Goal: Task Accomplishment & Management: Manage account settings

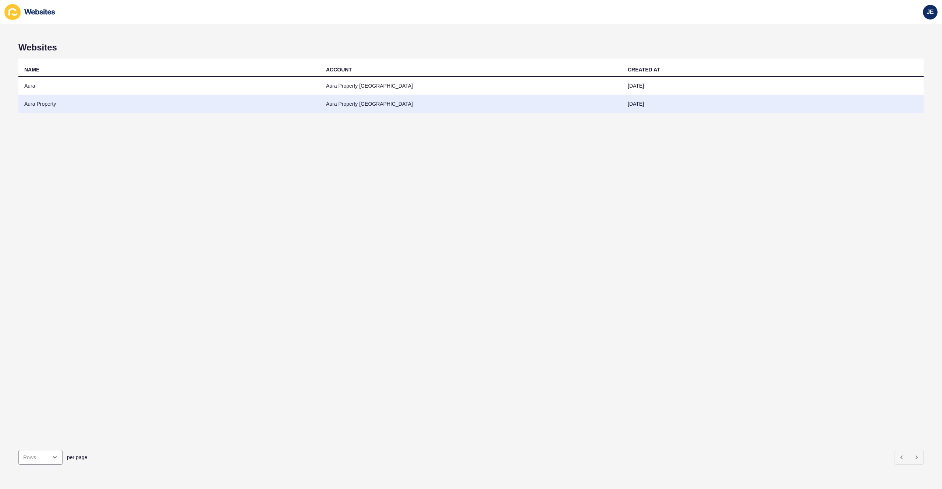
click at [325, 109] on td "Aura Property Sunshine Coast" at bounding box center [471, 104] width 302 height 18
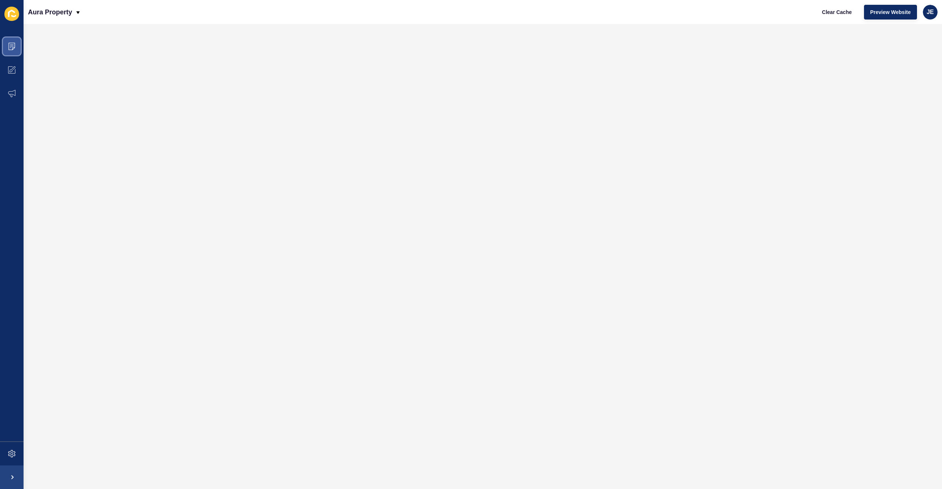
click at [19, 50] on span at bounding box center [12, 47] width 24 height 24
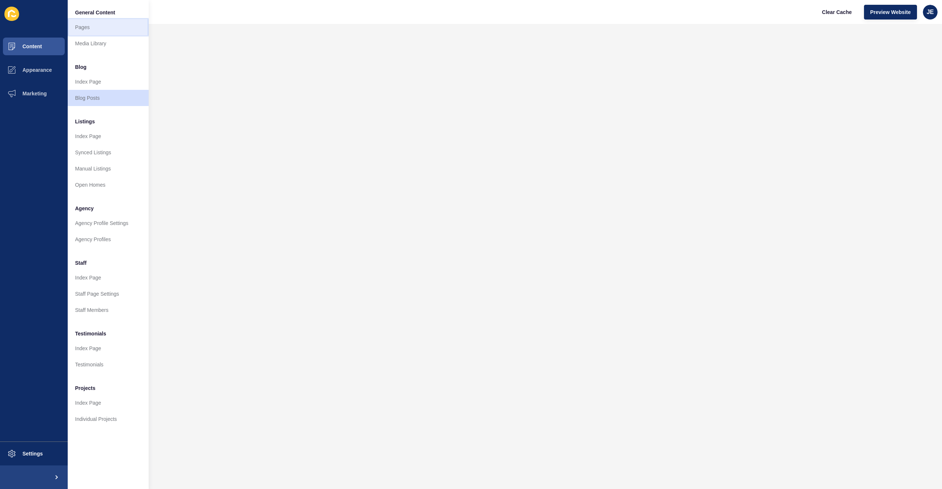
click at [111, 29] on link "Pages" at bounding box center [108, 27] width 81 height 16
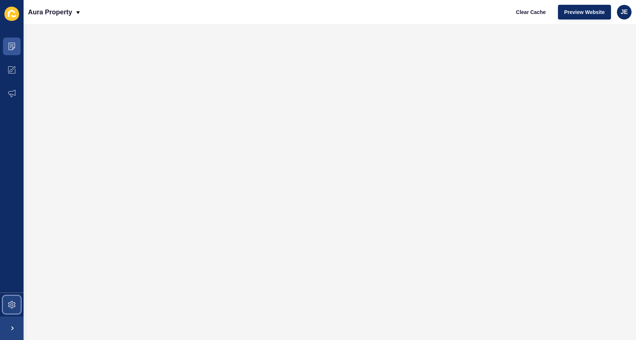
click at [7, 304] on span at bounding box center [12, 305] width 24 height 24
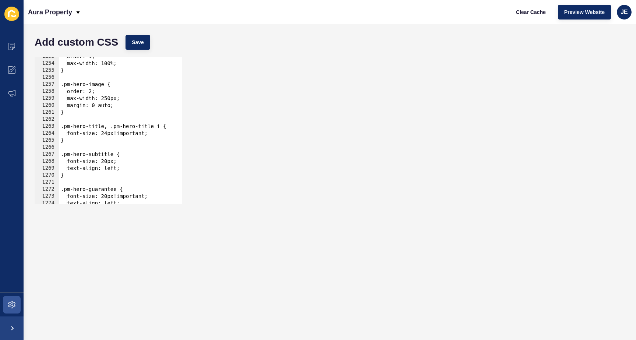
scroll to position [11914, 0]
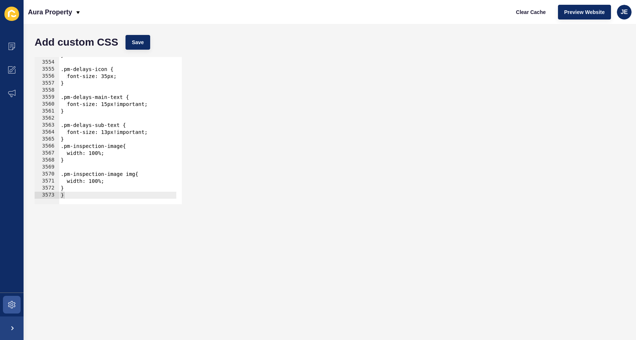
type textarea "}"
click at [103, 196] on div "} .pm-delays-icon { font-size: 35px; } .pm-delays-main-text { font-size: 15px!i…" at bounding box center [218, 130] width 318 height 156
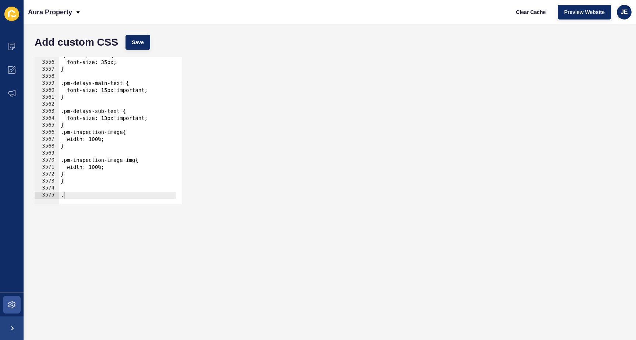
paste textarea "pm-switching-cards-subtext"
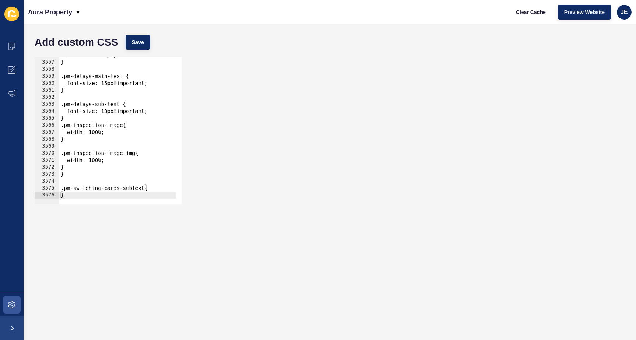
type textarea "}"
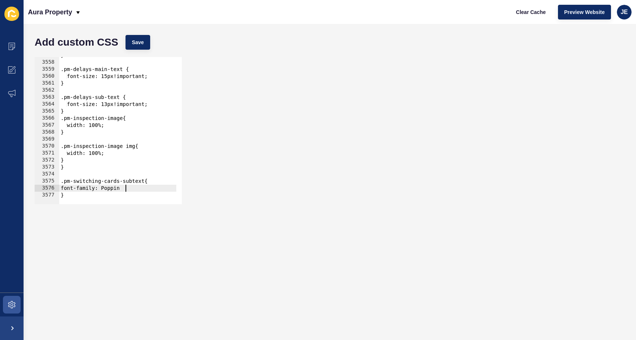
scroll to position [0, 4]
type textarea "font-family: Poppins;"
type textarea "font-size: 25px;"
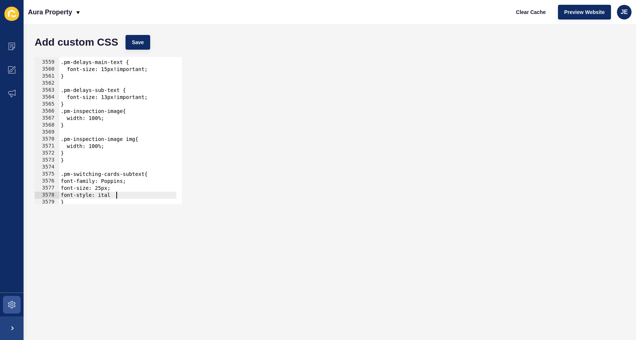
scroll to position [0, 4]
type textarea "font-style: italic;"
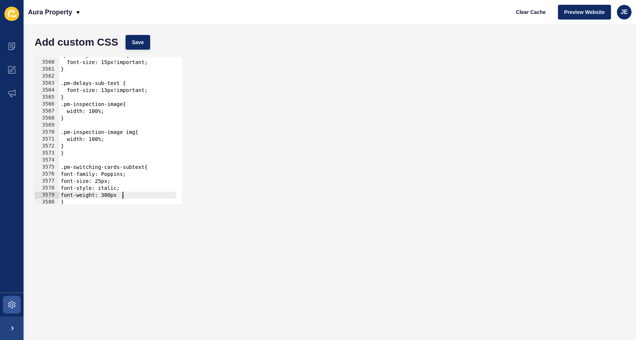
scroll to position [0, 4]
type textarea "font-weight: 300;"
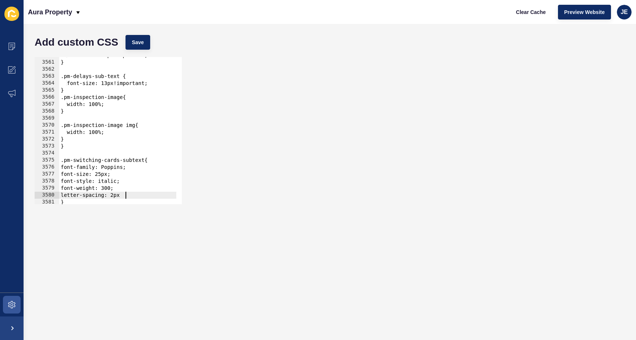
scroll to position [0, 4]
click at [137, 45] on span "Save" at bounding box center [138, 42] width 12 height 7
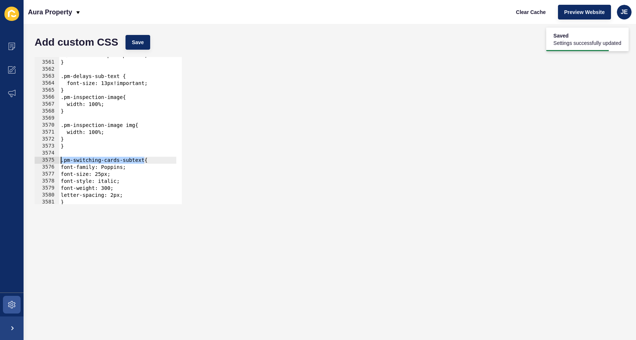
drag, startPoint x: 145, startPoint y: 159, endPoint x: 52, endPoint y: 158, distance: 92.7
click at [52, 158] on div ".pm-switching-cards-subtext{ 3560 3561 3562 3563 3564 3565 3566 3567 3568 3569 …" at bounding box center [108, 130] width 147 height 147
click at [79, 145] on div "font-size: 15px!important; } .pm-delays-sub-text { font-size: 13px!important; }…" at bounding box center [218, 130] width 318 height 156
click at [80, 141] on div "font-size: 15px!important; } .pm-delays-sub-text { font-size: 13px!important; }…" at bounding box center [218, 130] width 318 height 156
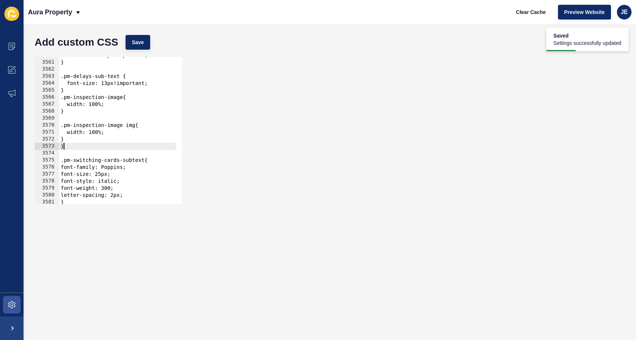
type textarea "}"
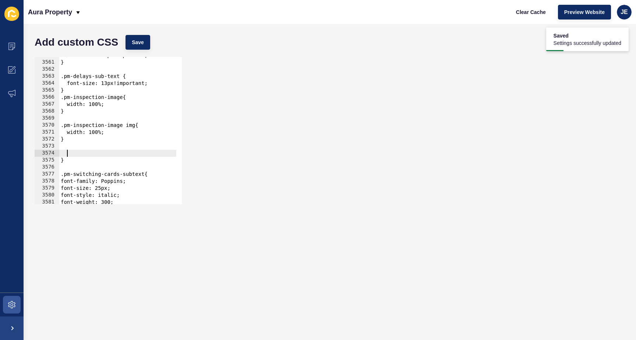
paste textarea ".pm-switching-cards-subtext"
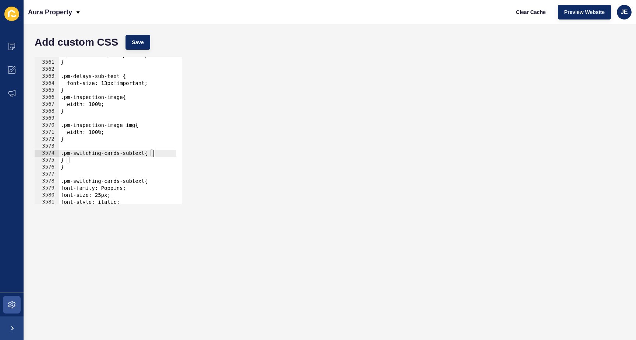
click at [159, 152] on div "font-size: 15px!important; } .pm-delays-sub-text { font-size: 13px!important; }…" at bounding box center [218, 130] width 318 height 156
type textarea ".pm-switching-cards-subtext{"
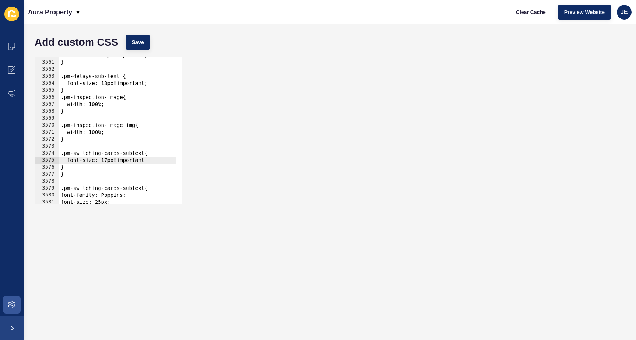
scroll to position [0, 6]
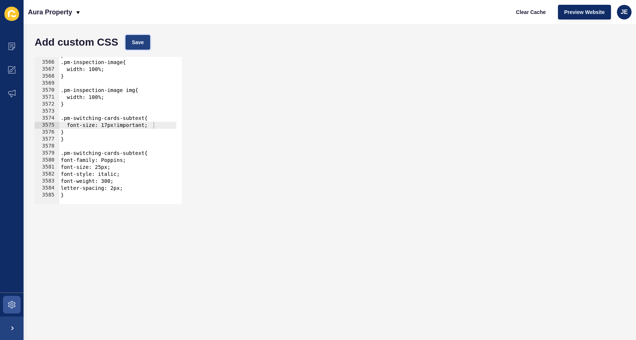
click at [133, 36] on button "Save" at bounding box center [137, 42] width 25 height 15
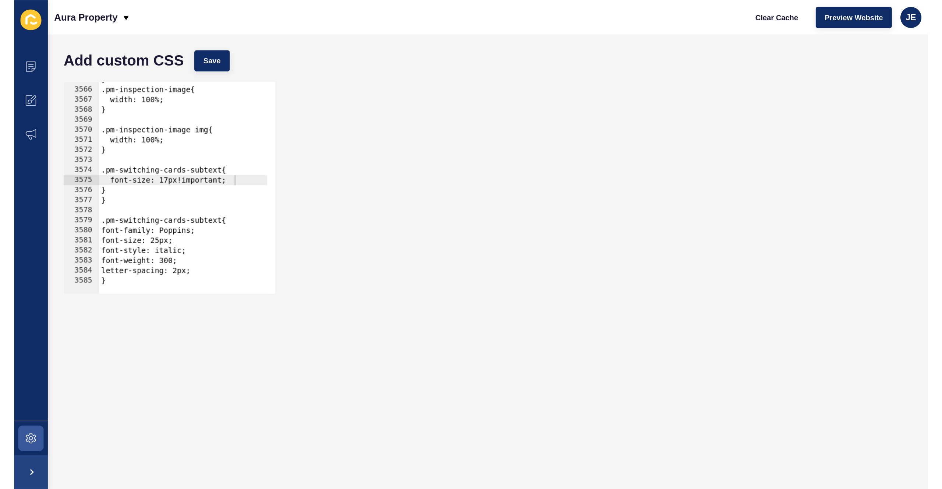
scroll to position [11914, 0]
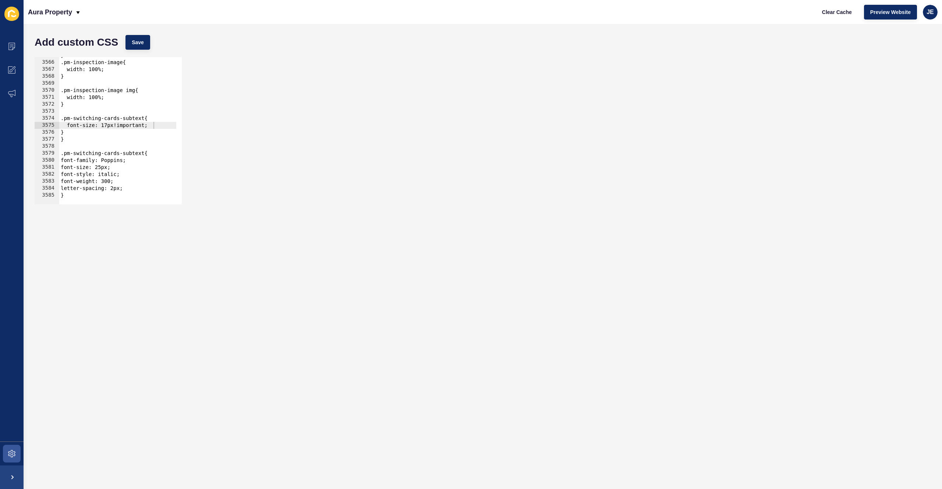
type textarea "}"
click at [89, 195] on div "} .pm-inspection-image{ width: 100%; } .pm-inspection-image img{ width: 100%; }…" at bounding box center [218, 130] width 318 height 156
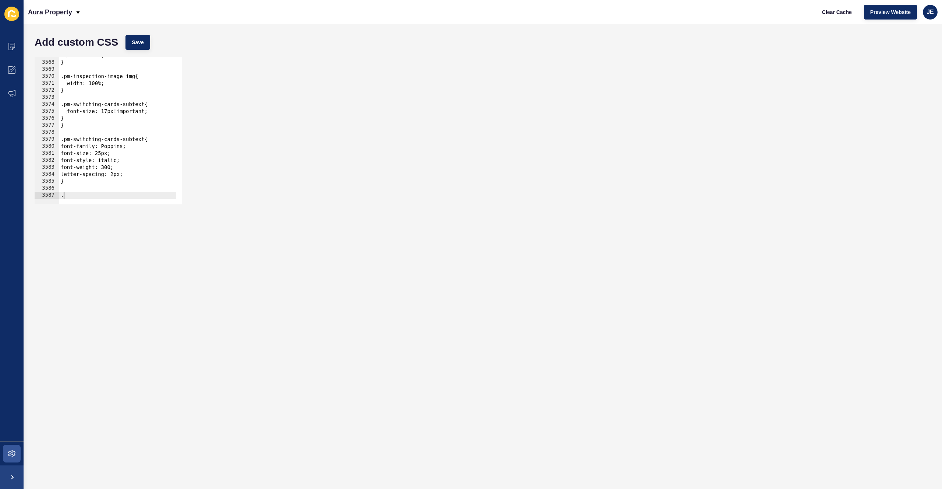
paste textarea "pm-how-we-work-content"
type textarea ".pm-how-we-work-content p {"
type textarea "f"
type textarea "font-weight: 400;"
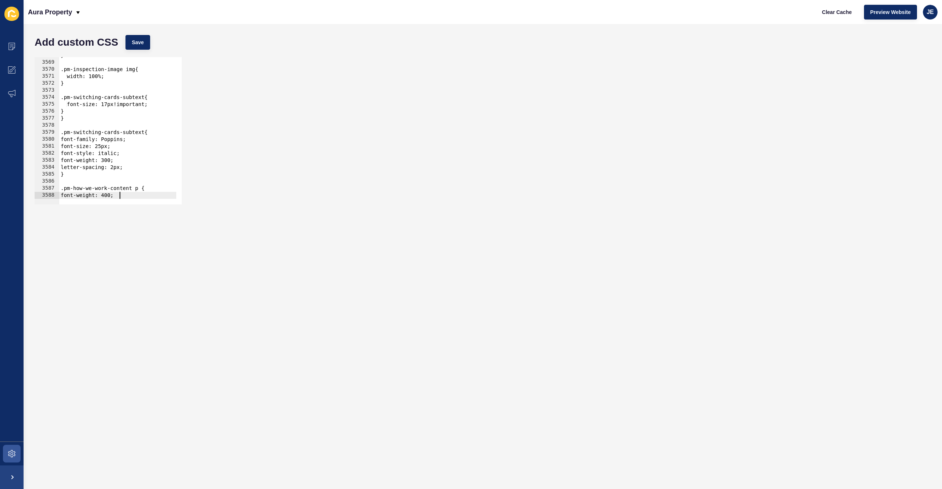
scroll to position [0, 0]
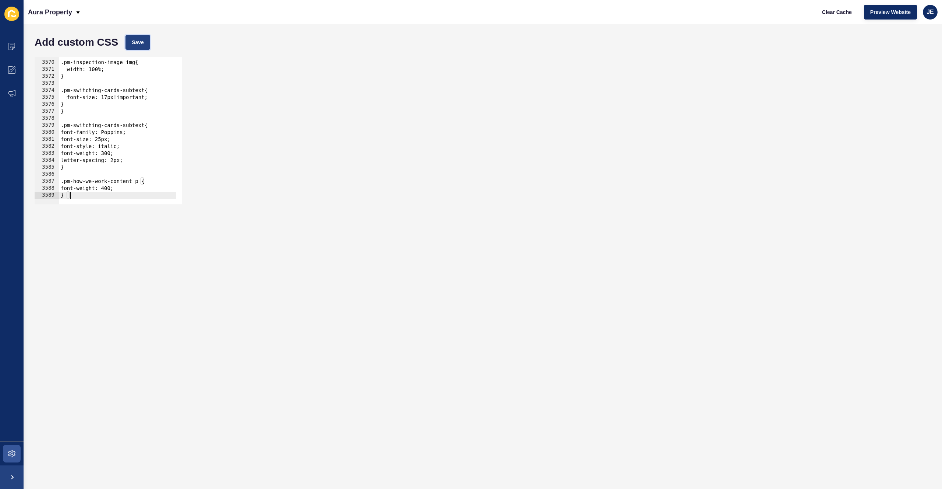
click at [135, 43] on span "Save" at bounding box center [138, 42] width 12 height 7
click at [125, 186] on div ".pm-inspection-image img{ width: 100%; } .pm-switching-cards-subtext{ font-size…" at bounding box center [218, 130] width 318 height 156
drag, startPoint x: 91, startPoint y: 196, endPoint x: 55, endPoint y: 182, distance: 39.1
click at [55, 182] on div "} 3569 3570 3571 3572 3573 3574 3575 3576 3577 3578 3579 3580 3581 3582 3583 35…" at bounding box center [108, 130] width 147 height 147
click at [72, 194] on div ".pm-inspection-image img{ width: 100%; } .pm-switching-cards-subtext{ font-size…" at bounding box center [218, 130] width 318 height 156
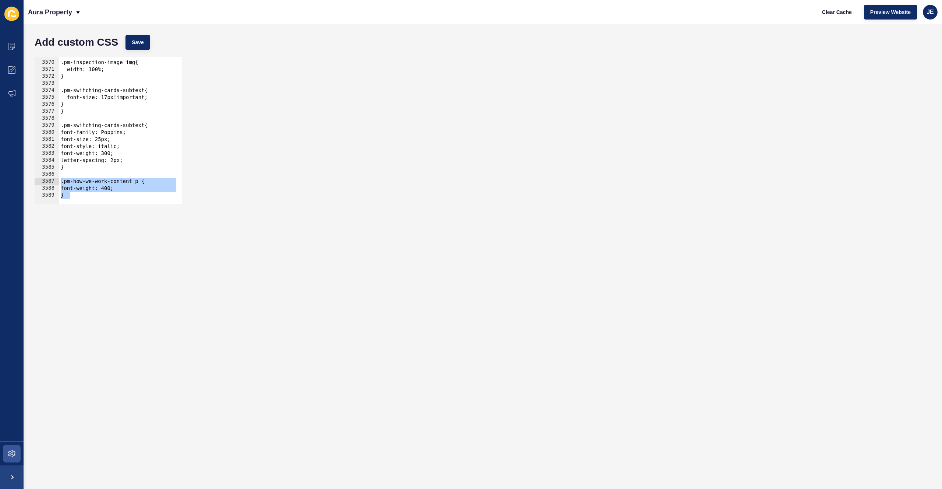
type textarea "}"
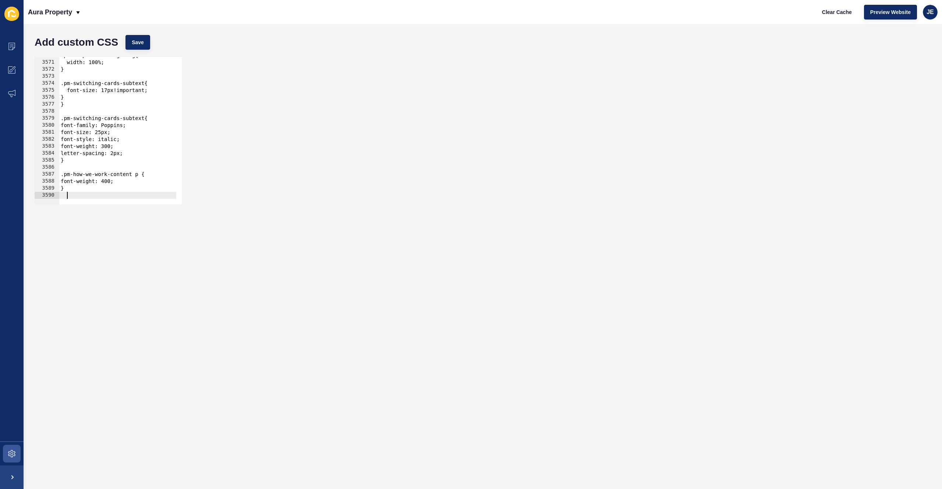
paste textarea "}"
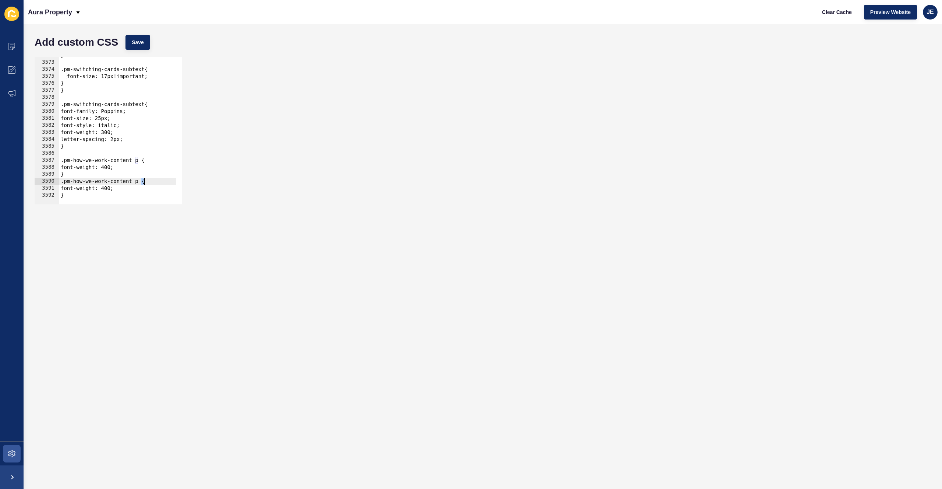
drag, startPoint x: 142, startPoint y: 182, endPoint x: 144, endPoint y: 187, distance: 5.4
click at [145, 183] on div "} .pm-switching-cards-subtext{ font-size: 17px!important; } } .pm-switching-car…" at bounding box center [218, 130] width 318 height 156
drag, startPoint x: 124, startPoint y: 188, endPoint x: 83, endPoint y: 190, distance: 40.5
click at [83, 190] on div "} .pm-switching-cards-subtext{ font-size: 17px!important; } } .pm-switching-car…" at bounding box center [218, 130] width 318 height 156
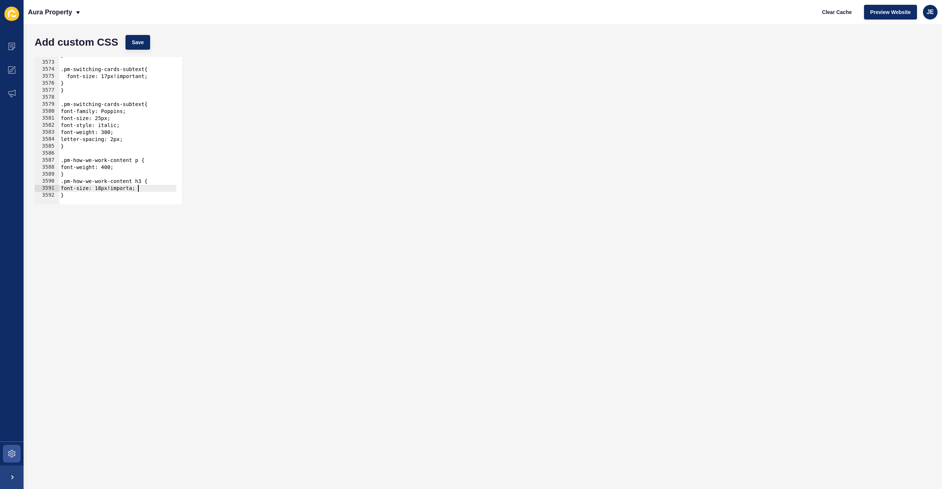
scroll to position [0, 6]
click at [120, 40] on div "Add custom CSS Save" at bounding box center [483, 42] width 904 height 22
click at [150, 41] on div "Add custom CSS Save" at bounding box center [483, 42] width 904 height 22
click at [148, 42] on button "Save" at bounding box center [137, 42] width 25 height 15
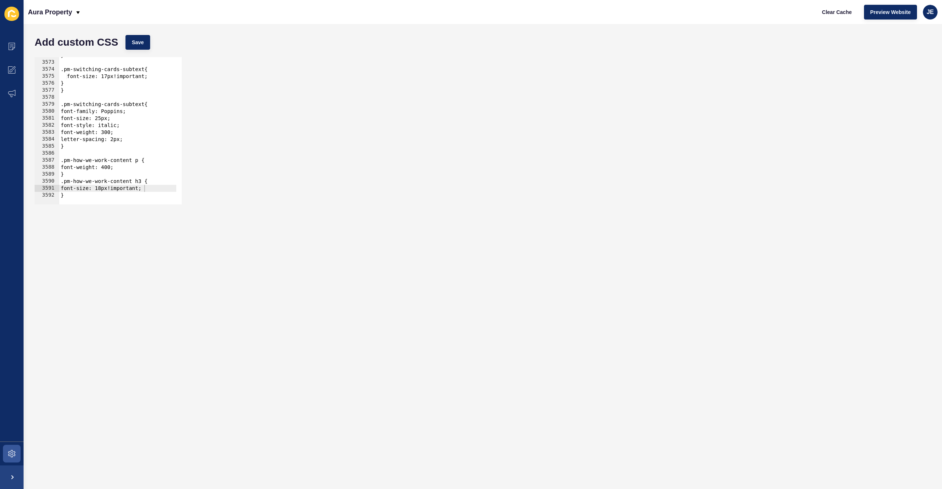
click at [68, 184] on div "} .pm-switching-cards-subtext{ font-size: 17px!important; } } .pm-switching-car…" at bounding box center [218, 130] width 318 height 156
click at [68, 177] on div "} .pm-switching-cards-subtext{ font-size: 17px!important; } } .pm-switching-car…" at bounding box center [218, 130] width 318 height 156
click at [66, 191] on div "} .pm-switching-cards-subtext{ font-size: 17px!important; } } .pm-switching-car…" at bounding box center [218, 130] width 318 height 156
click at [67, 196] on div "} .pm-switching-cards-subtext{ font-size: 17px!important; } } .pm-switching-car…" at bounding box center [218, 130] width 318 height 156
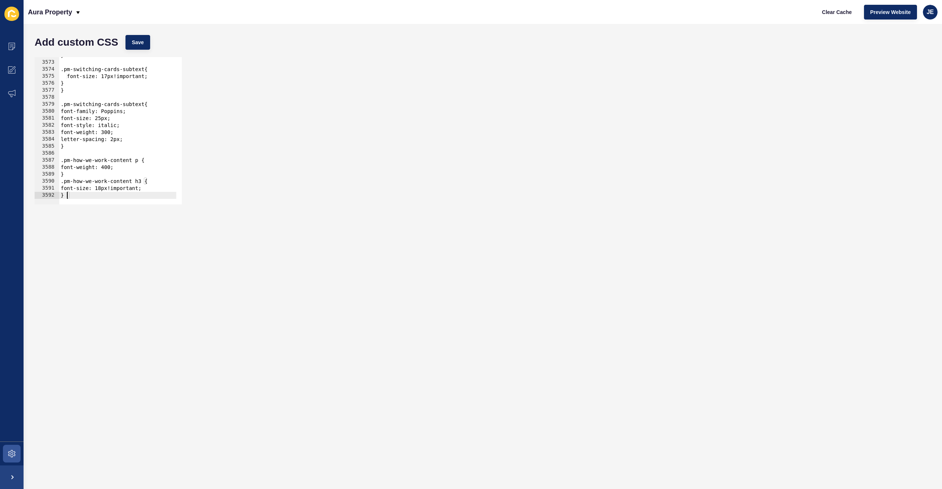
type textarea "}"
click at [71, 177] on div "} .pm-switching-cards-subtext{ font-size: 17px!important; } } .pm-switching-car…" at bounding box center [218, 130] width 318 height 156
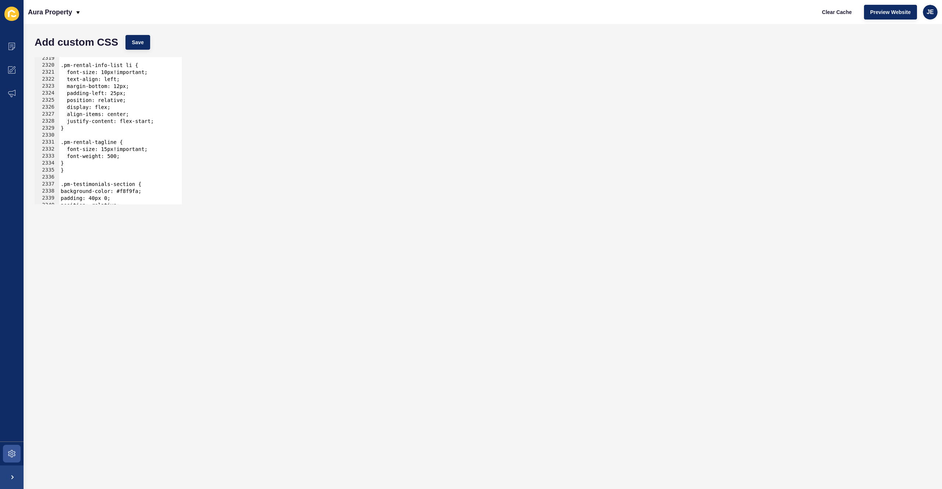
scroll to position [7666, 0]
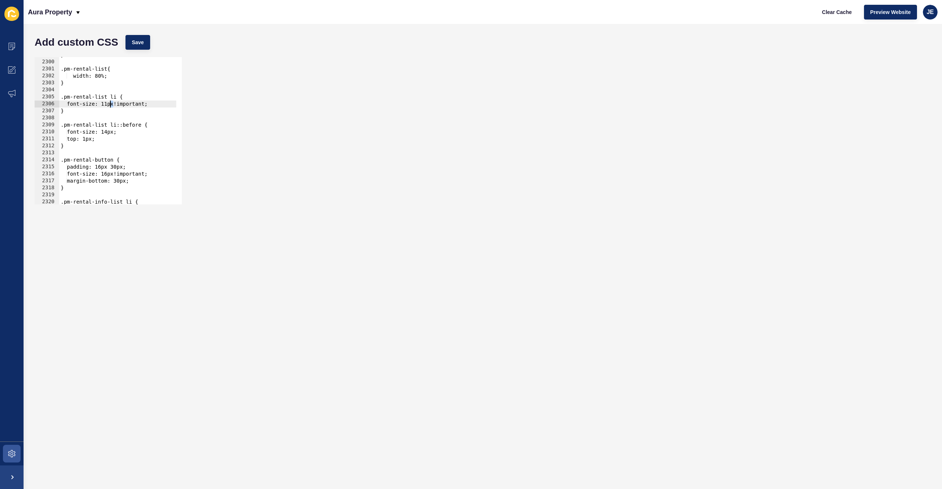
click at [110, 105] on div "} .pm-rental-list{ width: 80%; } .pm-rental-list li { font-size: 11px!important…" at bounding box center [218, 130] width 318 height 156
type textarea "font-size: 12px!important;"
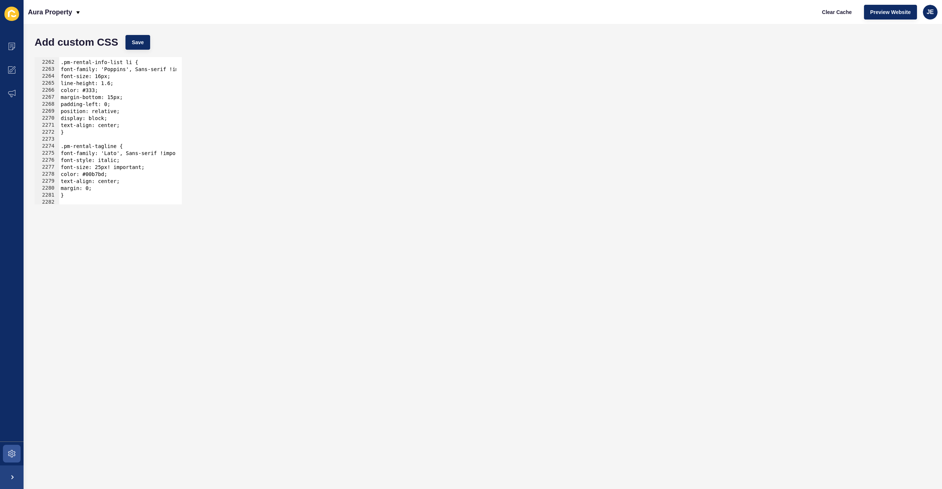
scroll to position [7681, 0]
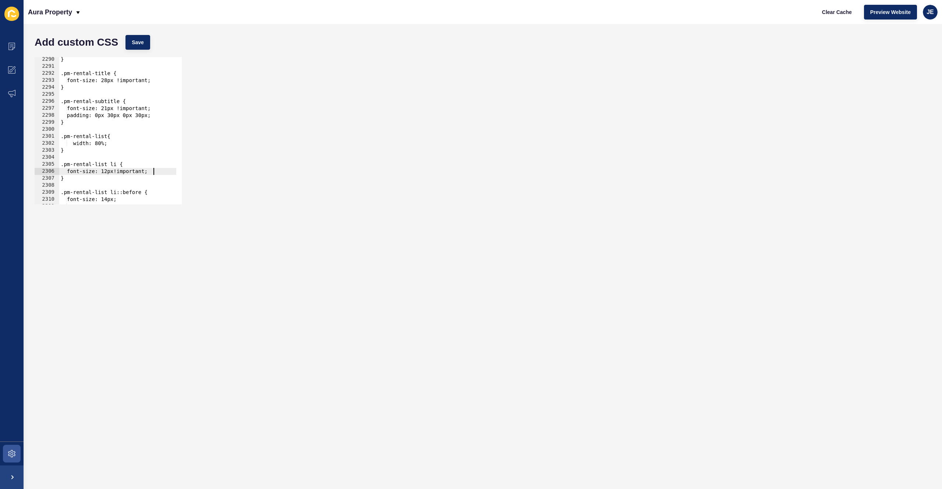
click at [167, 174] on div "} .pm-rental-title { font-size: 28px !important; } .pm-rental-subtitle { font-s…" at bounding box center [218, 134] width 318 height 156
type textarea "w"
click at [127, 38] on button "Save" at bounding box center [137, 42] width 25 height 15
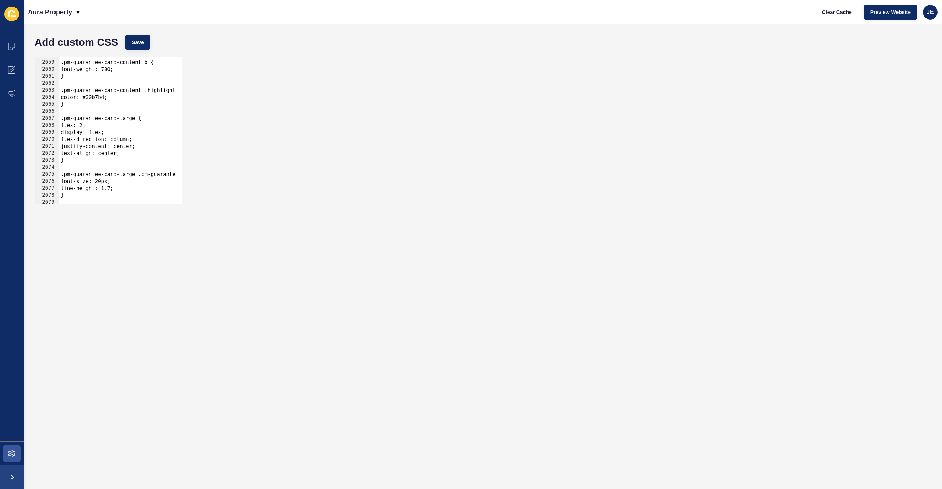
scroll to position [11914, 0]
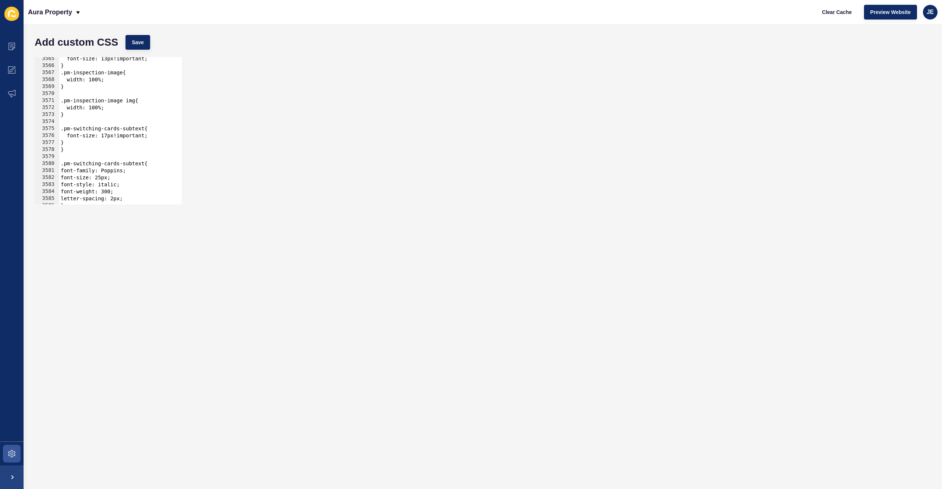
type textarea "}"
click at [82, 142] on div "font-size: 13px!important; } .pm-inspection-image{ width: 100%; } .pm-inspectio…" at bounding box center [218, 133] width 318 height 156
paste textarea "application-speed-image"
type textarea ".application-speed-image{"
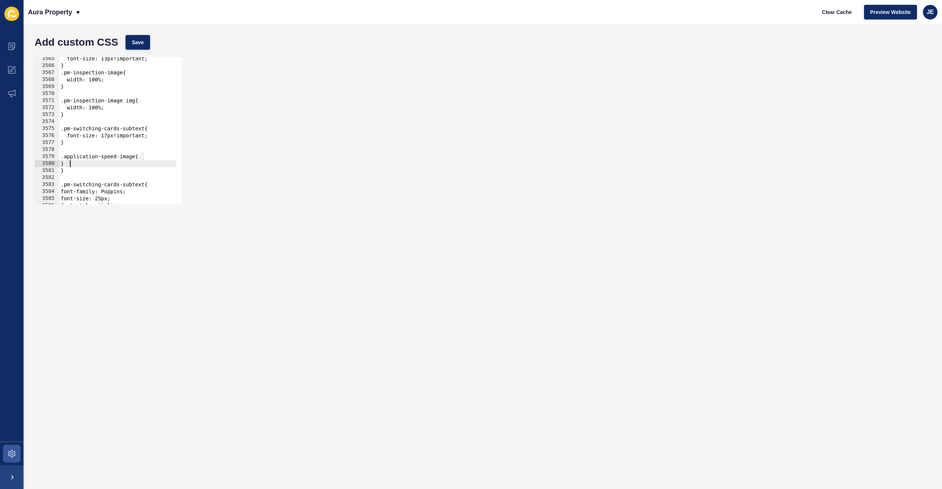
type textarea "}"
click at [131, 38] on button "Save" at bounding box center [137, 42] width 25 height 15
type textarea "}"
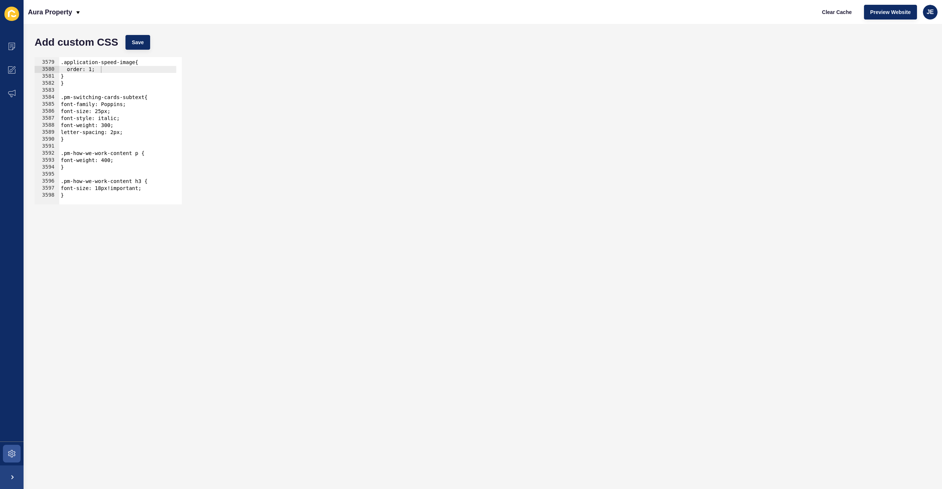
click at [75, 192] on div ".application-speed-image{ order: 1; } } .pm-switching-cards-subtext{ font-famil…" at bounding box center [218, 130] width 318 height 156
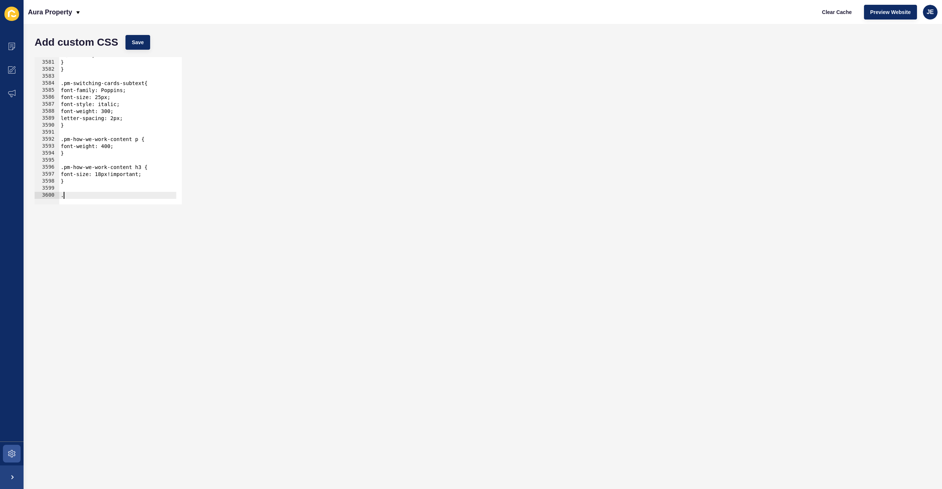
paste textarea "application-speed-modal-link"
type textarea ".application-speed-modal-link{"
type textarea "}"
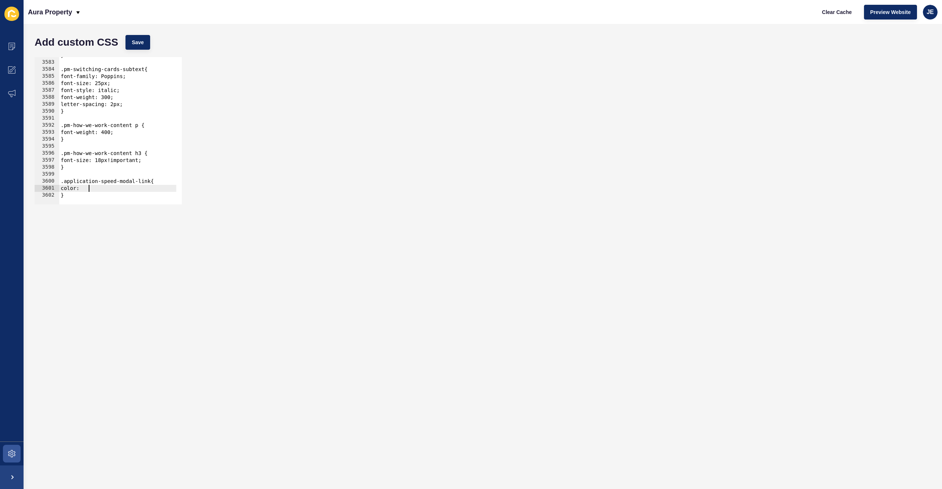
scroll to position [0, 2]
paste textarea "00b9c1"
click at [489, 136] on div "color: #00b9c1 3582 3583 3584 3585 3586 3587 3588 3589 3590 3591 3592 3593 3594…" at bounding box center [483, 130] width 904 height 155
click at [114, 187] on div "} .pm-switching-cards-subtext{ font-family: Poppins; font-size: 25px; font-styl…" at bounding box center [218, 130] width 318 height 156
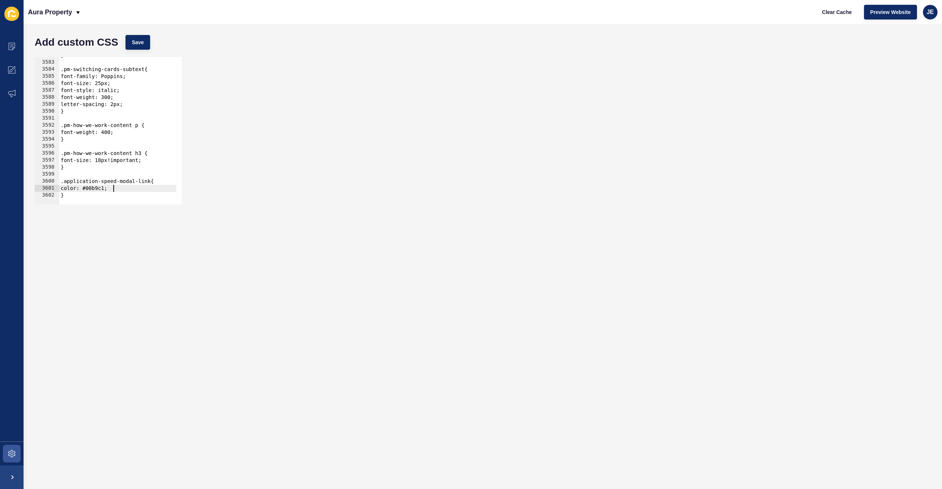
scroll to position [0, 3]
click at [114, 193] on div "} .pm-switching-cards-subtext{ font-family: Poppins; font-size: 25px; font-styl…" at bounding box center [218, 130] width 318 height 156
type textarea "}"
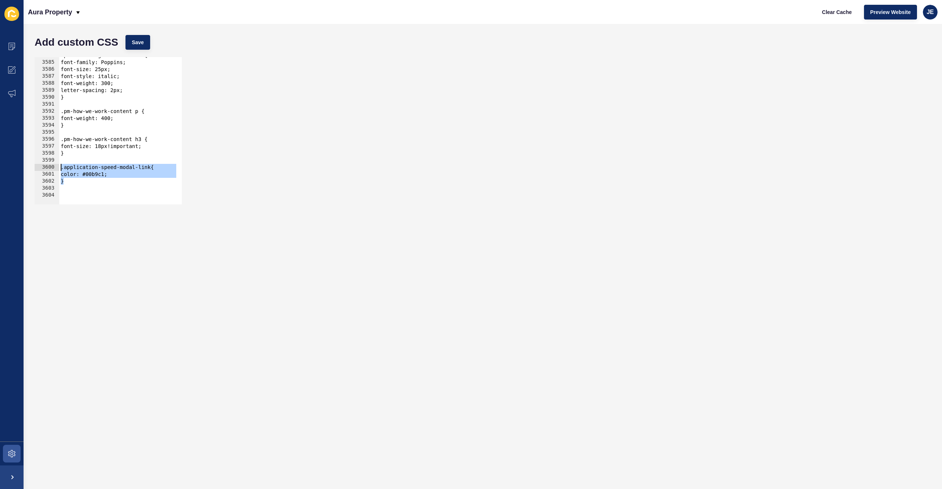
drag, startPoint x: 79, startPoint y: 182, endPoint x: 58, endPoint y: 169, distance: 24.9
click at [58, 169] on div "3584 3585 3586 3587 3588 3589 3590 3591 3592 3593 3594 3595 3596 3597 3598 3599…" at bounding box center [108, 130] width 147 height 147
type textarea ".application-speed-modal-link{ color: #00b9c1;"
click at [71, 185] on div ".pm-switching-cards-subtext{ font-family: Poppins; font-size: 25px; font-style:…" at bounding box center [218, 130] width 318 height 156
paste textarea "}"
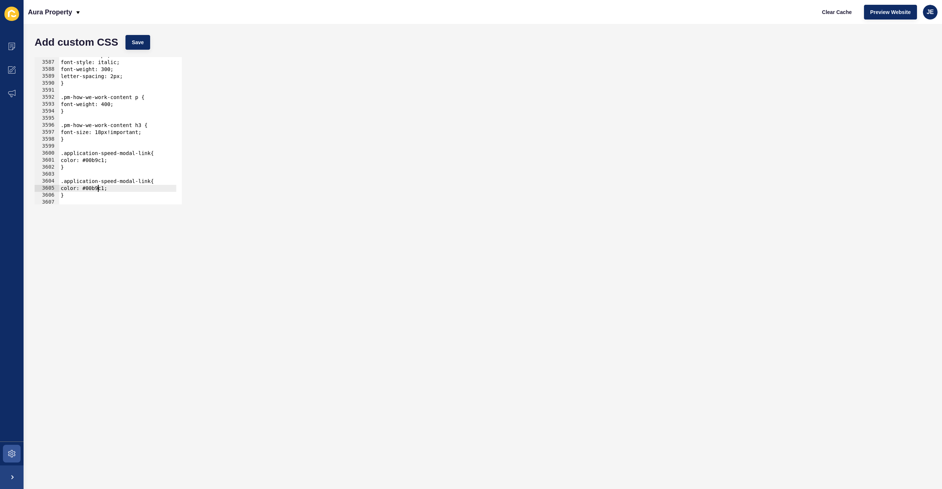
click at [97, 189] on div "font-size: 25px; font-style: italic; font-weight: 300; letter-spacing: 2px; } .…" at bounding box center [218, 130] width 318 height 156
click at [149, 183] on div "font-size: 25px; font-style: italic; font-weight: 300; letter-spacing: 2px; } .…" at bounding box center [218, 130] width 318 height 156
type textarea "color: #fff;"
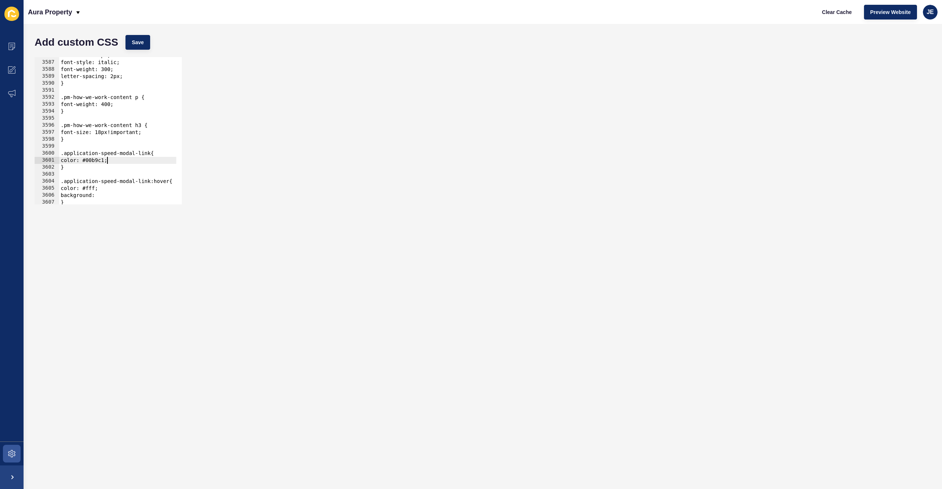
click at [106, 158] on div "font-size: 25px; font-style: italic; font-weight: 300; letter-spacing: 2px; } .…" at bounding box center [218, 130] width 318 height 156
click at [106, 192] on div "font-size: 25px; font-style: italic; font-weight: 300; letter-spacing: 2px; } .…" at bounding box center [218, 130] width 318 height 156
paste textarea "00b9c1"
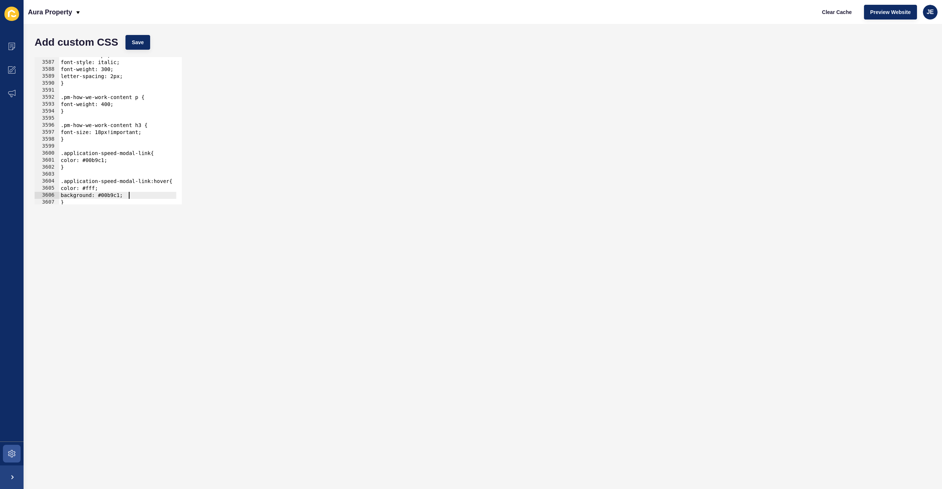
scroll to position [0, 4]
click at [126, 160] on div "font-size: 25px; font-style: italic; font-weight: 300; letter-spacing: 2px; } .…" at bounding box center [218, 130] width 318 height 156
type textarea "color: #00b9c1;"
type textarea "font-size: 16px;"
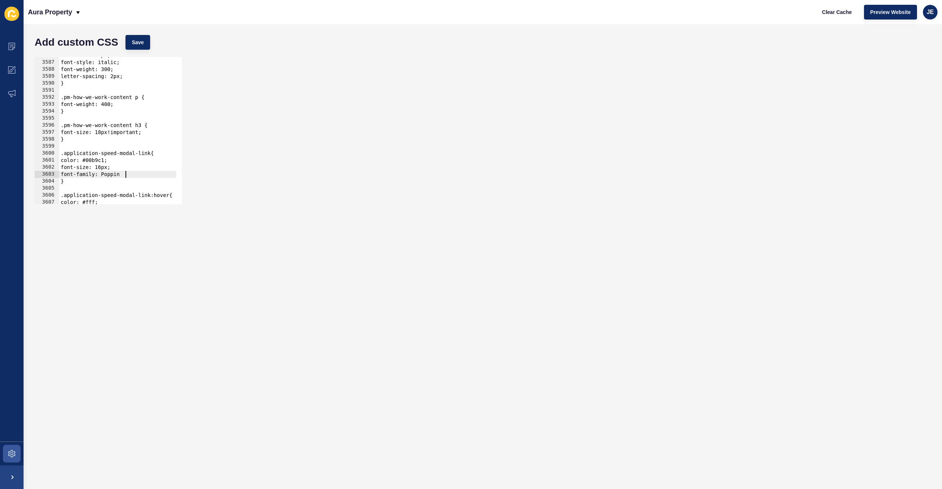
scroll to position [0, 4]
type textarea "font-family: Poppins;"
type textarea "font-weight: 300;"
click at [142, 40] on span "Save" at bounding box center [138, 42] width 12 height 7
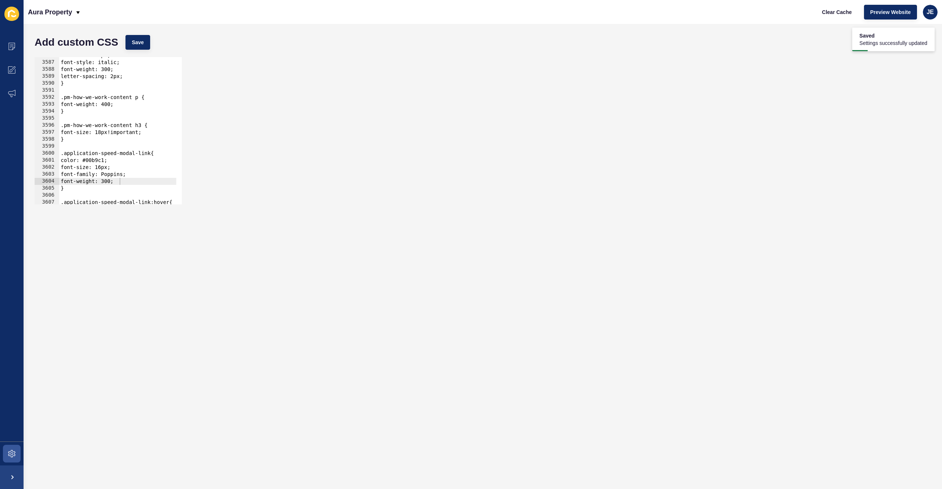
scroll to position [11914, 0]
click at [135, 41] on span "Save" at bounding box center [138, 42] width 12 height 7
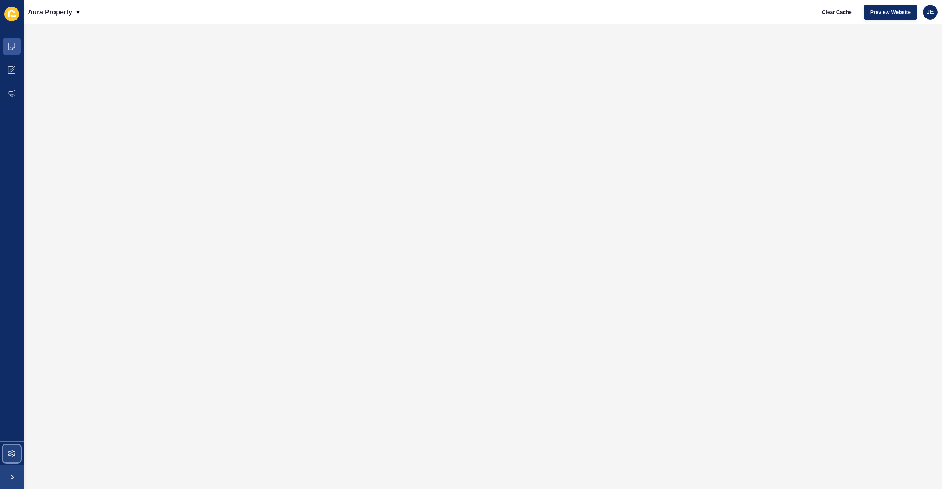
click at [4, 454] on span at bounding box center [12, 453] width 24 height 24
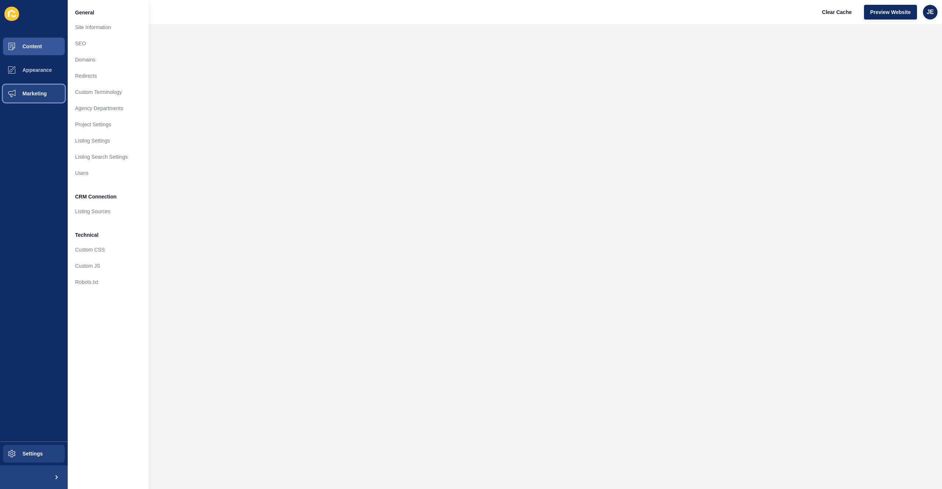
click at [33, 91] on span "Marketing" at bounding box center [23, 94] width 48 height 6
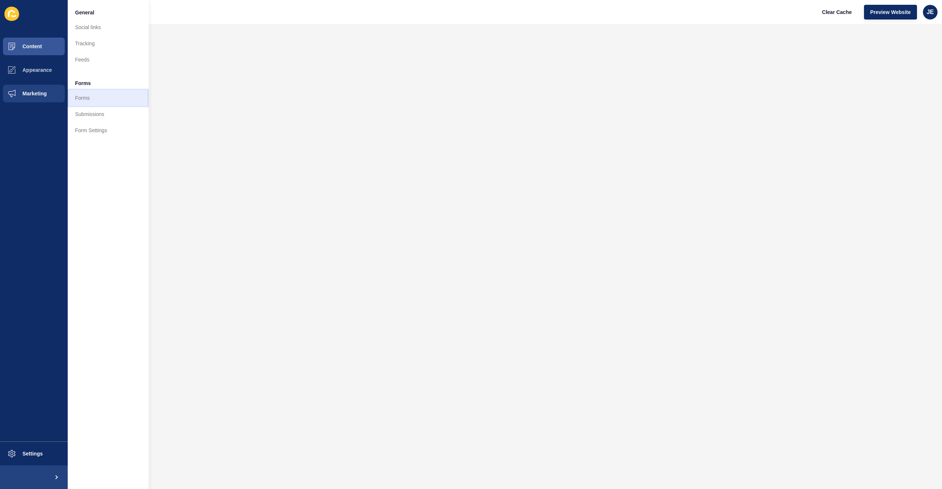
click at [91, 102] on link "Forms" at bounding box center [108, 98] width 81 height 16
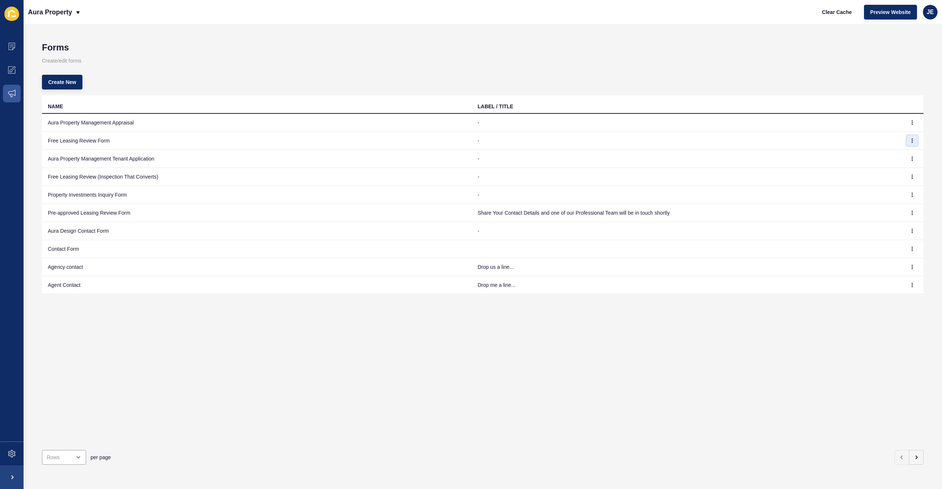
click at [910, 140] on icon "button" at bounding box center [912, 140] width 4 height 4
click at [884, 153] on link "Edit" at bounding box center [887, 155] width 52 height 16
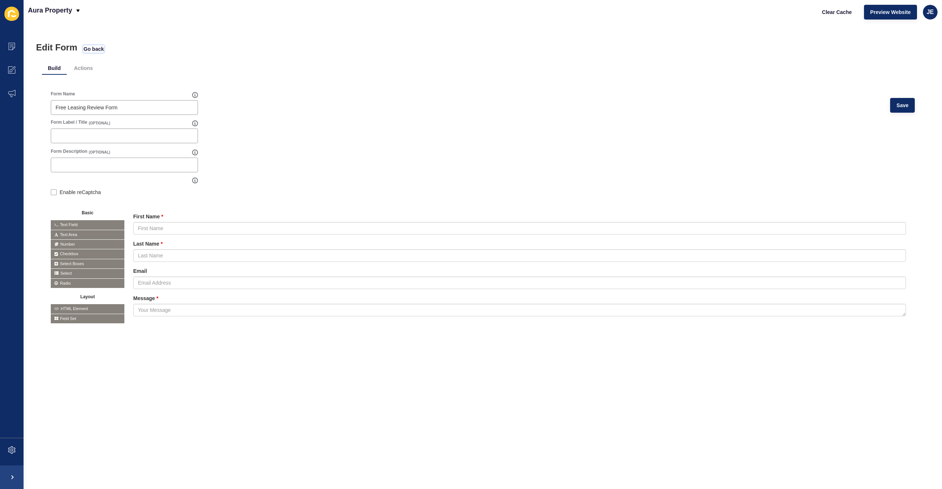
click at [93, 45] on span "Go back" at bounding box center [94, 48] width 20 height 7
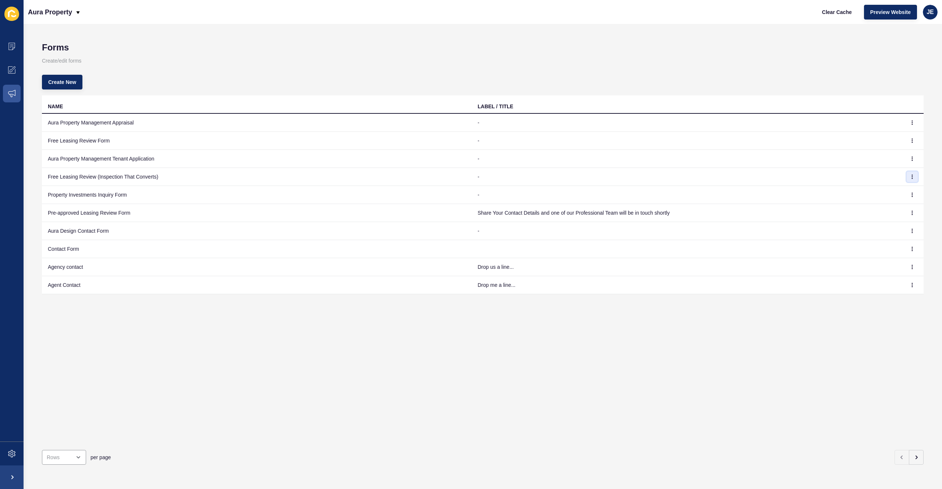
click at [907, 176] on button "button" at bounding box center [912, 176] width 11 height 10
click at [900, 184] on link "Edit" at bounding box center [887, 191] width 52 height 16
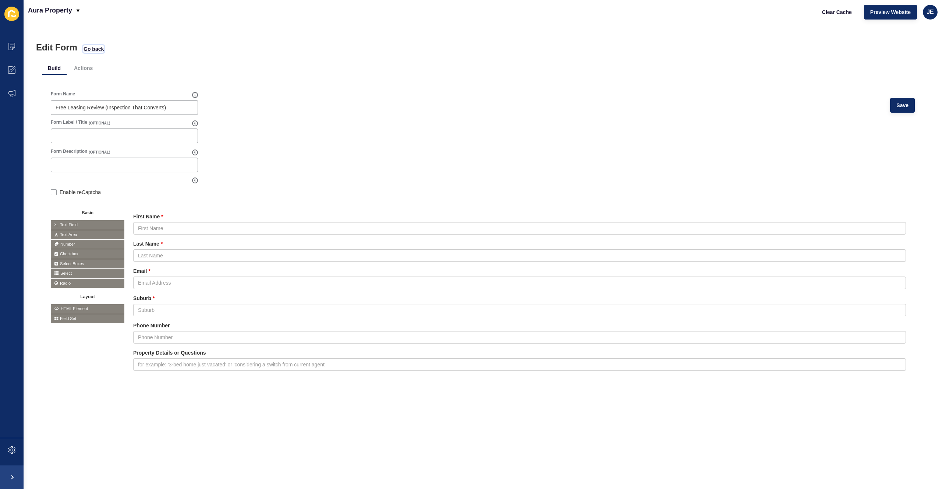
click at [95, 50] on span "Go back" at bounding box center [94, 48] width 20 height 7
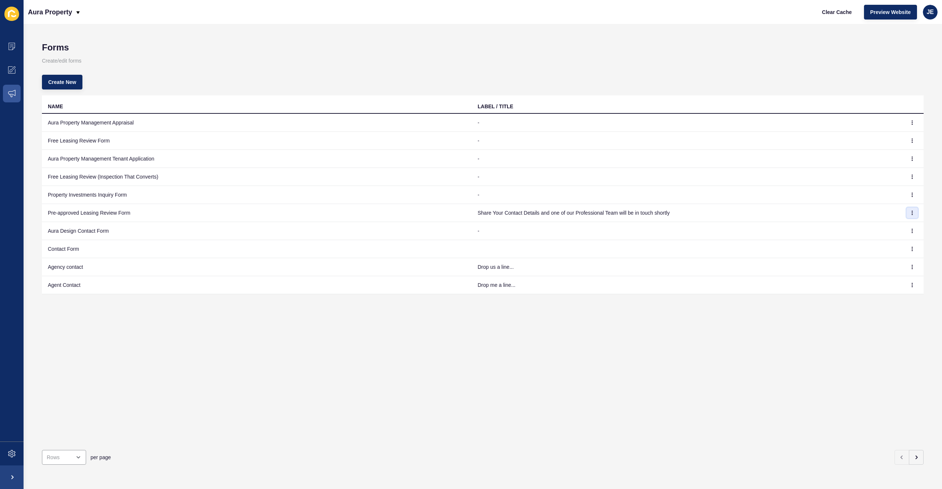
click at [907, 210] on button "button" at bounding box center [912, 212] width 11 height 10
click at [870, 228] on link "Edit" at bounding box center [887, 227] width 52 height 16
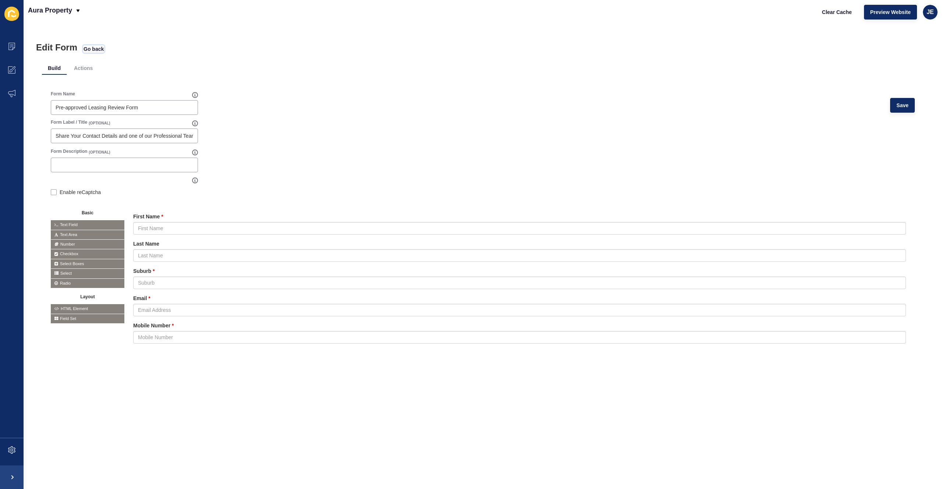
click at [98, 50] on span "Go back" at bounding box center [94, 48] width 20 height 7
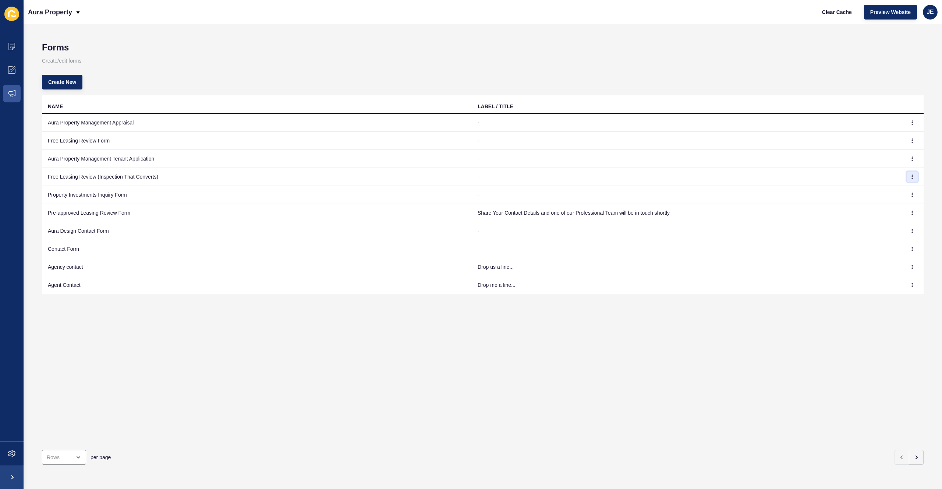
click at [910, 176] on icon "button" at bounding box center [912, 176] width 4 height 4
click at [893, 187] on link "Edit" at bounding box center [887, 191] width 52 height 16
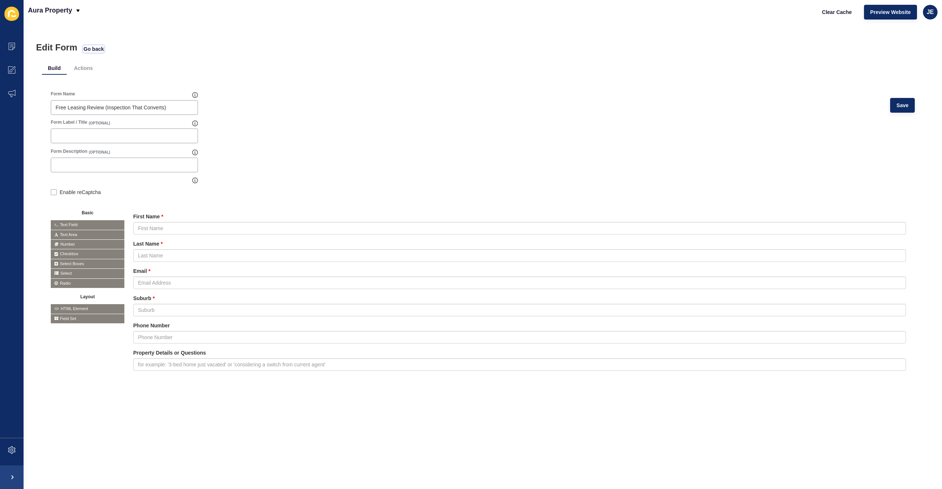
click at [89, 52] on span "Go back" at bounding box center [94, 48] width 20 height 7
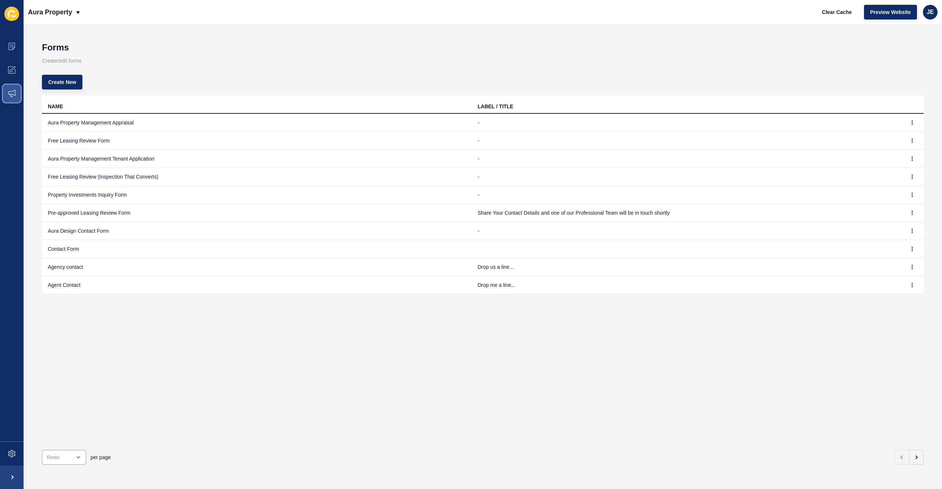
click at [10, 100] on span at bounding box center [12, 94] width 24 height 24
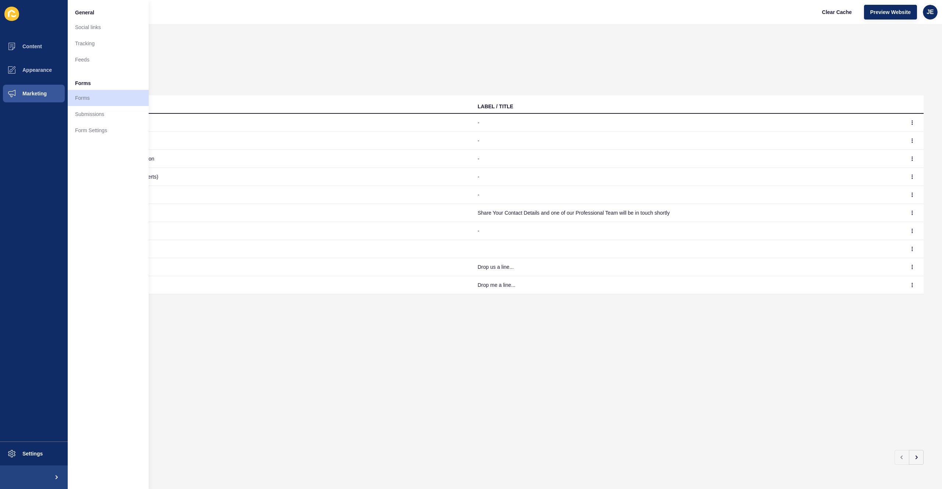
click at [286, 293] on td "Agent Contact" at bounding box center [257, 285] width 430 height 18
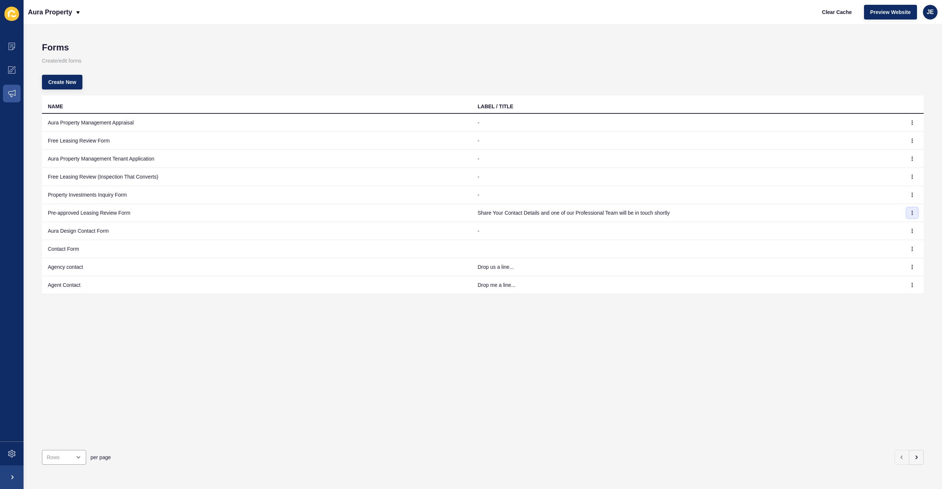
click at [912, 211] on icon "button" at bounding box center [912, 213] width 0 height 4
click at [900, 226] on link "Edit" at bounding box center [887, 227] width 52 height 16
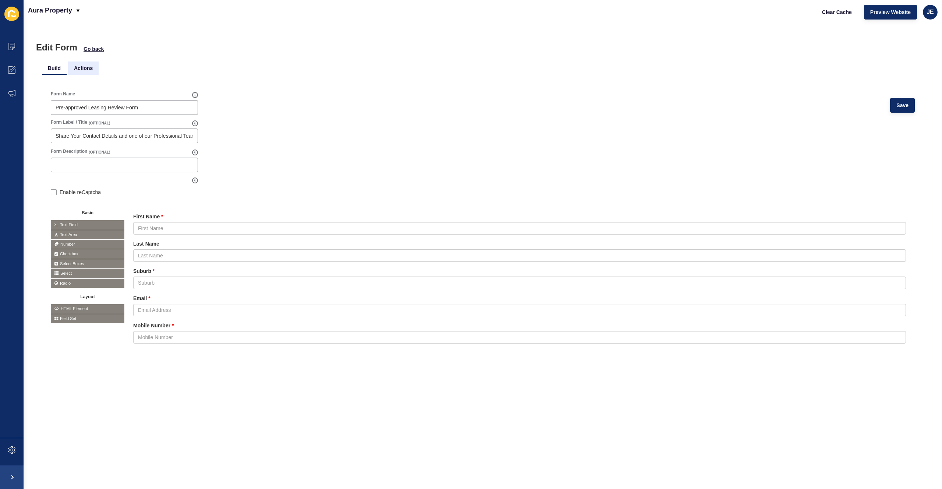
click at [77, 71] on li "Actions" at bounding box center [83, 67] width 31 height 13
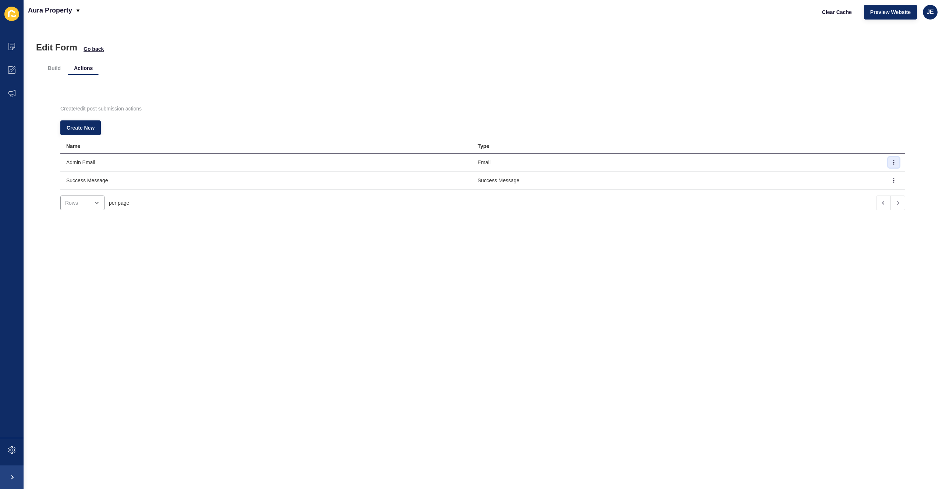
click at [891, 162] on icon "button" at bounding box center [893, 162] width 4 height 4
click at [862, 176] on link "Edit" at bounding box center [863, 177] width 52 height 16
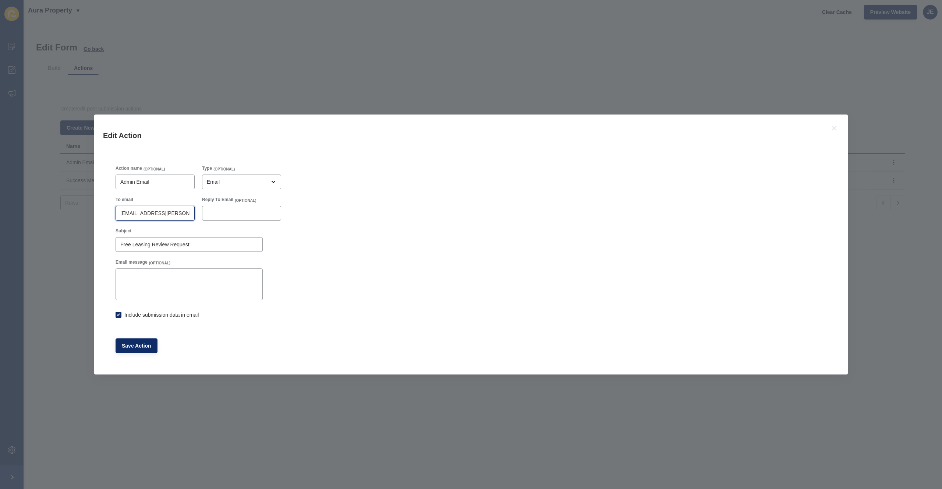
click at [140, 216] on input "justine.espinosa@rexsoftware.com.au" at bounding box center [155, 212] width 70 height 7
click at [161, 209] on div "justine.espinosa@rexsoftware.com.au" at bounding box center [155, 213] width 79 height 15
checkbox input "true"
click at [24, 240] on div "Edit Action Action name (OPTIONAL) Admin Email Type (OPTIONAL) Email To email j…" at bounding box center [471, 244] width 942 height 489
click at [835, 128] on icon at bounding box center [834, 128] width 4 height 4
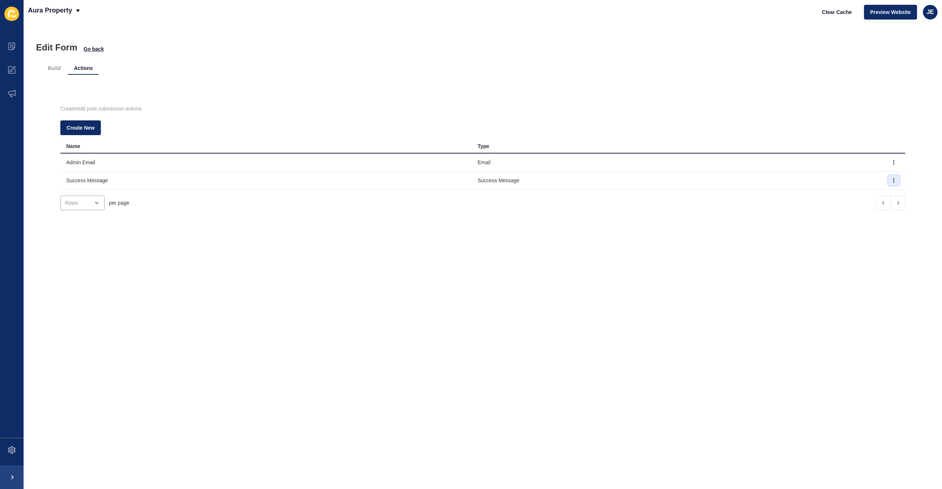
click at [888, 183] on button "button" at bounding box center [893, 180] width 11 height 10
click at [871, 191] on link "Edit" at bounding box center [863, 195] width 52 height 16
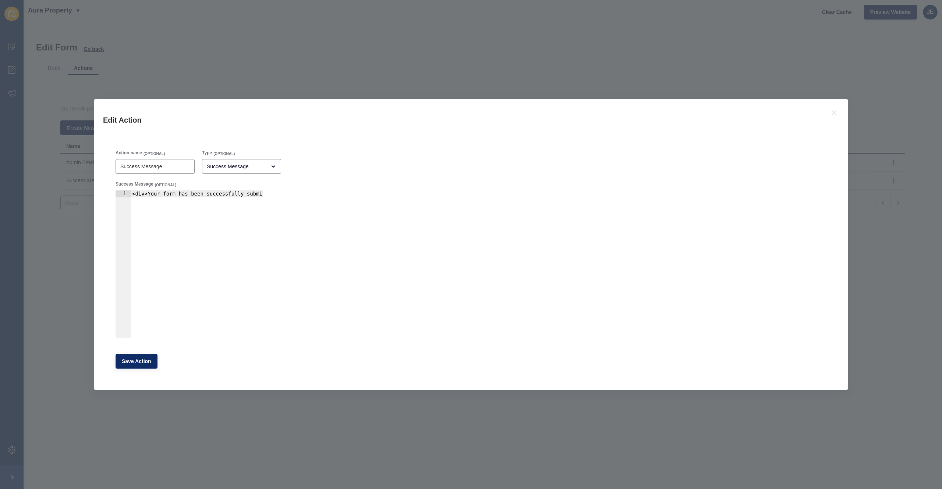
type textarea "<div>Your form has been successfully submitted.</div>"
click at [186, 199] on div "<div>Your form has been successfully submitted.</div>" at bounding box center [179, 268] width 167 height 156
click at [84, 20] on div "Edit Action Action name (OPTIONAL) Success Message Type (OPTIONAL) Success Mess…" at bounding box center [471, 244] width 942 height 489
click at [830, 113] on button at bounding box center [834, 113] width 10 height 10
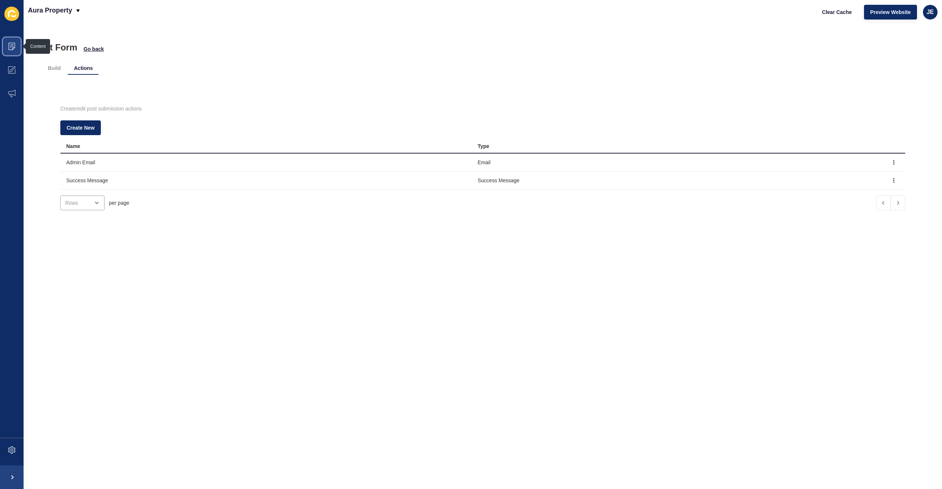
click at [13, 50] on span at bounding box center [12, 47] width 24 height 24
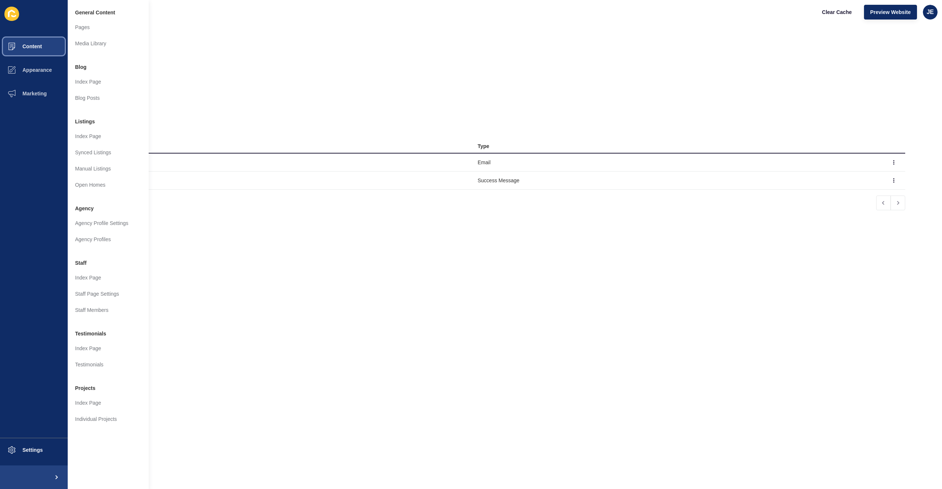
click at [46, 47] on button "Content" at bounding box center [34, 47] width 68 height 24
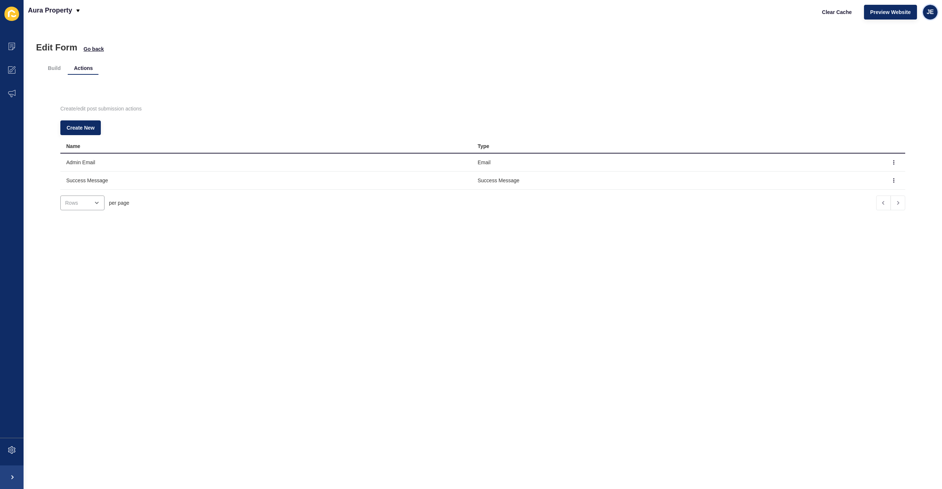
click at [930, 15] on span "JE" at bounding box center [929, 11] width 7 height 7
click at [909, 59] on link "Logout" at bounding box center [912, 61] width 54 height 16
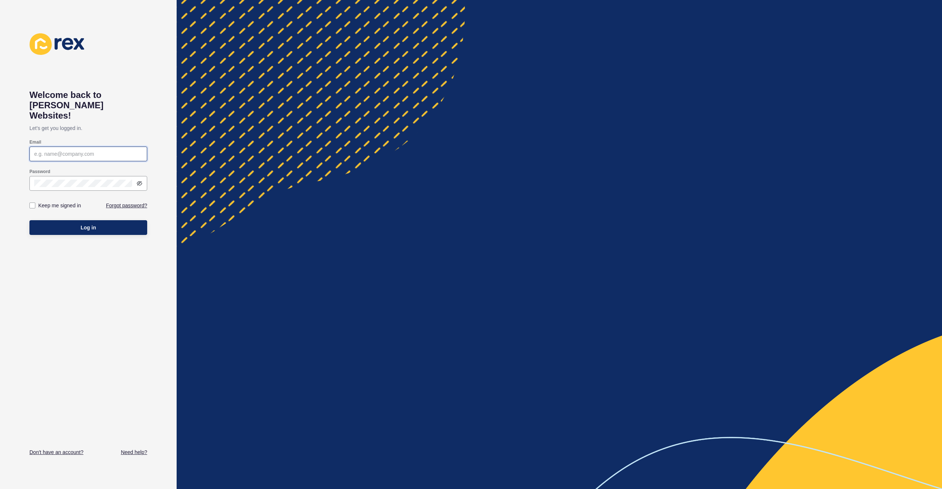
type input "[EMAIL_ADDRESS][PERSON_NAME][DOMAIN_NAME]"
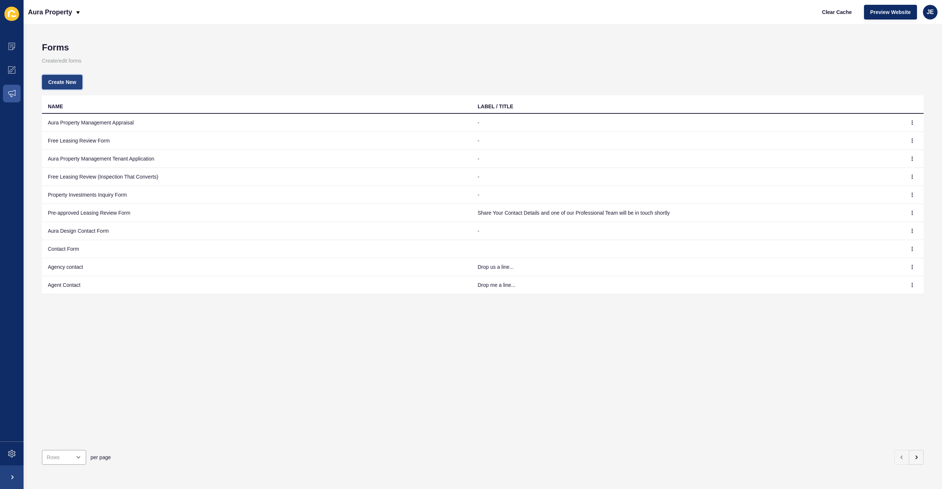
click at [60, 84] on span "Create New" at bounding box center [62, 81] width 28 height 7
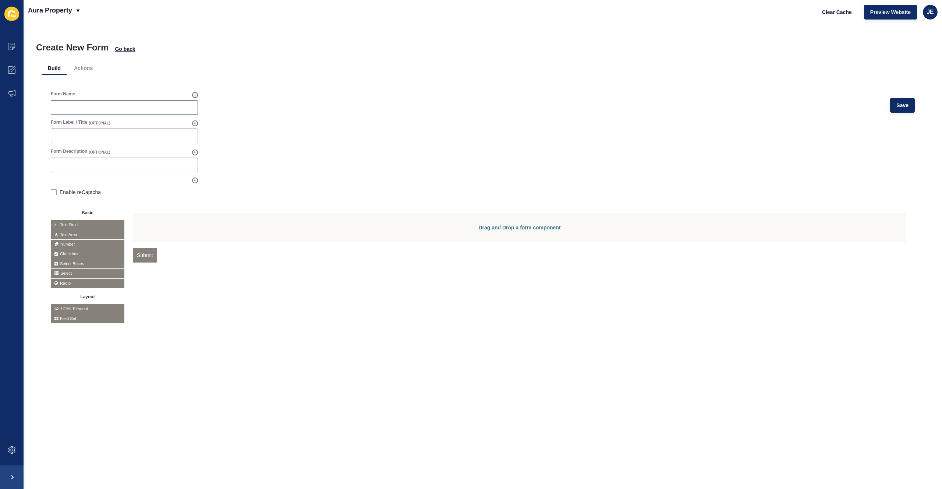
click at [127, 113] on div at bounding box center [124, 107] width 147 height 15
type input "Free Leasing Review Form (Application Speed)"
click at [124, 138] on input "Form Label / Title" at bounding box center [125, 135] width 138 height 7
paste input "Fill this out and Our Professional Team will be in touch soon"
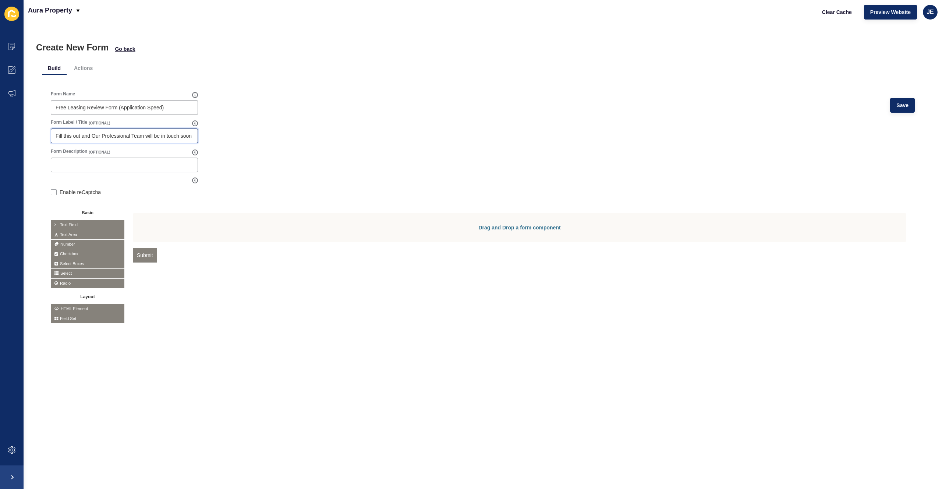
type input "Fill this out and Our Professional Team will be in touch soon"
click at [297, 137] on form "Form Name Free Leasing Review Form (Application Speed) Save Form Label / Title …" at bounding box center [483, 207] width 864 height 233
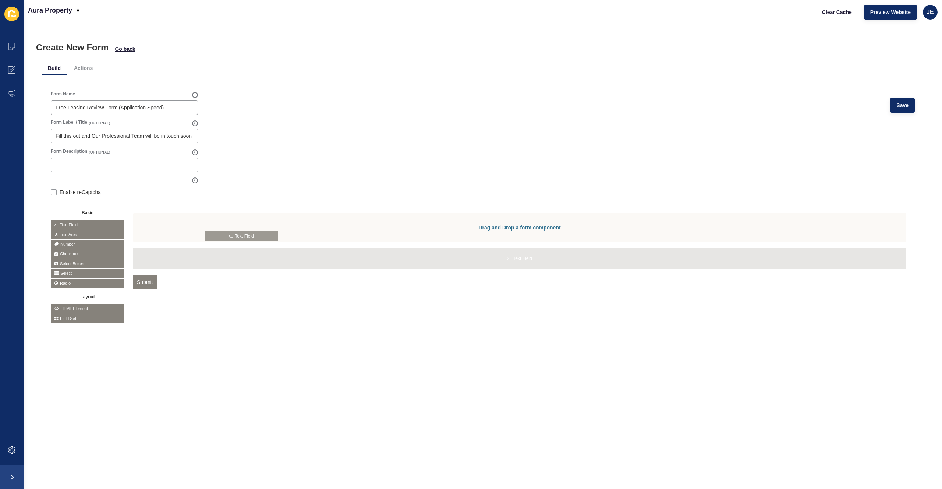
drag, startPoint x: 67, startPoint y: 223, endPoint x: 220, endPoint y: 234, distance: 154.2
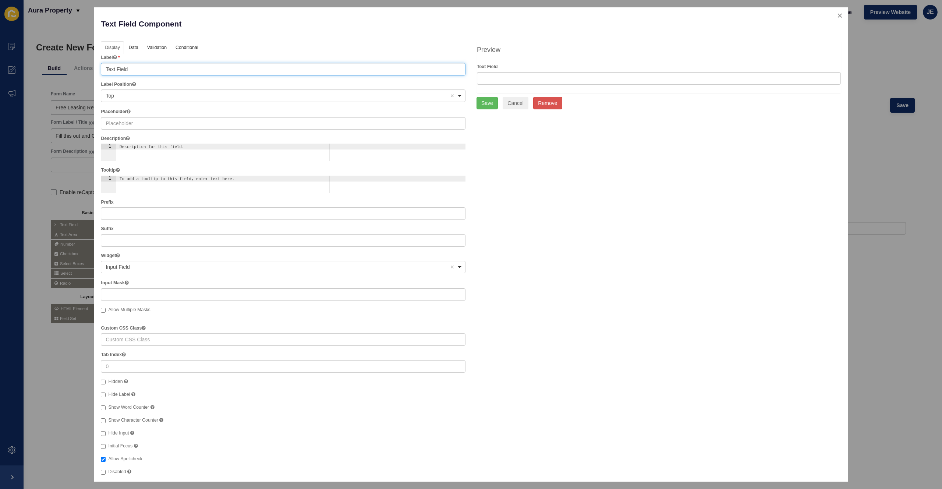
drag, startPoint x: 159, startPoint y: 72, endPoint x: 49, endPoint y: 65, distance: 109.9
click at [49, 65] on div "Text Field Component Help Display Data Validation API Conditional Logic Layout …" at bounding box center [471, 244] width 942 height 489
type input "First Name"
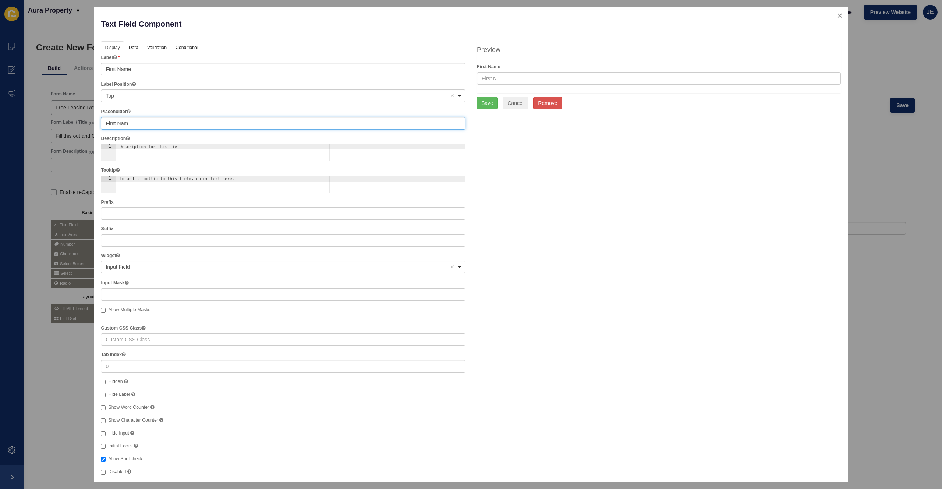
type input "First Name"
drag, startPoint x: 136, startPoint y: 119, endPoint x: 18, endPoint y: 109, distance: 118.5
click at [17, 109] on div "Text Field Component Help Display Data Validation API Conditional Logic Layout …" at bounding box center [471, 244] width 942 height 489
click at [130, 127] on input "First Name" at bounding box center [283, 123] width 365 height 13
drag, startPoint x: 120, startPoint y: 122, endPoint x: 28, endPoint y: 121, distance: 92.0
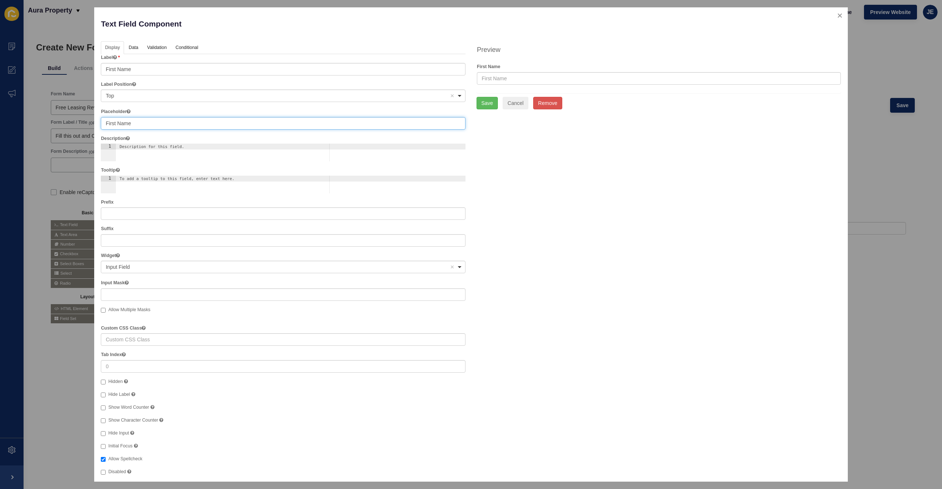
click at [26, 122] on div "Text Field Component Help Display Data Validation API Conditional Logic Layout …" at bounding box center [471, 244] width 942 height 489
click at [134, 50] on link "Data" at bounding box center [133, 48] width 17 height 14
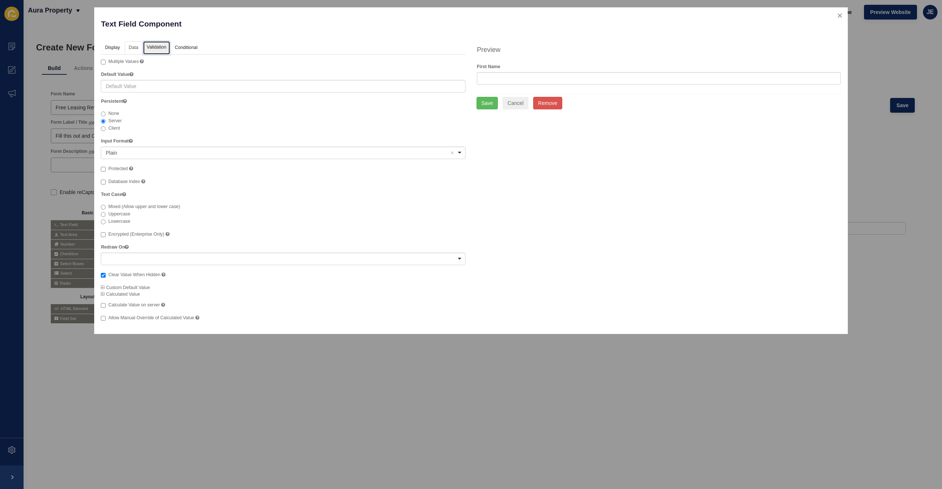
click at [165, 49] on link "Validation" at bounding box center [156, 48] width 27 height 14
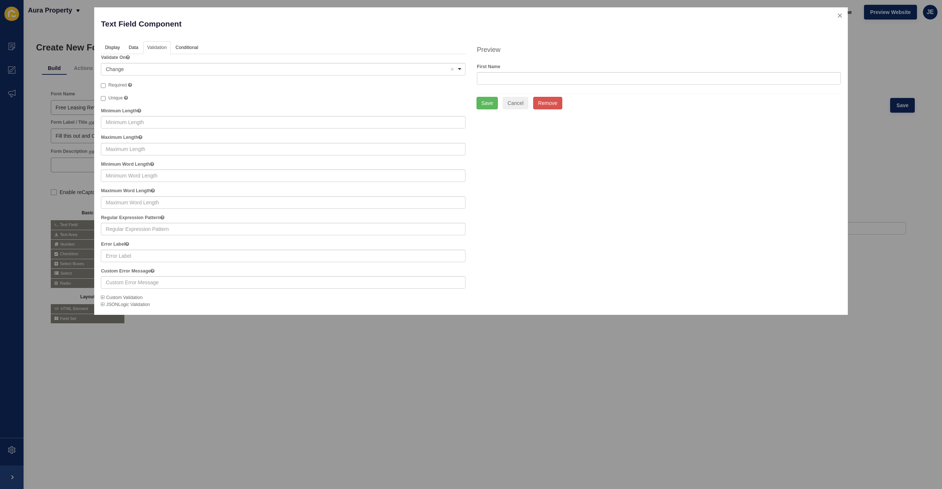
click at [118, 84] on span "Required" at bounding box center [117, 84] width 18 height 5
click at [106, 84] on input "Required" at bounding box center [103, 85] width 5 height 5
checkbox input "true"
click at [487, 100] on button "Save" at bounding box center [486, 103] width 21 height 13
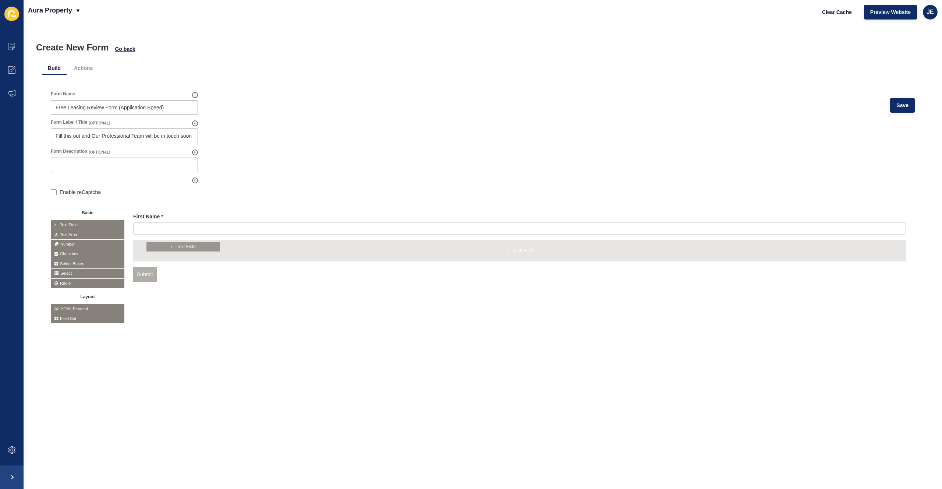
drag, startPoint x: 97, startPoint y: 225, endPoint x: 193, endPoint y: 247, distance: 98.3
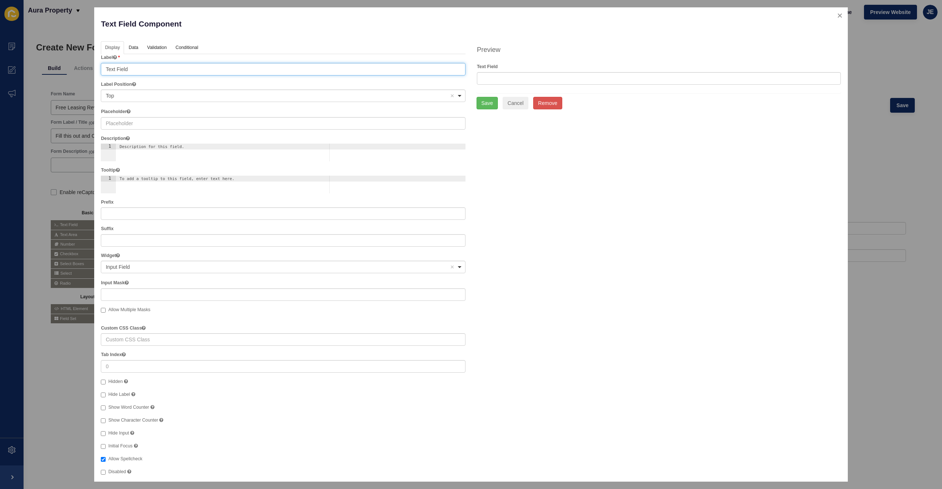
click at [141, 68] on input "Text Field" at bounding box center [283, 69] width 365 height 13
type input "Last Name"
click at [150, 46] on link "Validation" at bounding box center [156, 48] width 27 height 14
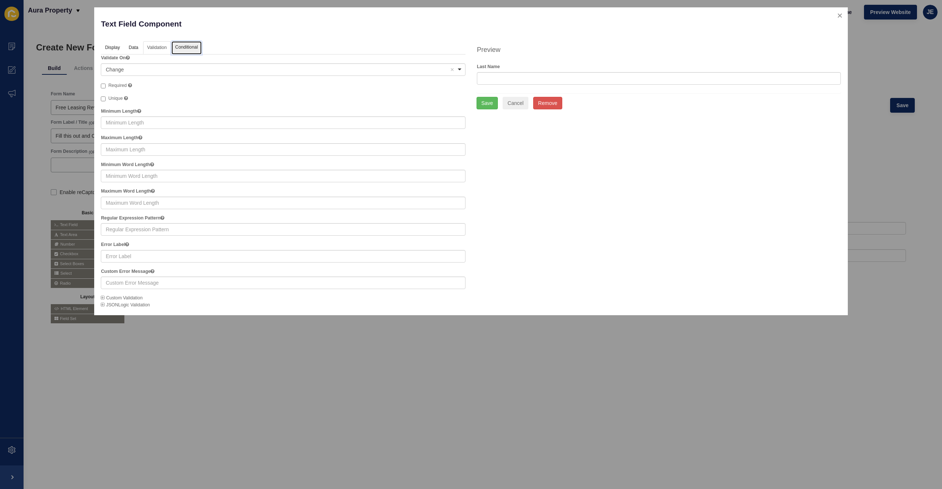
click at [201, 49] on link "Conditional" at bounding box center [186, 48] width 30 height 14
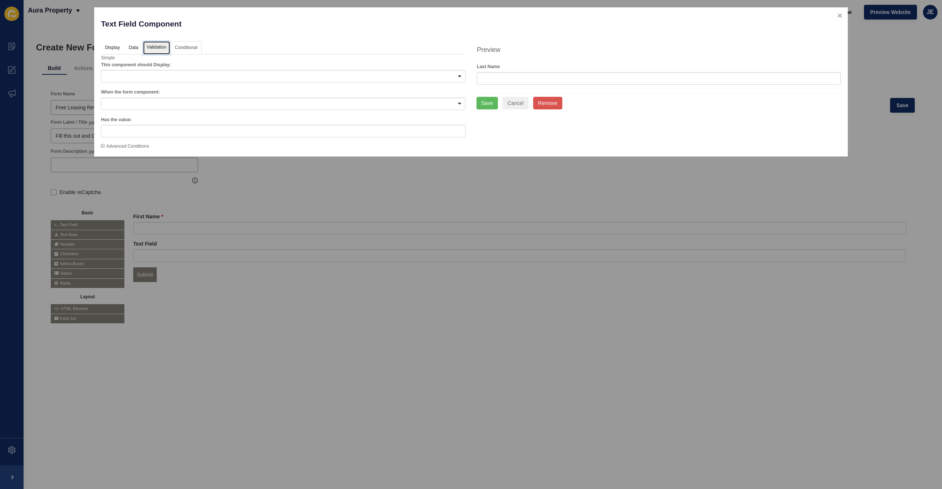
click at [148, 46] on link "Validation" at bounding box center [156, 48] width 27 height 14
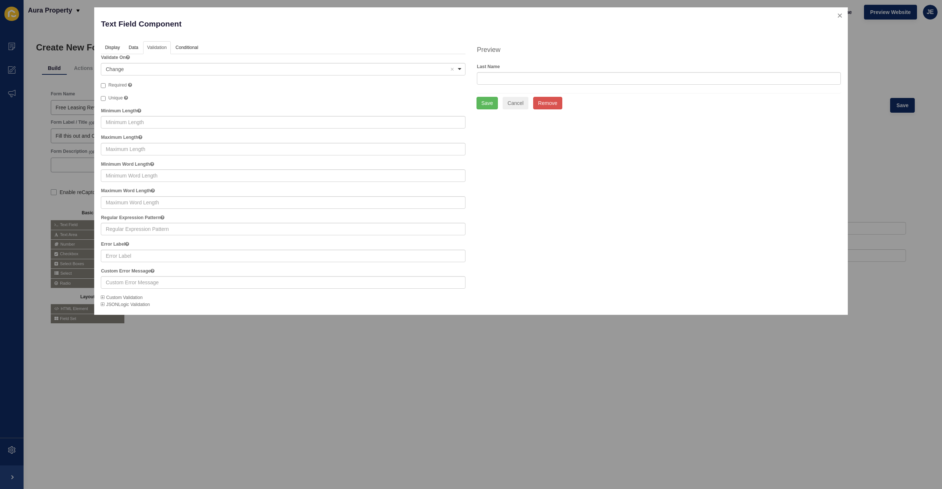
click at [121, 82] on label "Required" at bounding box center [116, 85] width 31 height 7
click at [106, 83] on input "Required" at bounding box center [103, 85] width 5 height 5
checkbox input "true"
click at [499, 102] on div "Save Cancel Remove" at bounding box center [658, 103] width 365 height 13
click at [491, 102] on button "Save" at bounding box center [486, 103] width 21 height 13
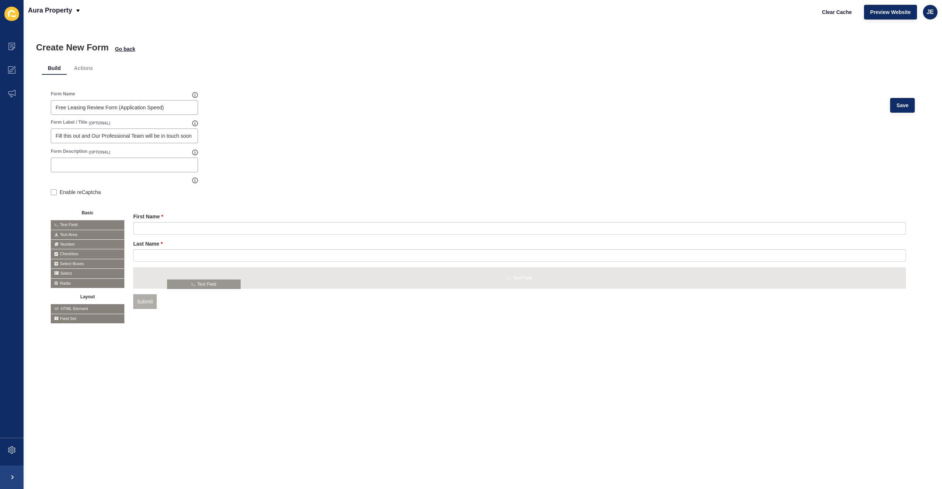
drag, startPoint x: 86, startPoint y: 226, endPoint x: 203, endPoint y: 285, distance: 130.5
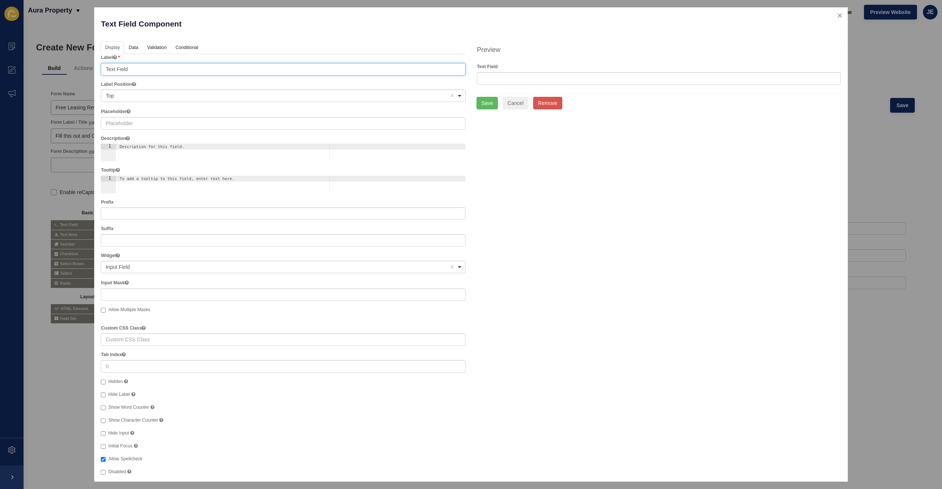
drag, startPoint x: 130, startPoint y: 68, endPoint x: 62, endPoint y: 69, distance: 67.7
click at [62, 69] on div "Text Field Component Help Display Data Validation API Conditional Logic Layout …" at bounding box center [471, 244] width 942 height 489
type input "s"
type input "Suburb"
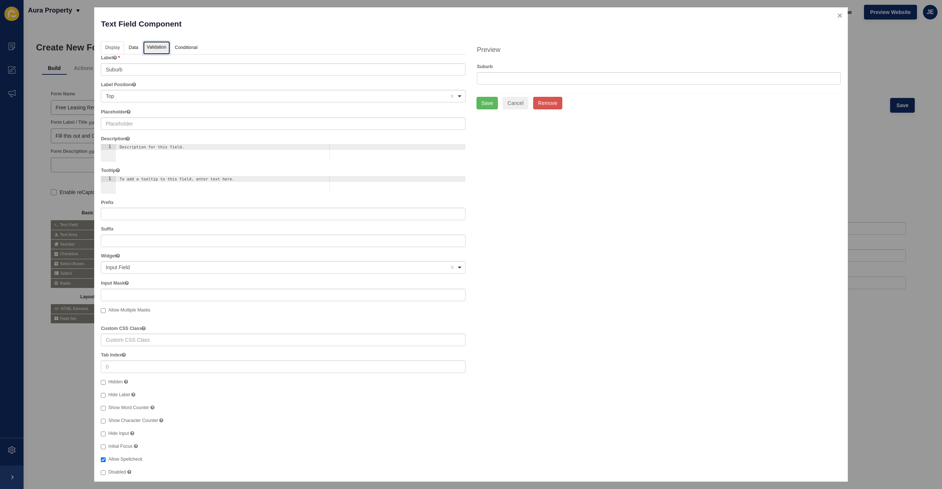
click at [155, 46] on link "Validation" at bounding box center [156, 48] width 27 height 14
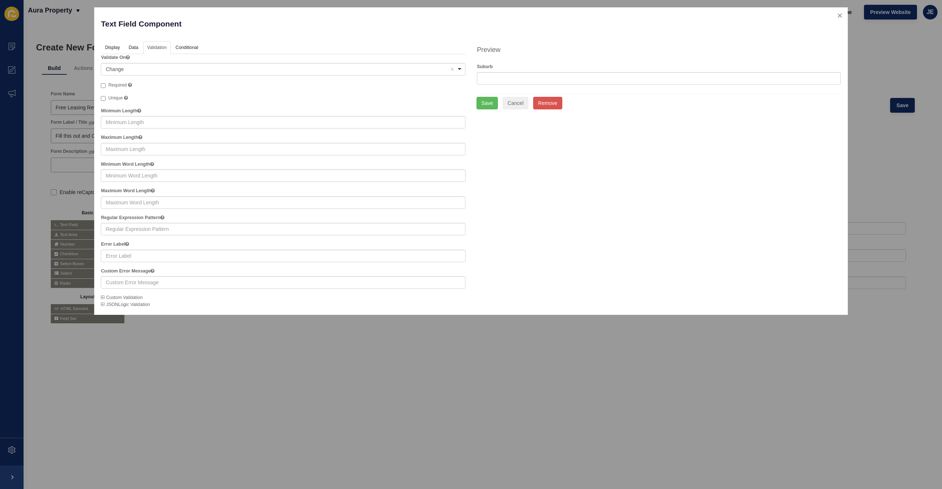
click at [124, 87] on span "Required" at bounding box center [117, 84] width 18 height 5
click at [106, 87] on input "Required A required field must be filled in before the form can be submitted." at bounding box center [103, 85] width 5 height 5
checkbox input "true"
click at [483, 105] on button "Save" at bounding box center [486, 103] width 21 height 13
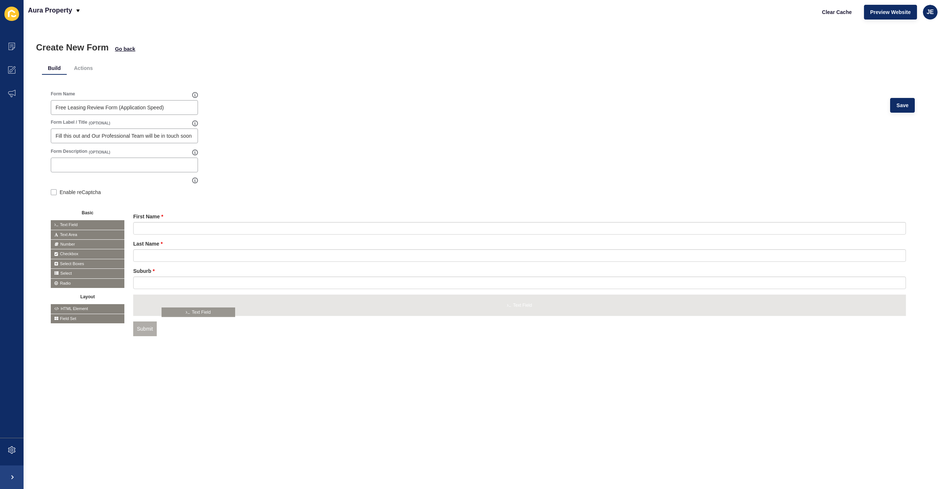
drag, startPoint x: 84, startPoint y: 225, endPoint x: 194, endPoint y: 313, distance: 140.9
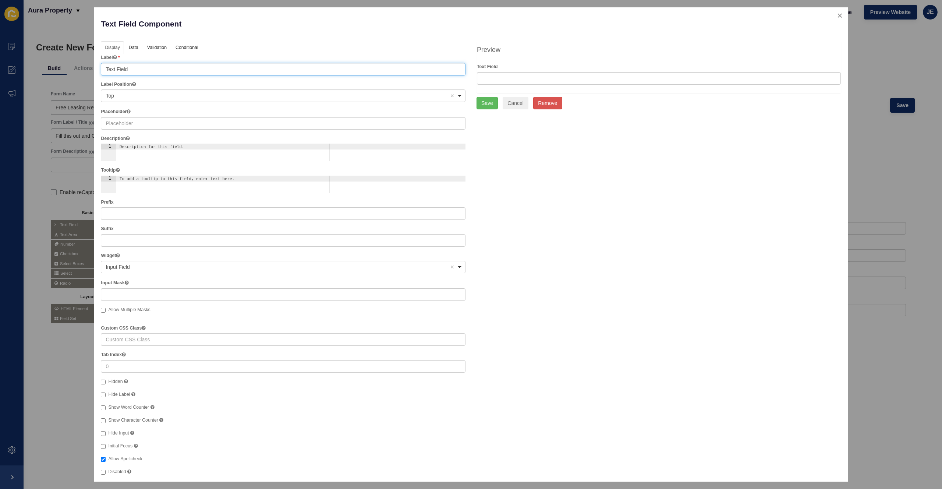
drag, startPoint x: 139, startPoint y: 71, endPoint x: 77, endPoint y: 67, distance: 61.5
click at [77, 67] on div "Text Field Component Help Display Data Validation API Conditional Logic Layout …" at bounding box center [471, 244] width 942 height 489
type input "Email"
click at [170, 47] on link "Validation" at bounding box center [156, 48] width 27 height 14
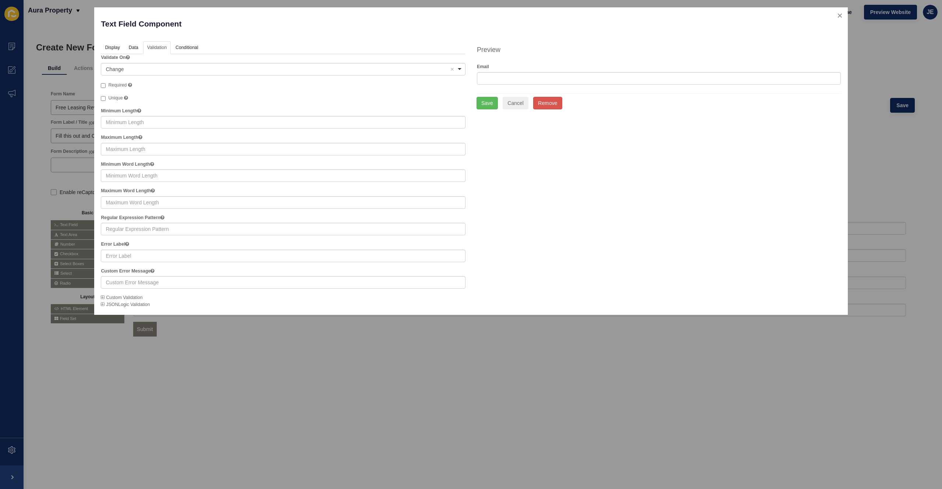
click at [117, 85] on span "Required" at bounding box center [117, 84] width 18 height 5
click at [106, 85] on input "Required" at bounding box center [103, 85] width 5 height 5
checkbox input "true"
click at [497, 103] on button "Save" at bounding box center [486, 103] width 21 height 13
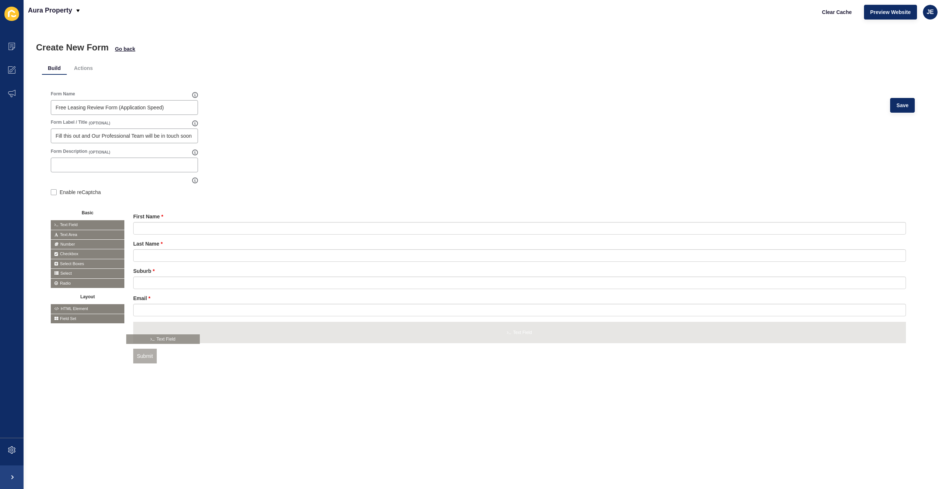
drag, startPoint x: 111, startPoint y: 223, endPoint x: 187, endPoint y: 338, distance: 137.2
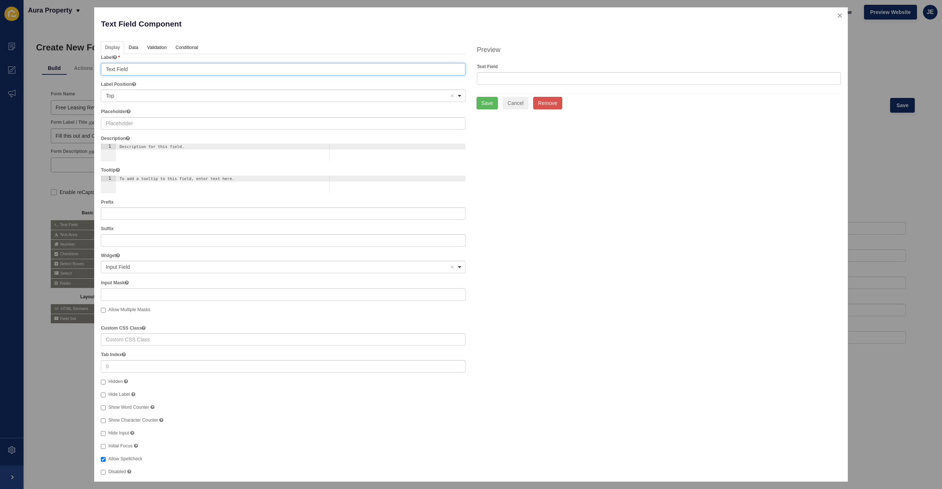
click at [135, 70] on input "Text Field" at bounding box center [283, 69] width 365 height 13
type input "Mobile Number"
click at [145, 49] on link "Validation" at bounding box center [156, 48] width 27 height 14
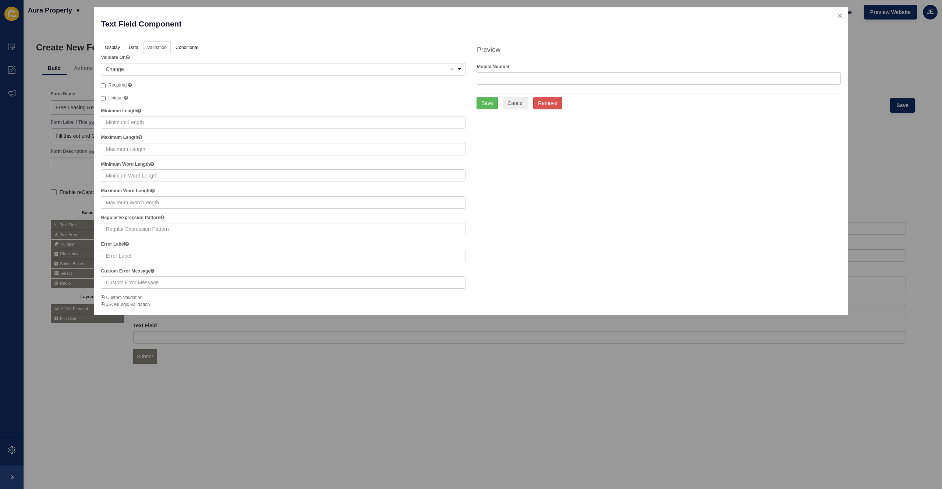
click at [120, 83] on span "Required" at bounding box center [117, 84] width 18 height 5
click at [106, 83] on input "Required" at bounding box center [103, 85] width 5 height 5
checkbox input "true"
click at [495, 104] on button "Save" at bounding box center [486, 103] width 21 height 13
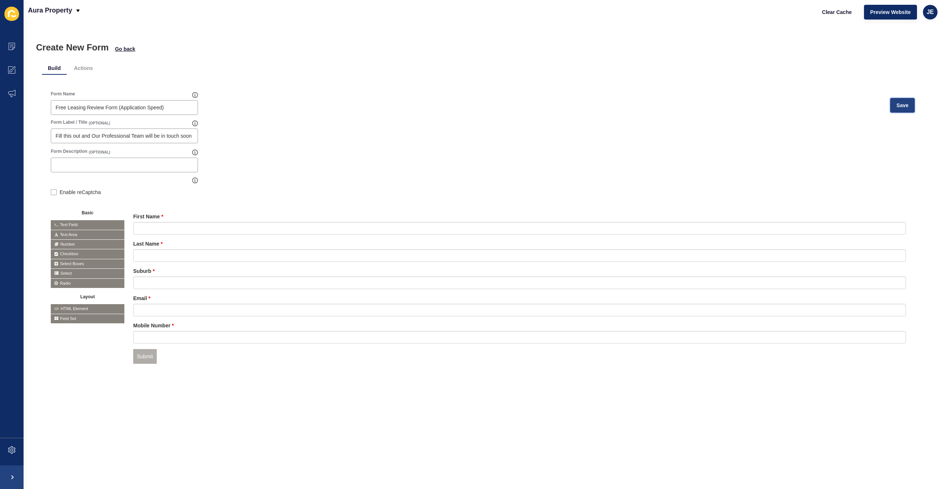
click at [898, 109] on button "Save" at bounding box center [902, 105] width 25 height 15
click at [90, 68] on li "Actions" at bounding box center [83, 67] width 31 height 13
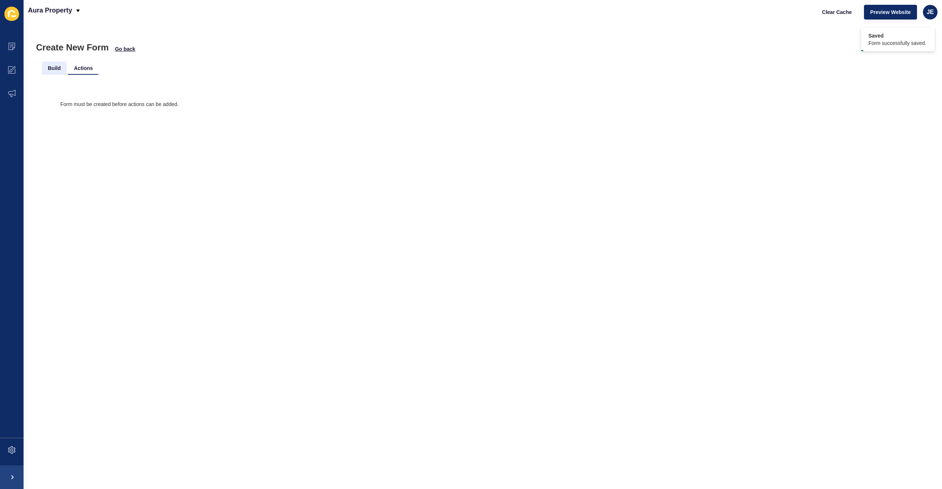
click at [64, 71] on li "Build" at bounding box center [54, 67] width 25 height 13
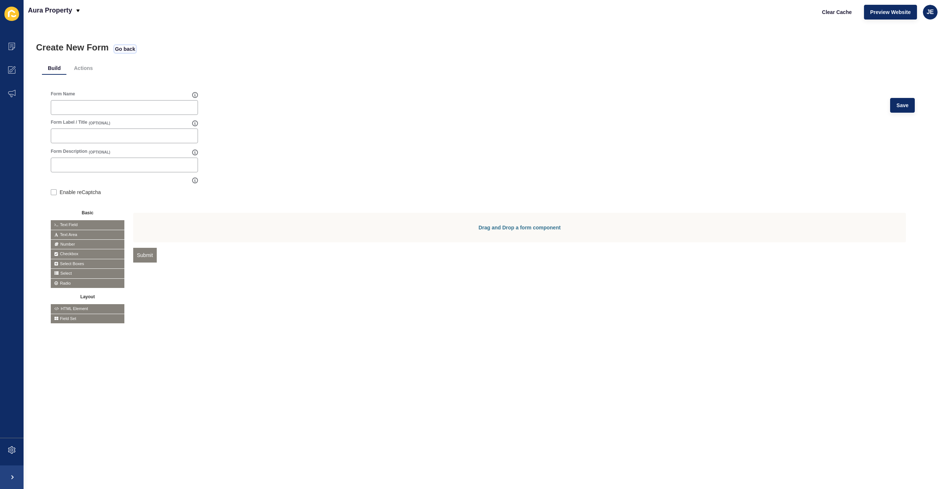
click at [129, 50] on span "Go back" at bounding box center [125, 48] width 20 height 7
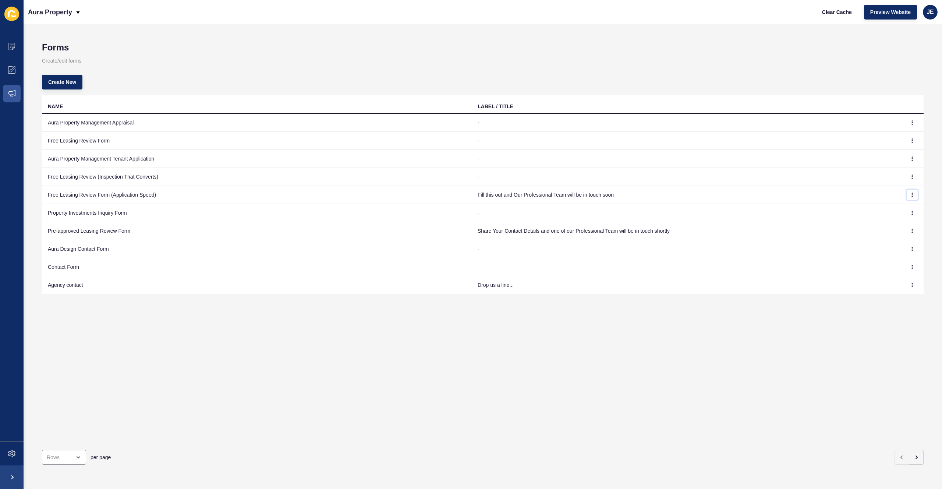
drag, startPoint x: 909, startPoint y: 195, endPoint x: 901, endPoint y: 200, distance: 9.6
click at [909, 195] on button "button" at bounding box center [912, 194] width 11 height 10
click at [874, 211] on link "Edit" at bounding box center [887, 209] width 52 height 16
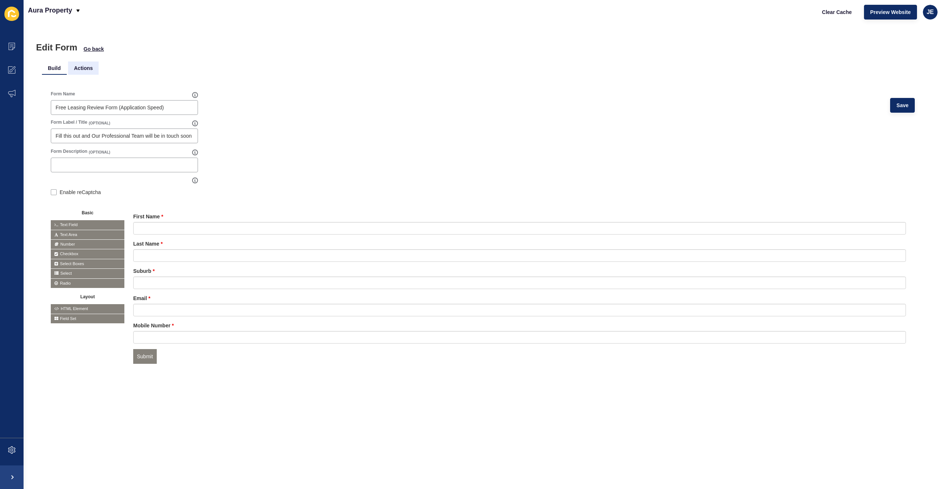
click at [83, 72] on li "Actions" at bounding box center [83, 67] width 31 height 13
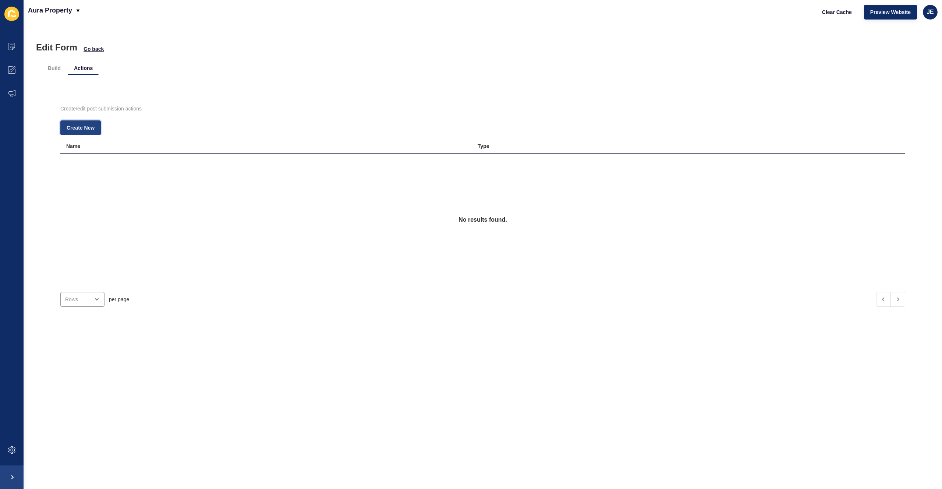
click at [68, 127] on span "Create New" at bounding box center [81, 127] width 28 height 7
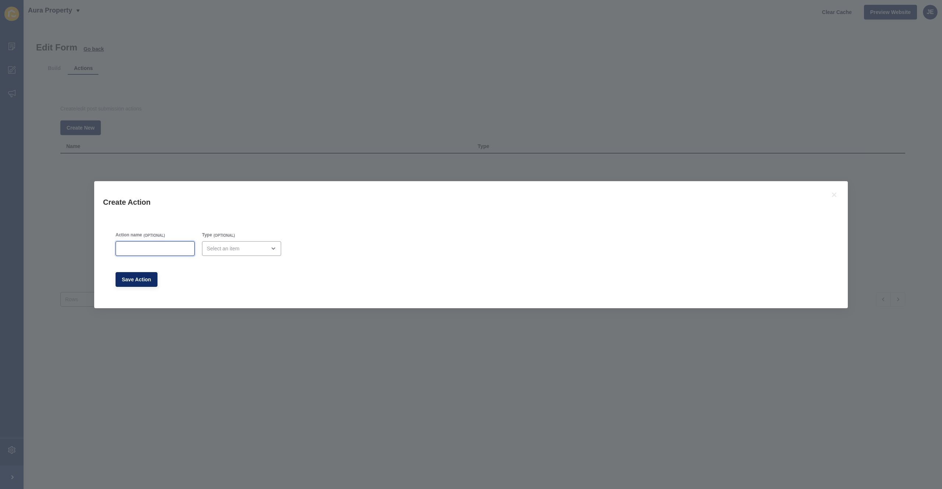
click at [153, 247] on input "Action name" at bounding box center [155, 248] width 70 height 7
type input "Admin Email"
click at [228, 246] on div "close menu" at bounding box center [236, 248] width 59 height 7
click at [221, 263] on span "Email" at bounding box center [237, 266] width 64 height 7
type input "Email"
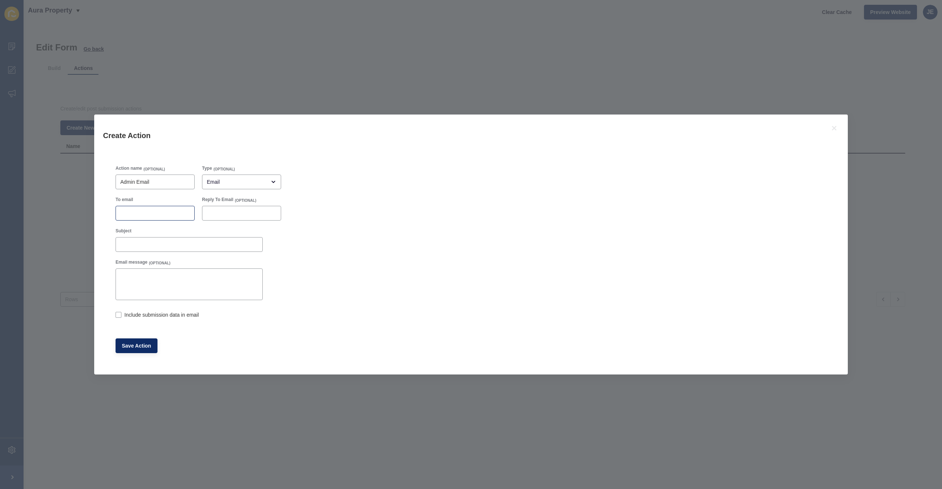
click at [150, 219] on div at bounding box center [155, 213] width 79 height 15
paste input "[EMAIL_ADDRESS][PERSON_NAME][DOMAIN_NAME]"
type input "[EMAIL_ADDRESS][PERSON_NAME][DOMAIN_NAME]"
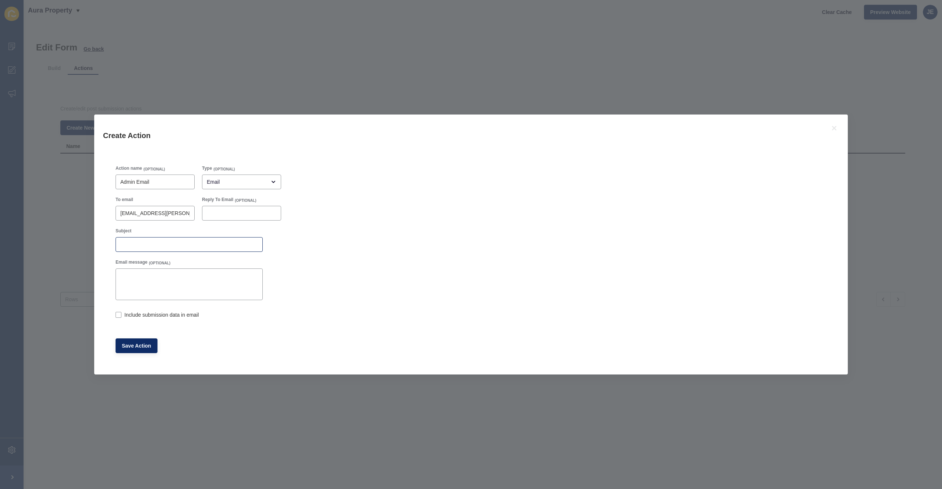
click at [155, 248] on div at bounding box center [189, 244] width 147 height 15
type input "Free Leasing Review"
click at [152, 311] on label "Include submission data in email" at bounding box center [161, 314] width 74 height 7
click at [120, 313] on input "Include submission data in email" at bounding box center [118, 315] width 5 height 5
checkbox input "true"
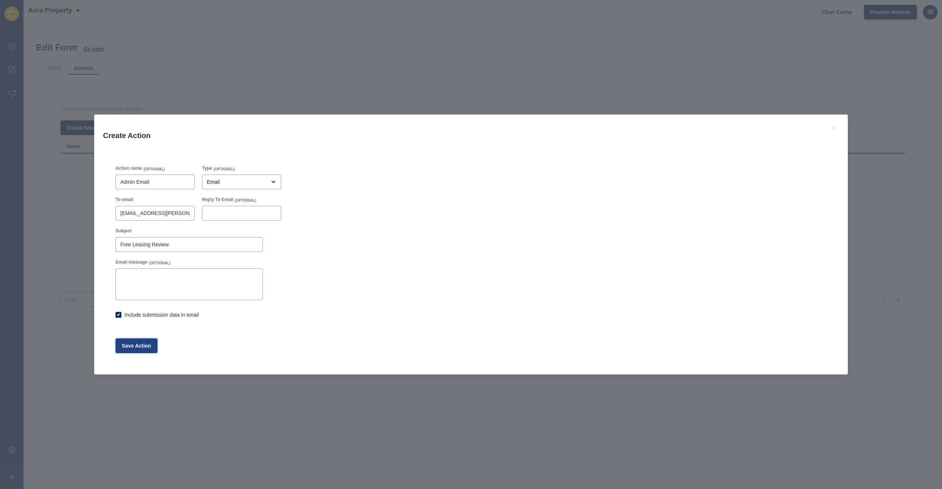
click at [134, 347] on span "Save Action" at bounding box center [136, 345] width 29 height 7
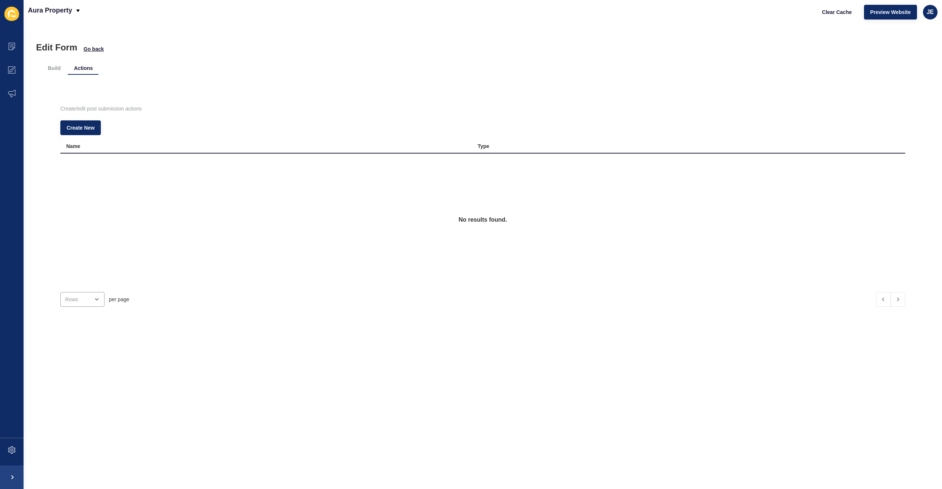
click at [231, 78] on div "Create/edit post submission actions Create New Name Type No results found. per …" at bounding box center [482, 203] width 881 height 256
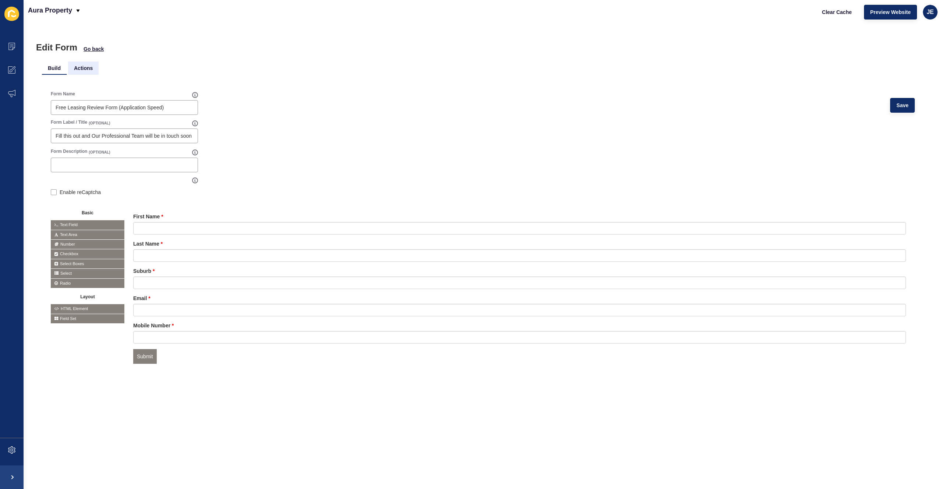
click at [88, 72] on li "Actions" at bounding box center [83, 67] width 31 height 13
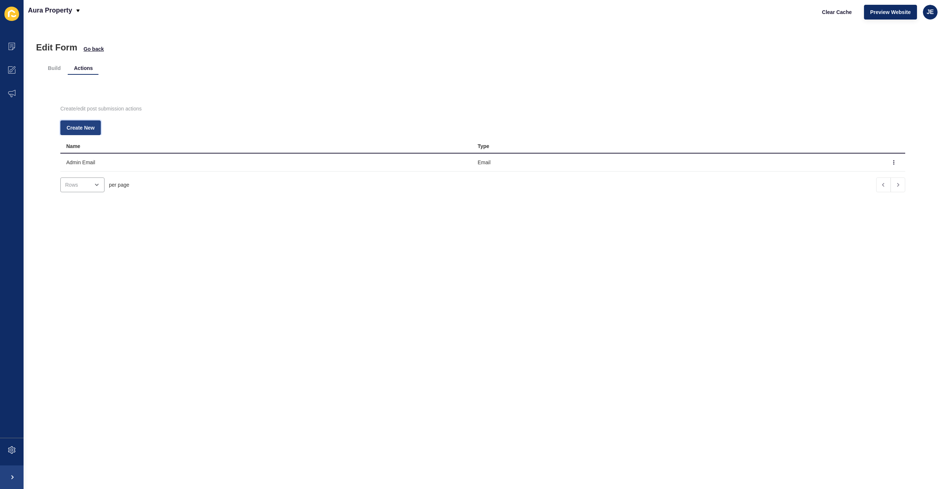
click at [90, 132] on button "Create New" at bounding box center [80, 127] width 40 height 15
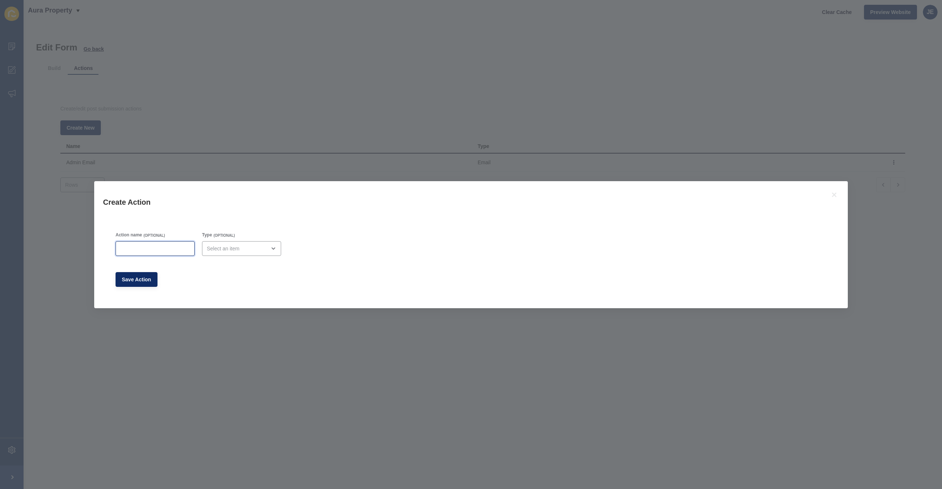
click at [170, 246] on input "Action name" at bounding box center [155, 248] width 70 height 7
type input "Success Message"
click at [235, 247] on div "open menu" at bounding box center [236, 248] width 59 height 7
click at [221, 292] on div "Success Message" at bounding box center [237, 299] width 76 height 16
type input "Success Message"
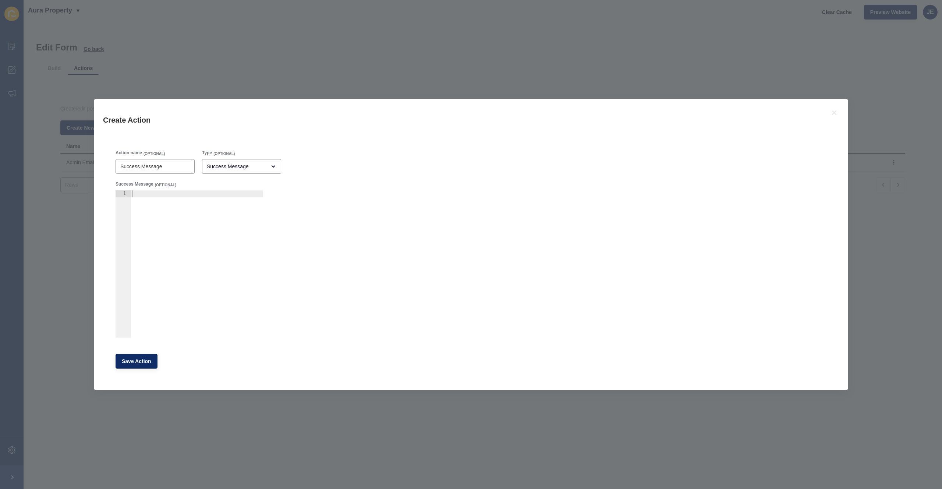
click at [179, 236] on div at bounding box center [197, 270] width 132 height 161
paste textarea "<div>Your form has been successfully submitted.</div>"
type textarea "<div>Your form has been successfully submitted.</div>"
click at [142, 362] on span "Save Action" at bounding box center [136, 360] width 29 height 7
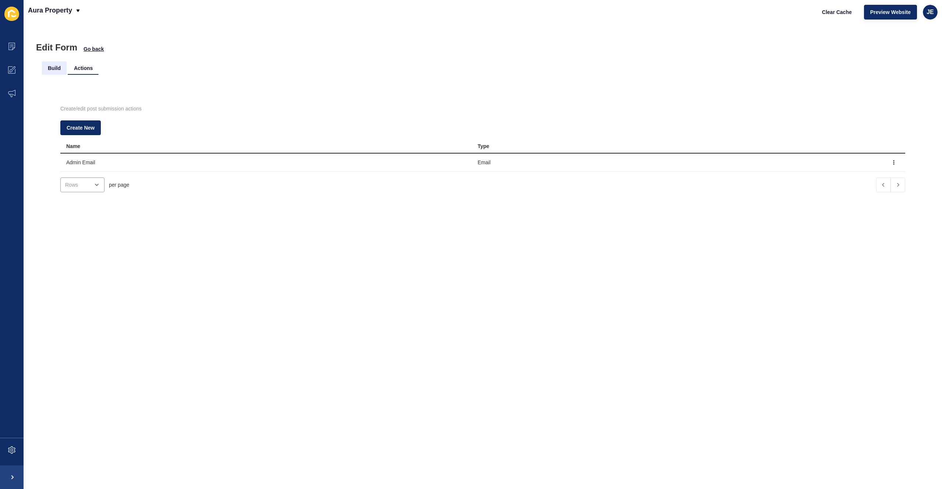
click at [56, 63] on li "Build" at bounding box center [54, 67] width 25 height 13
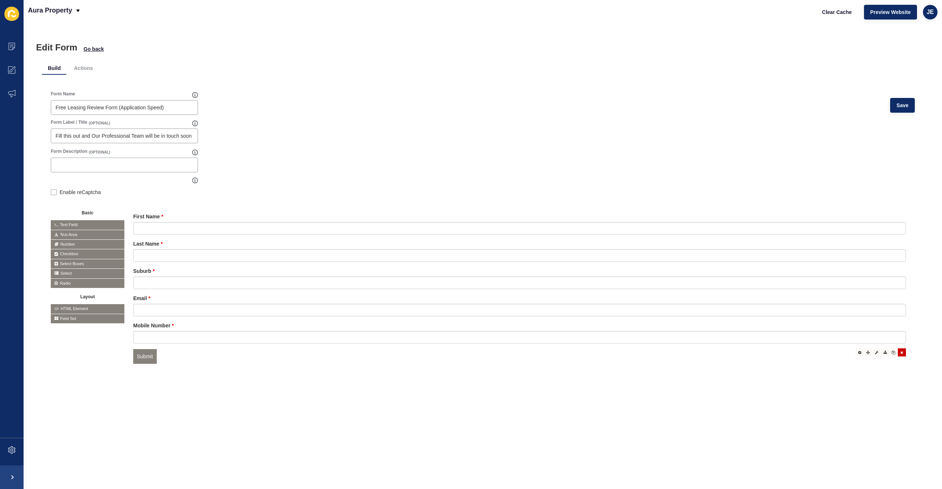
click at [898, 354] on div at bounding box center [902, 352] width 8 height 8
click at [898, 107] on span "Save" at bounding box center [902, 105] width 12 height 7
click at [92, 47] on span "Go back" at bounding box center [94, 48] width 20 height 7
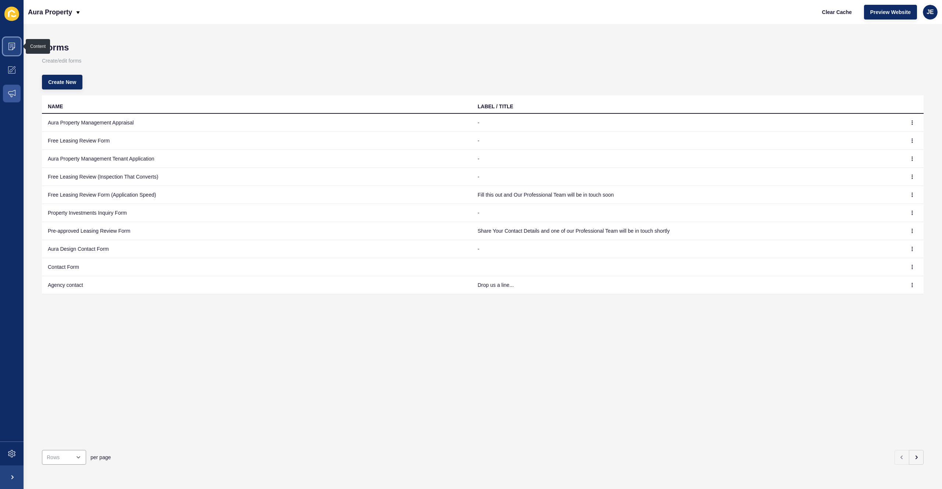
drag, startPoint x: 16, startPoint y: 45, endPoint x: 46, endPoint y: 42, distance: 30.7
click at [16, 45] on span at bounding box center [12, 47] width 24 height 24
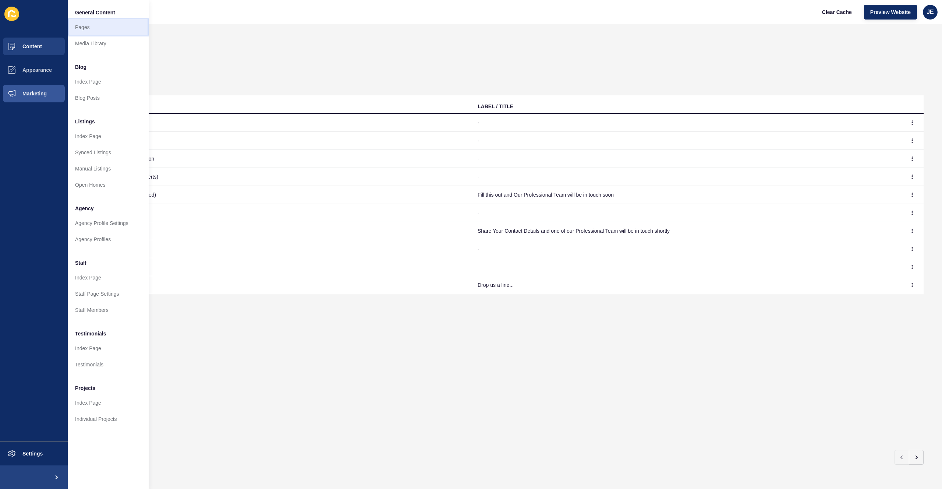
click at [81, 29] on link "Pages" at bounding box center [108, 27] width 81 height 16
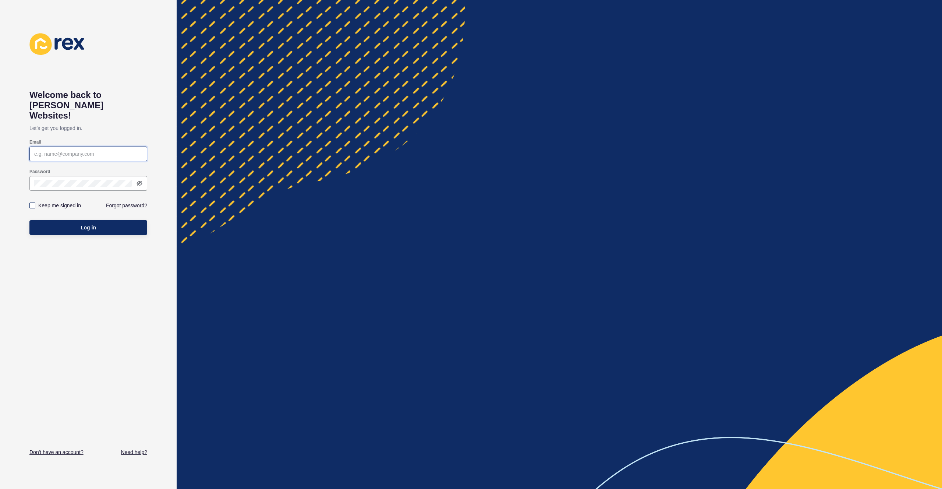
type input "[EMAIL_ADDRESS][PERSON_NAME][DOMAIN_NAME]"
click at [32, 202] on label at bounding box center [32, 205] width 6 height 6
click at [32, 203] on input "Keep me signed in" at bounding box center [33, 205] width 5 height 5
checkbox input "true"
click at [141, 180] on icon at bounding box center [139, 183] width 6 height 6
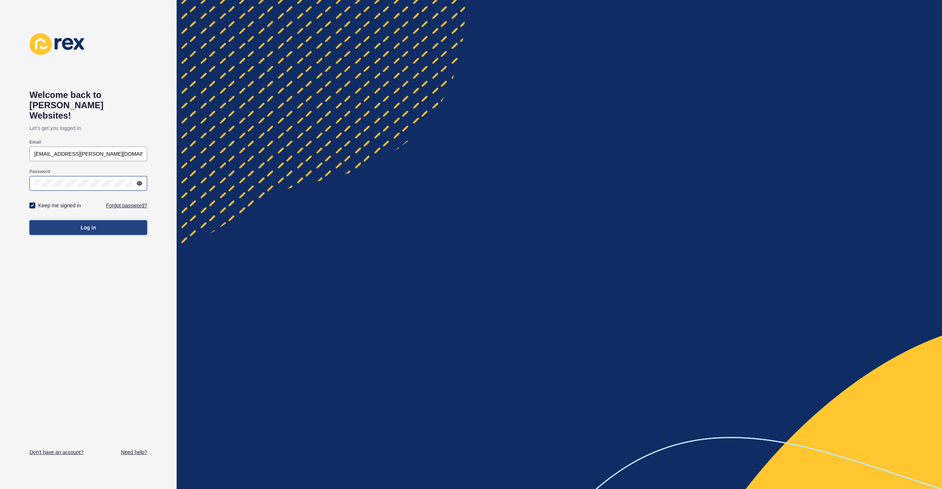
click at [95, 224] on span "Log in" at bounding box center [88, 227] width 15 height 7
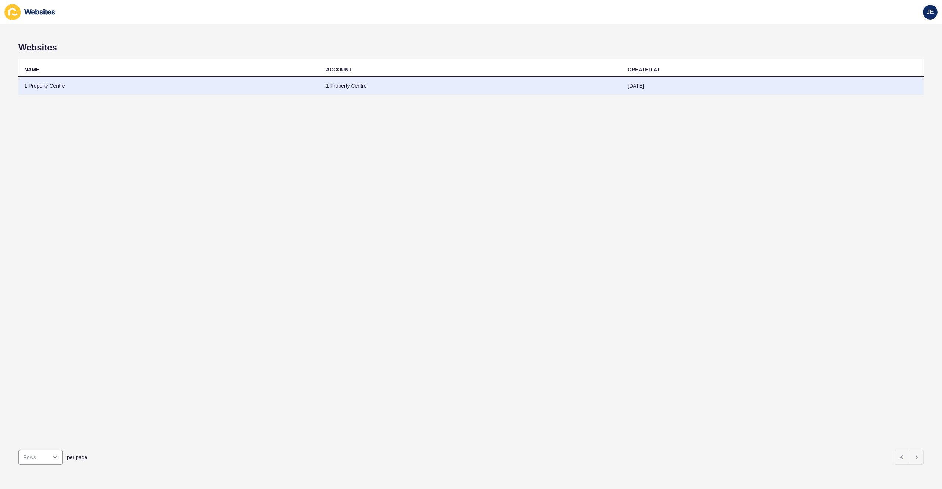
click at [149, 92] on td "1 Property Centre" at bounding box center [169, 86] width 302 height 18
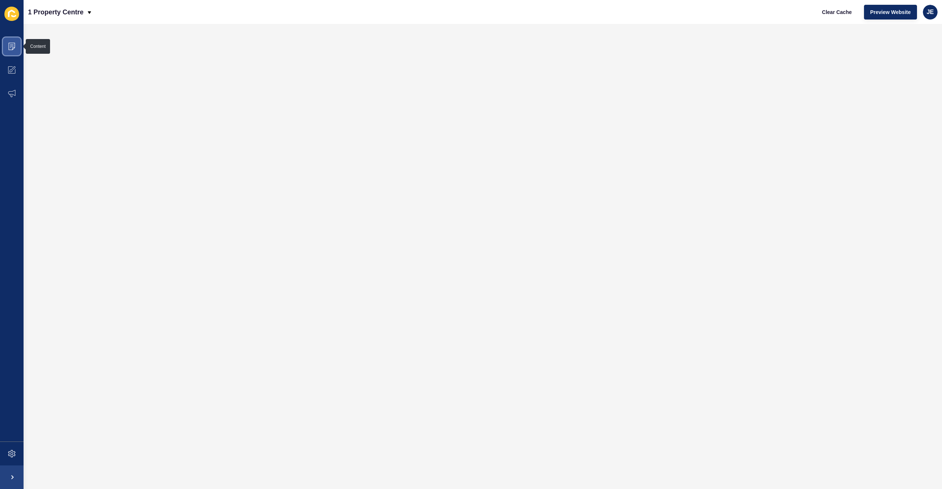
click at [8, 46] on icon at bounding box center [11, 46] width 7 height 7
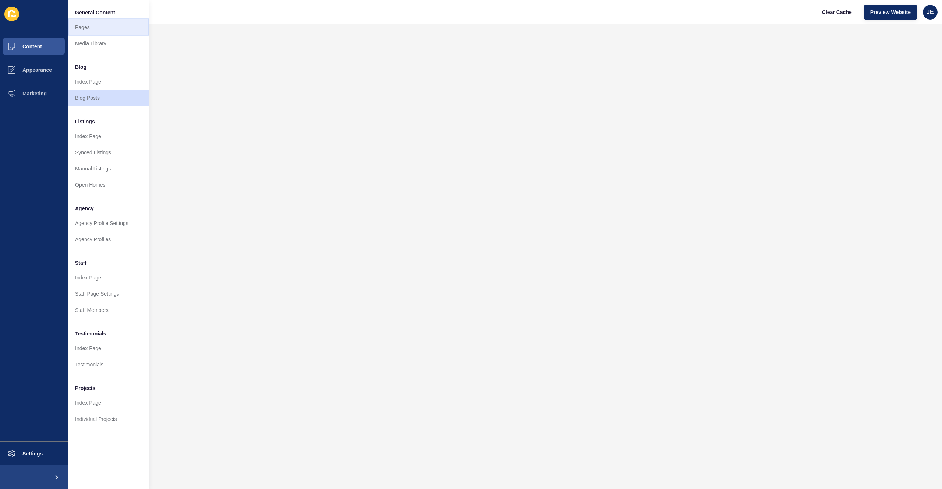
click at [78, 28] on link "Pages" at bounding box center [108, 27] width 81 height 16
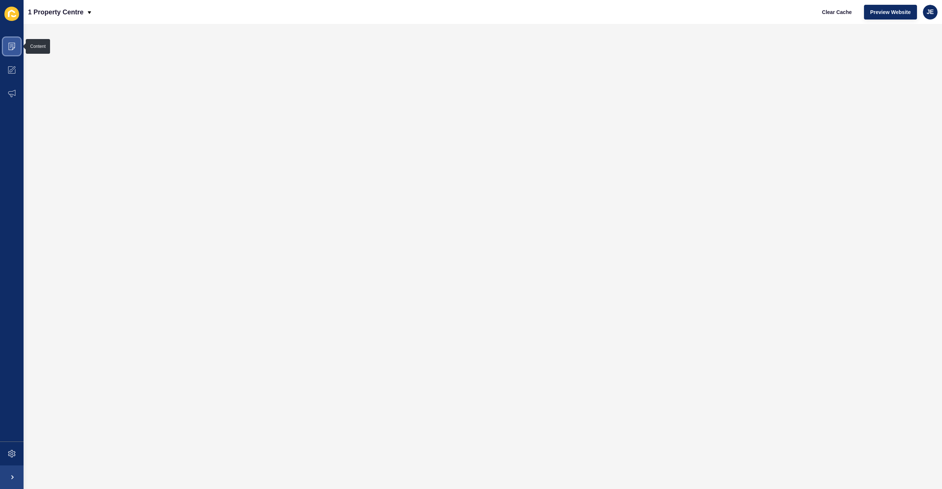
click at [6, 50] on span at bounding box center [12, 47] width 24 height 24
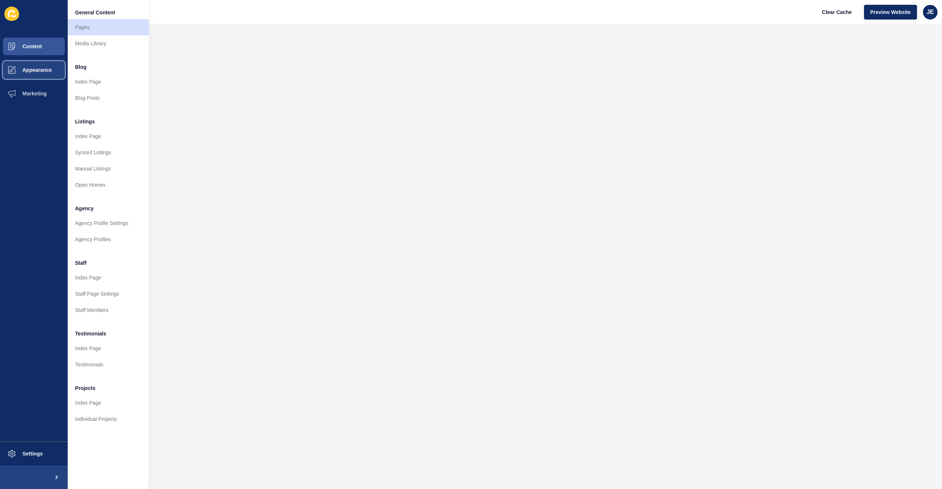
click at [39, 72] on span "Appearance" at bounding box center [25, 70] width 53 height 6
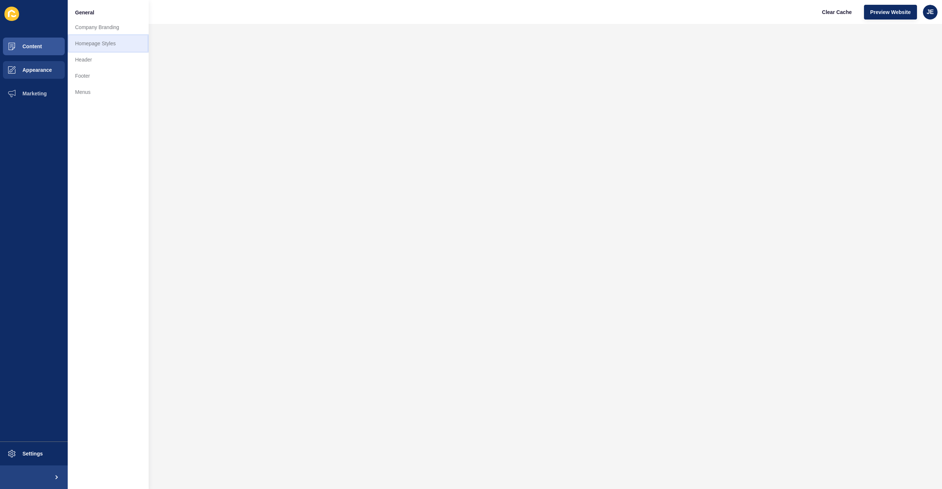
click at [96, 46] on link "Homepage Styles" at bounding box center [108, 43] width 81 height 16
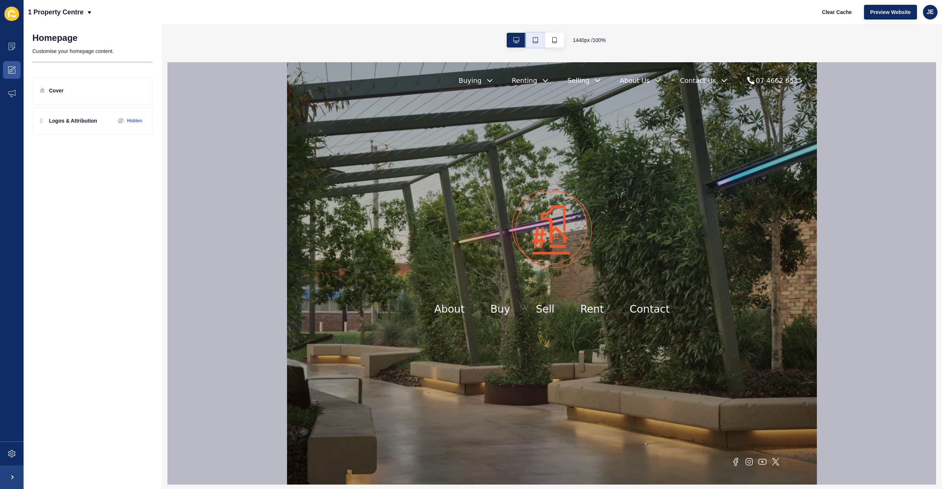
click at [536, 40] on icon "button" at bounding box center [535, 40] width 6 height 6
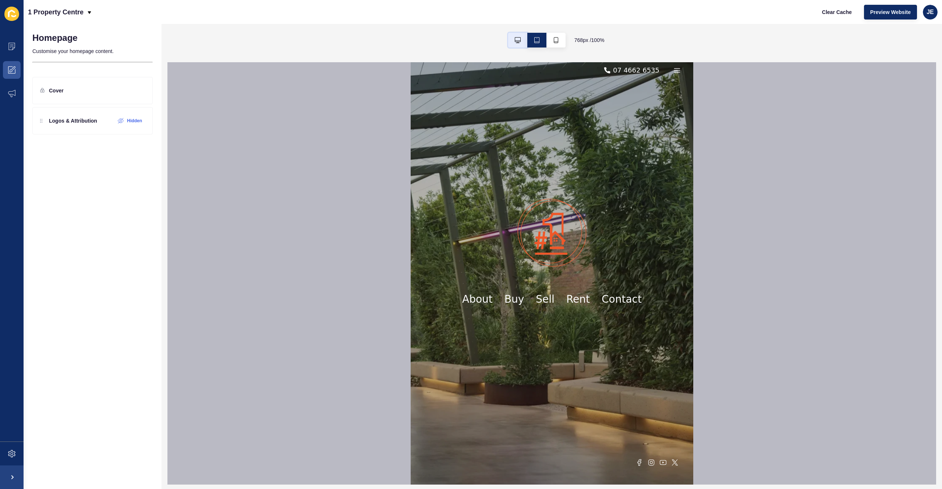
click at [515, 42] on icon "button" at bounding box center [518, 40] width 6 height 6
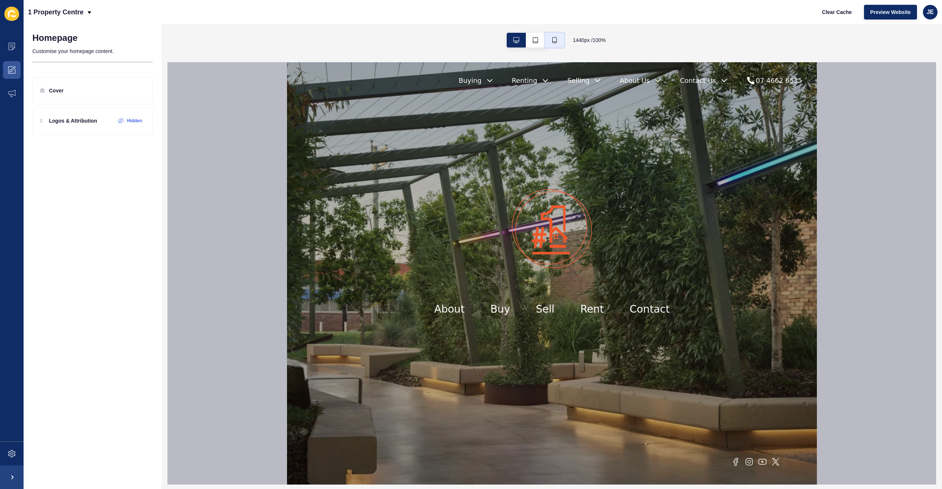
click at [556, 39] on icon "button" at bounding box center [554, 40] width 4 height 6
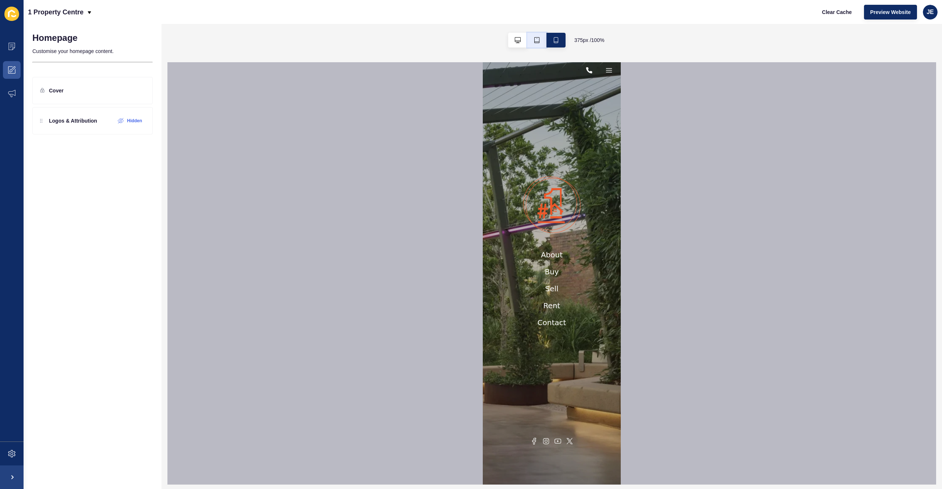
click at [535, 41] on icon "button" at bounding box center [537, 40] width 6 height 6
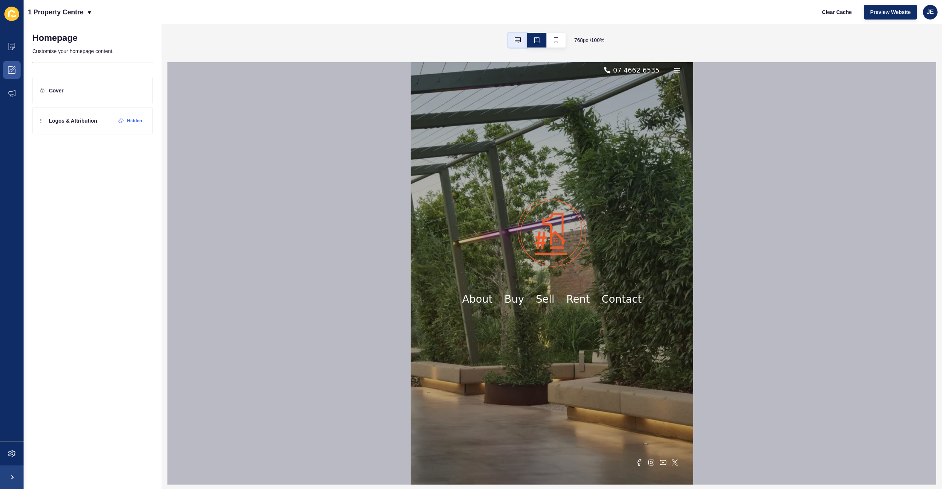
click at [520, 41] on button "button" at bounding box center [517, 40] width 19 height 15
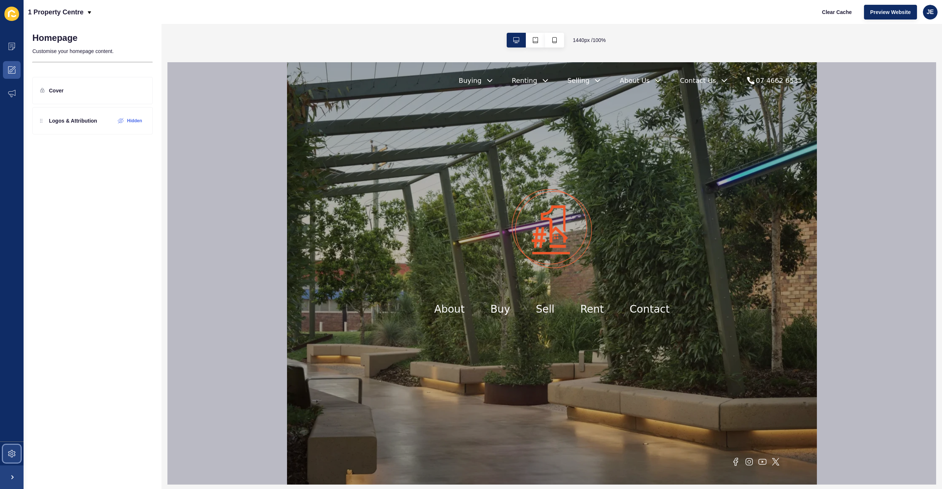
click at [7, 446] on span at bounding box center [12, 453] width 24 height 24
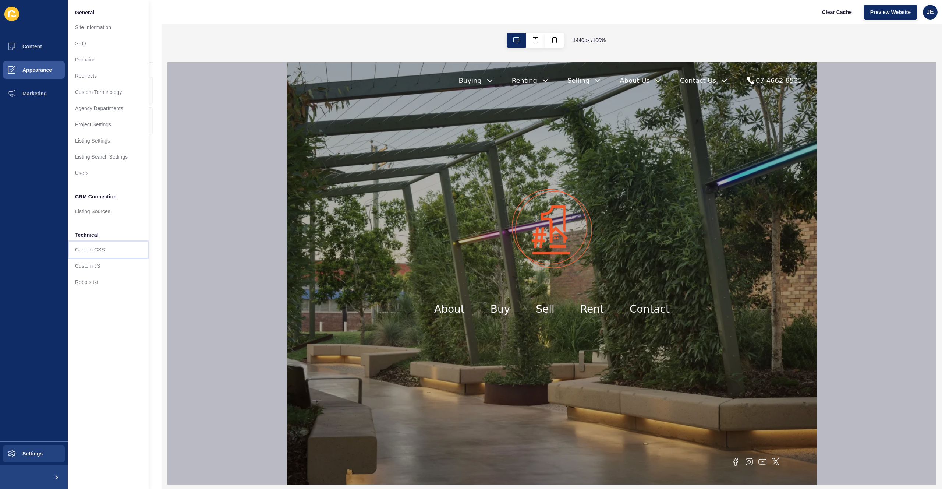
click at [101, 252] on link "Custom CSS" at bounding box center [108, 249] width 81 height 16
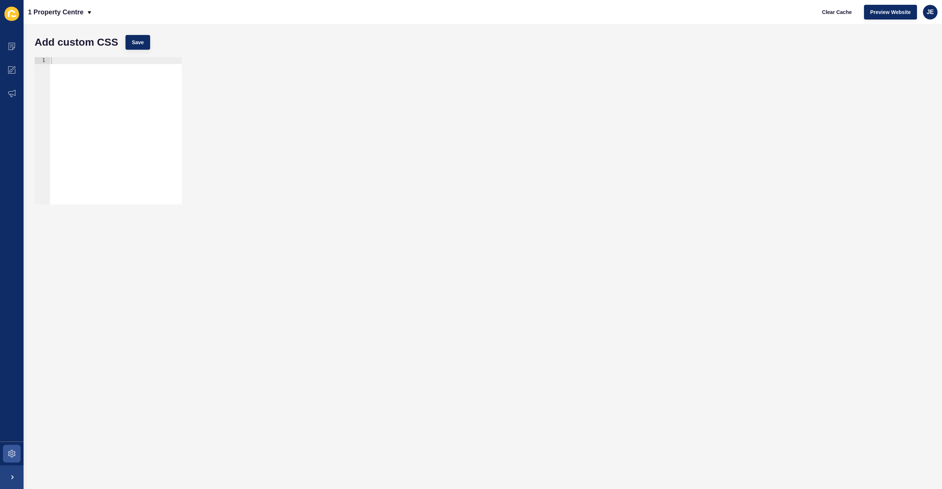
click at [109, 157] on div at bounding box center [116, 137] width 132 height 161
click at [6, 467] on span at bounding box center [12, 477] width 24 height 24
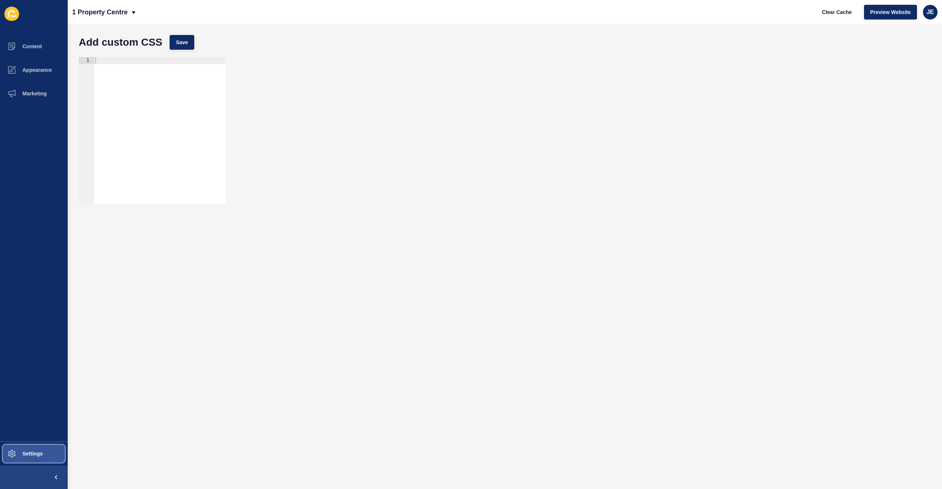
click at [13, 456] on icon at bounding box center [11, 453] width 7 height 7
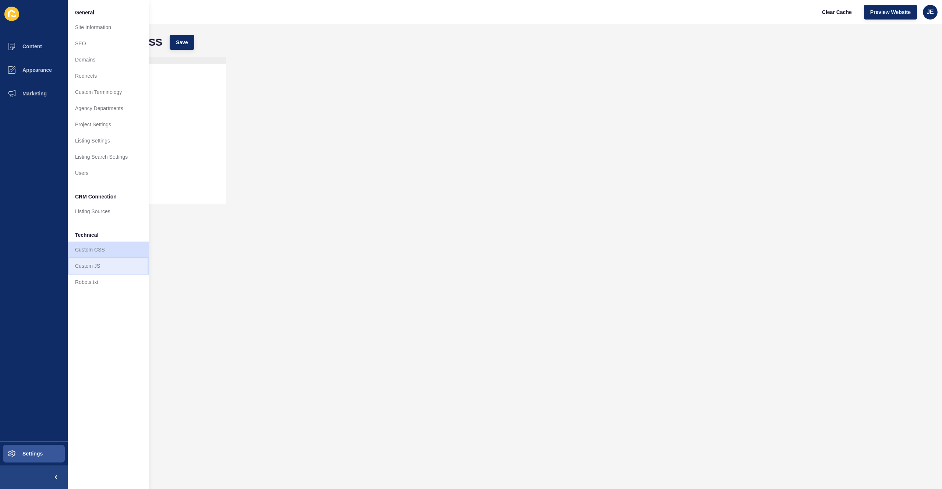
click at [92, 267] on link "Custom JS" at bounding box center [108, 266] width 81 height 16
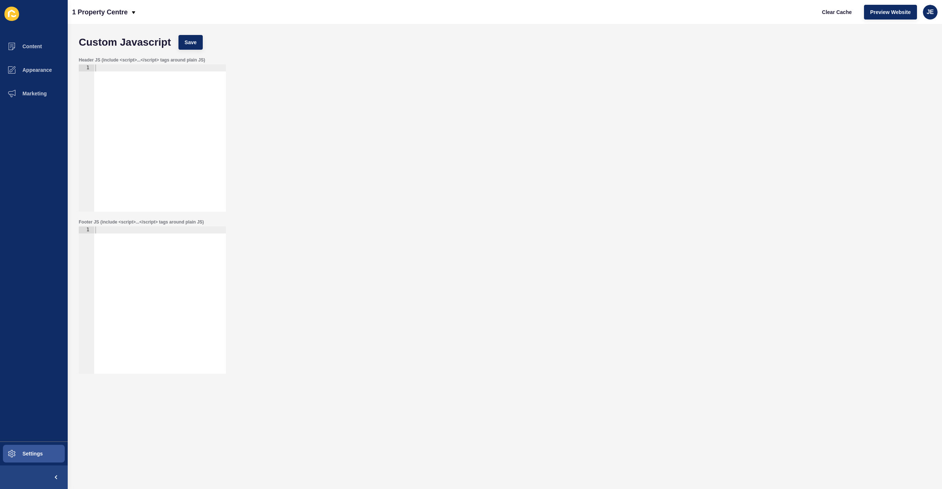
click at [156, 139] on div at bounding box center [160, 144] width 132 height 161
click at [147, 281] on div at bounding box center [160, 306] width 132 height 161
click at [37, 70] on span "Appearance" at bounding box center [25, 70] width 53 height 6
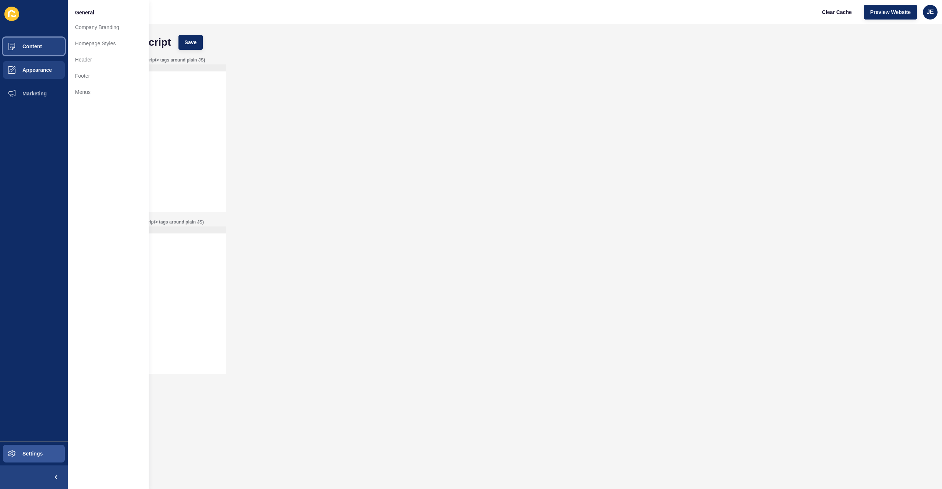
click at [36, 55] on button "Content" at bounding box center [34, 47] width 68 height 24
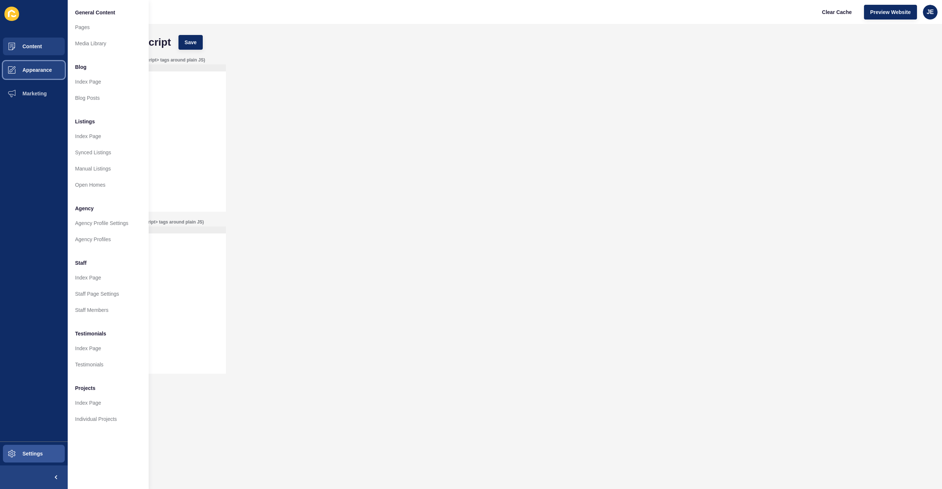
click at [36, 74] on button "Appearance" at bounding box center [34, 70] width 68 height 24
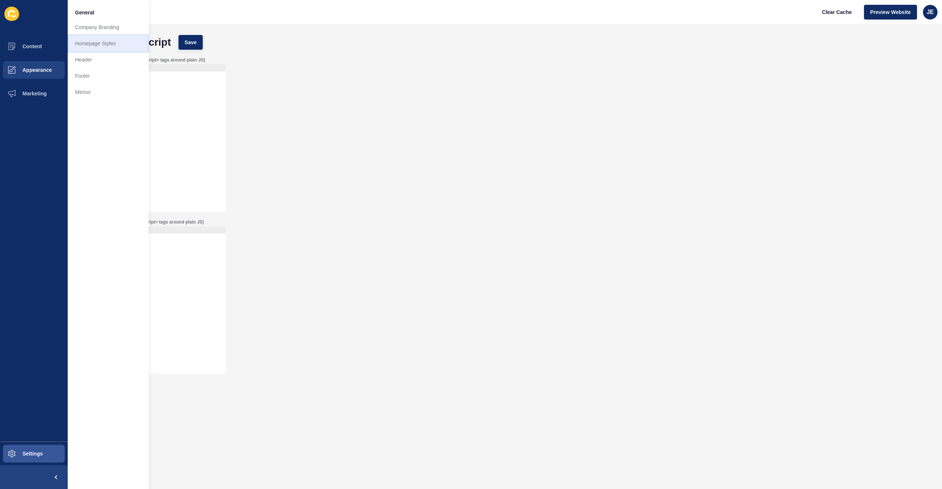
click at [106, 35] on link "Homepage Styles" at bounding box center [108, 43] width 81 height 16
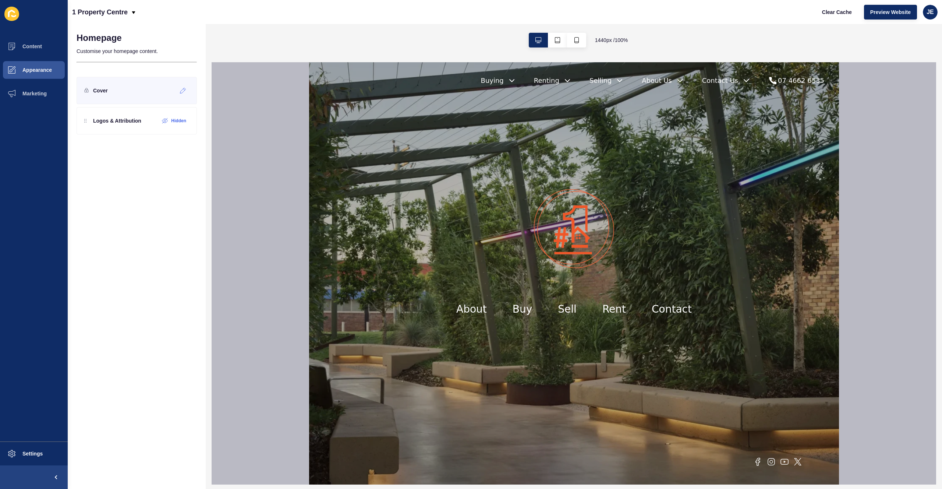
click at [137, 96] on div "Cover" at bounding box center [137, 90] width 120 height 27
click at [823, 13] on span "Clear Cache" at bounding box center [837, 11] width 30 height 7
click at [886, 14] on span "Preview Website" at bounding box center [890, 11] width 40 height 7
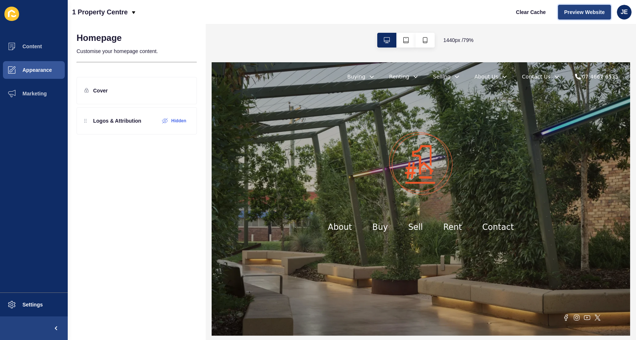
click at [579, 10] on span "Preview Website" at bounding box center [584, 11] width 40 height 7
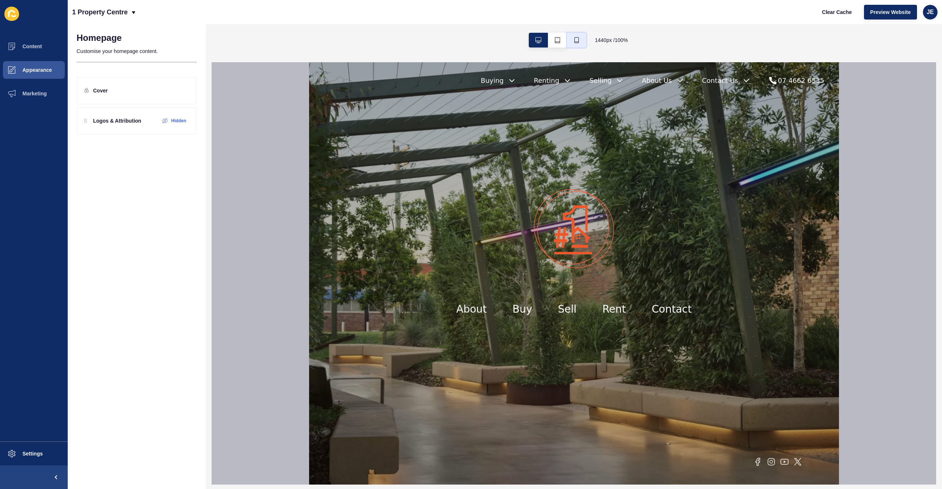
click at [578, 37] on icon "button" at bounding box center [577, 40] width 6 height 6
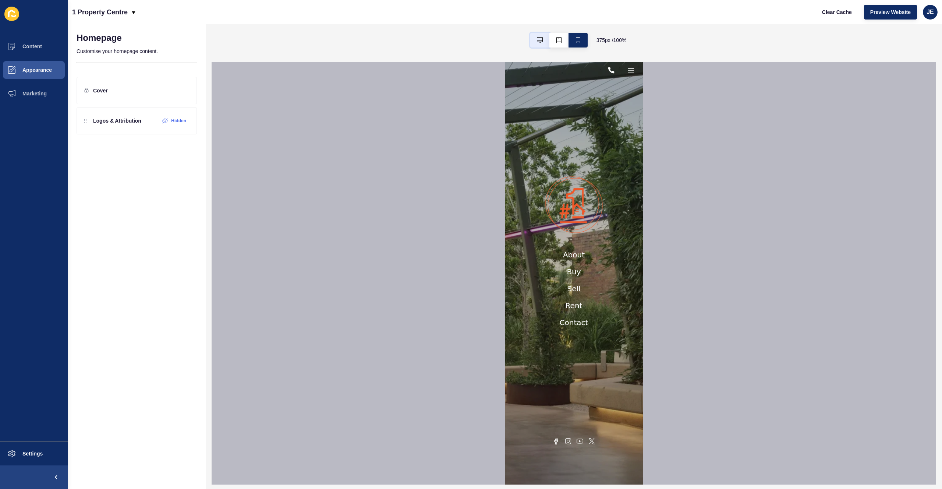
click at [539, 41] on icon "button" at bounding box center [540, 40] width 6 height 6
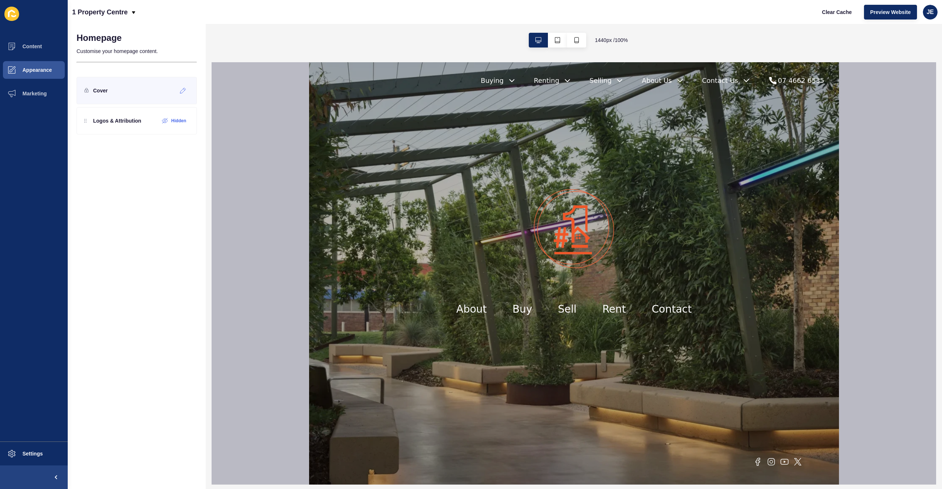
click at [100, 91] on p "Cover" at bounding box center [100, 90] width 15 height 7
click at [184, 89] on icon at bounding box center [183, 89] width 1 height 1
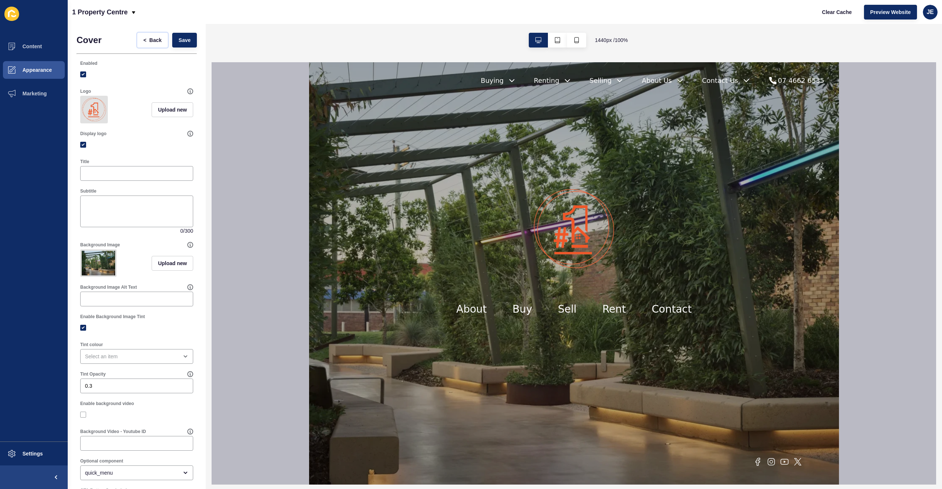
click at [149, 42] on span "Back" at bounding box center [155, 39] width 12 height 7
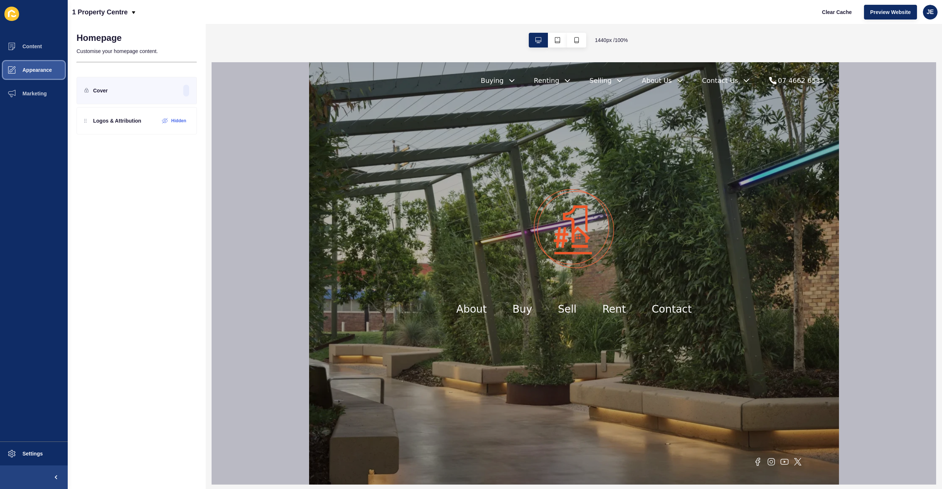
click at [43, 63] on button "Appearance" at bounding box center [34, 70] width 68 height 24
click at [89, 64] on link "Header" at bounding box center [108, 60] width 81 height 16
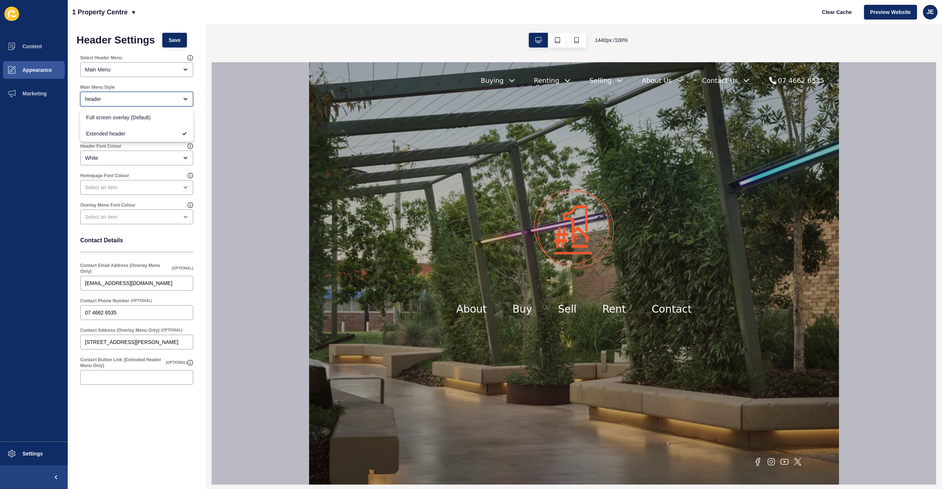
click at [145, 103] on div "header" at bounding box center [136, 99] width 113 height 15
click at [146, 102] on div "header" at bounding box center [131, 98] width 93 height 7
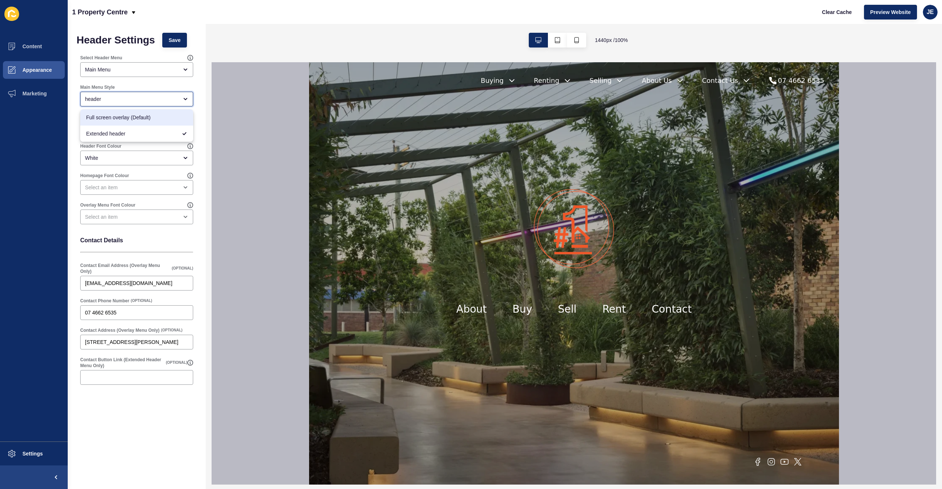
click at [138, 116] on span "Full screen overlay (Default)" at bounding box center [136, 117] width 101 height 7
click at [141, 98] on div "Full screen overlay (Default)" at bounding box center [131, 98] width 93 height 7
click at [127, 131] on span "Extended header" at bounding box center [136, 133] width 101 height 7
type input "Extended header"
click at [124, 76] on div "Main Menu" at bounding box center [136, 69] width 113 height 15
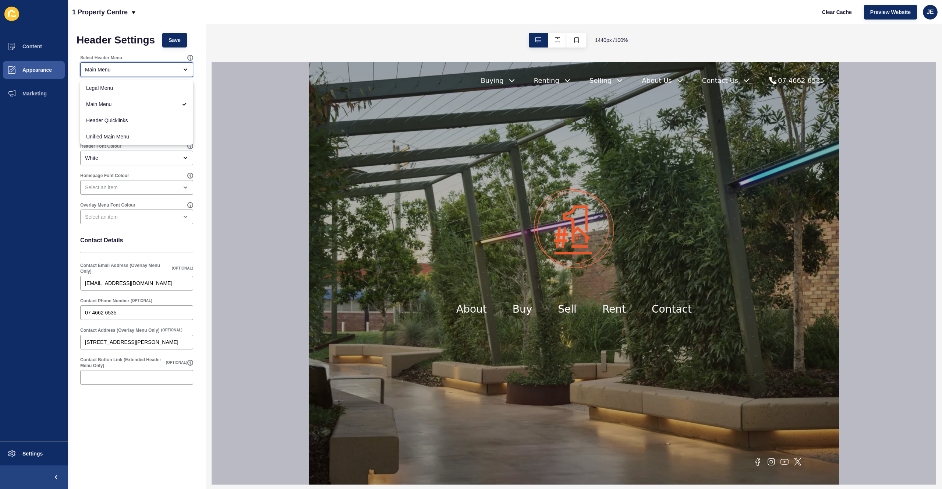
click at [129, 72] on div "Main Menu" at bounding box center [131, 69] width 93 height 7
click at [36, 72] on span "Appearance" at bounding box center [25, 70] width 53 height 6
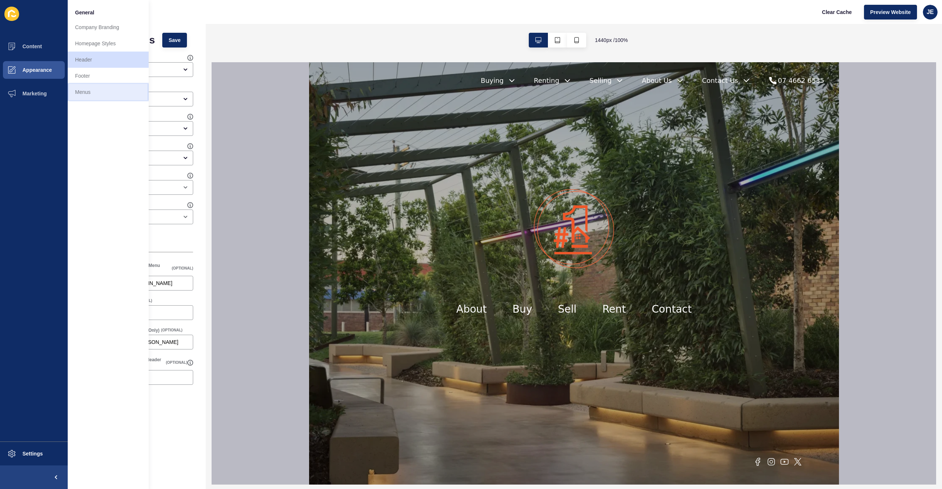
click at [85, 90] on link "Menus" at bounding box center [108, 92] width 81 height 16
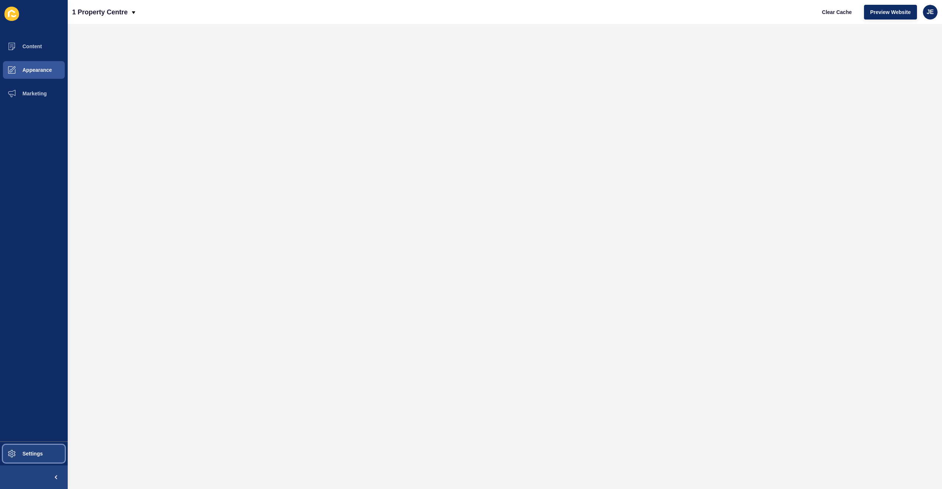
click at [30, 451] on span "Settings" at bounding box center [21, 453] width 44 height 6
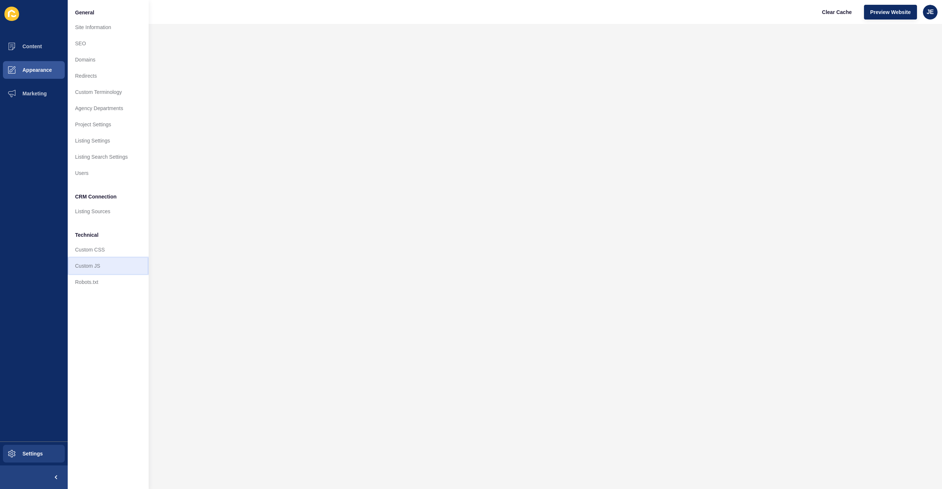
click at [100, 267] on link "Custom JS" at bounding box center [108, 266] width 81 height 16
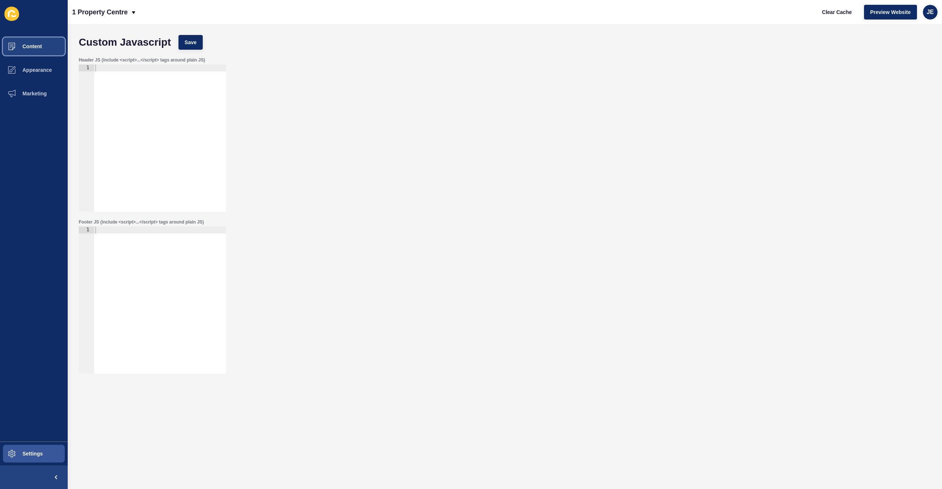
click at [46, 45] on button "Content" at bounding box center [34, 47] width 68 height 24
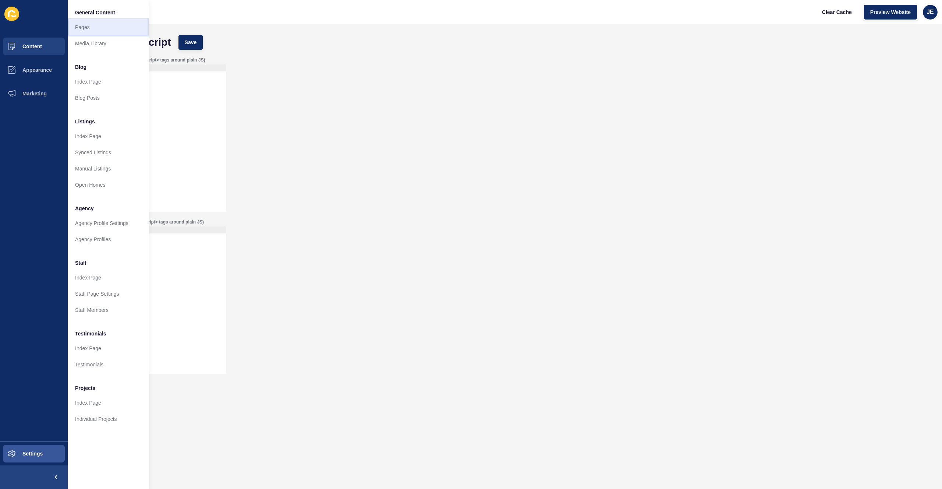
click at [94, 25] on link "Pages" at bounding box center [108, 27] width 81 height 16
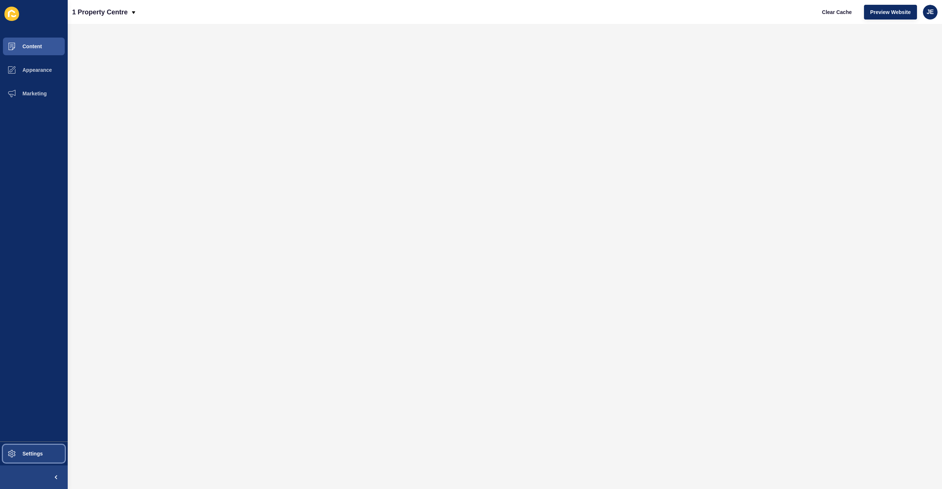
click at [41, 450] on span "Settings" at bounding box center [21, 453] width 44 height 6
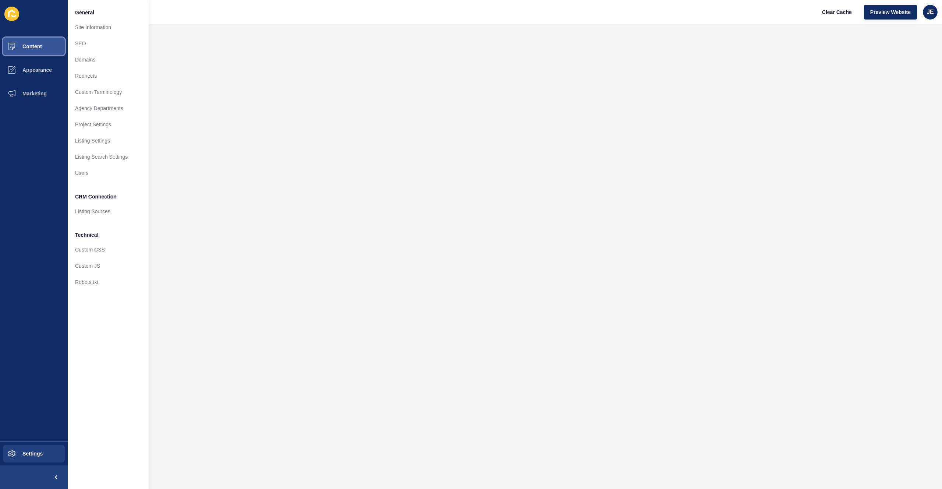
click at [52, 50] on button "Content" at bounding box center [34, 47] width 68 height 24
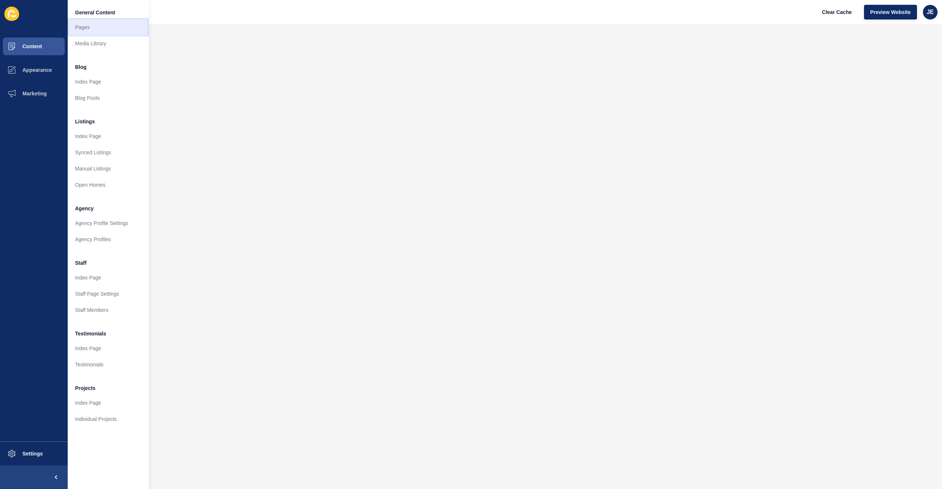
click at [91, 26] on link "Pages" at bounding box center [108, 27] width 81 height 16
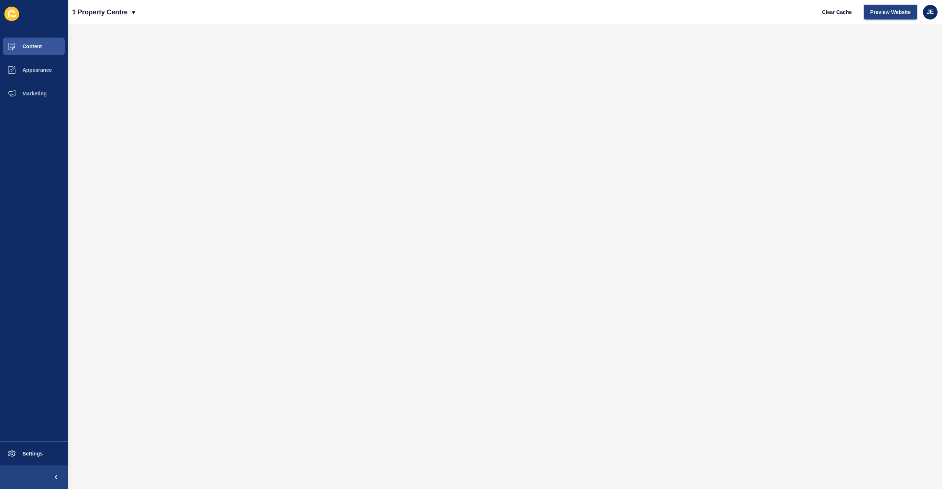
click at [900, 14] on span "Preview Website" at bounding box center [890, 11] width 40 height 7
click at [46, 67] on span "Appearance" at bounding box center [25, 70] width 53 height 6
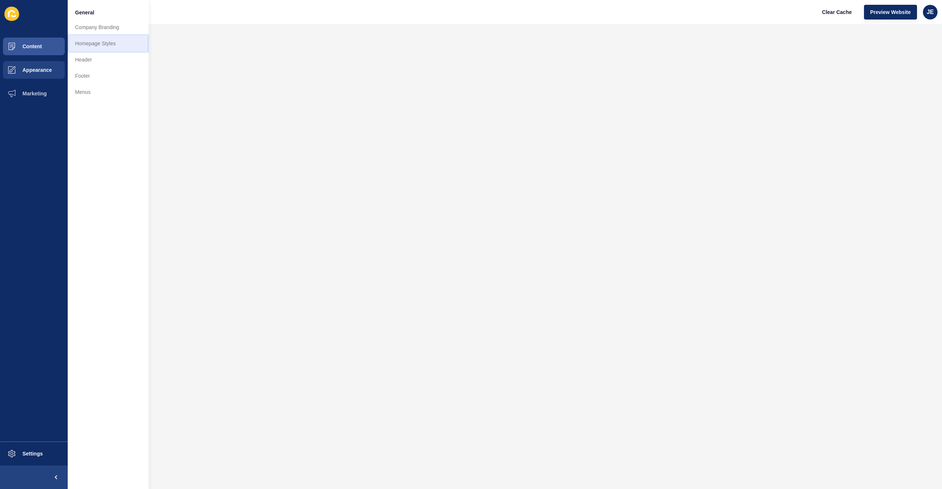
click at [95, 43] on link "Homepage Styles" at bounding box center [108, 43] width 81 height 16
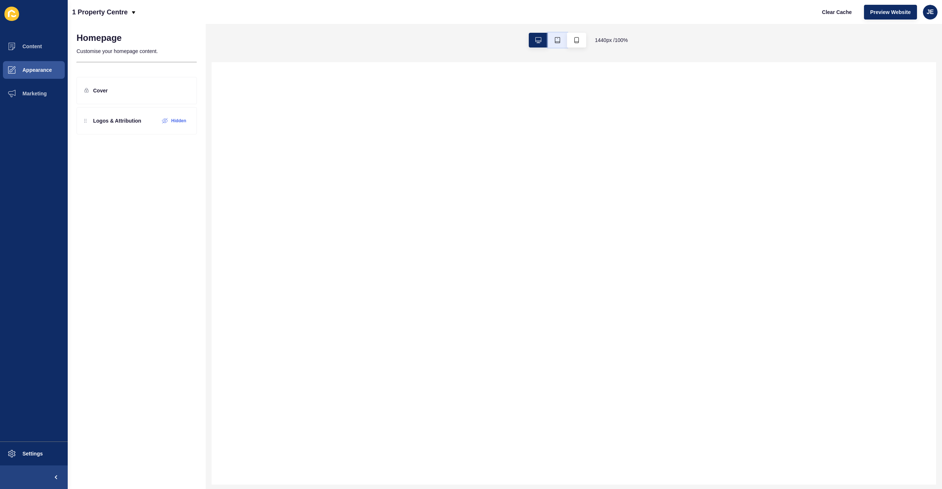
click at [553, 42] on button "button" at bounding box center [557, 40] width 19 height 15
click at [569, 42] on button "button" at bounding box center [577, 40] width 19 height 15
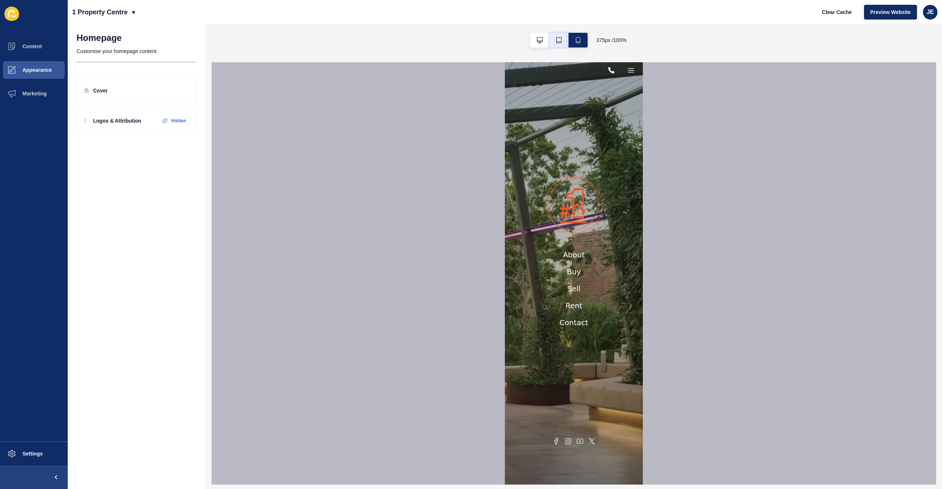
click at [558, 42] on icon "button" at bounding box center [559, 40] width 6 height 6
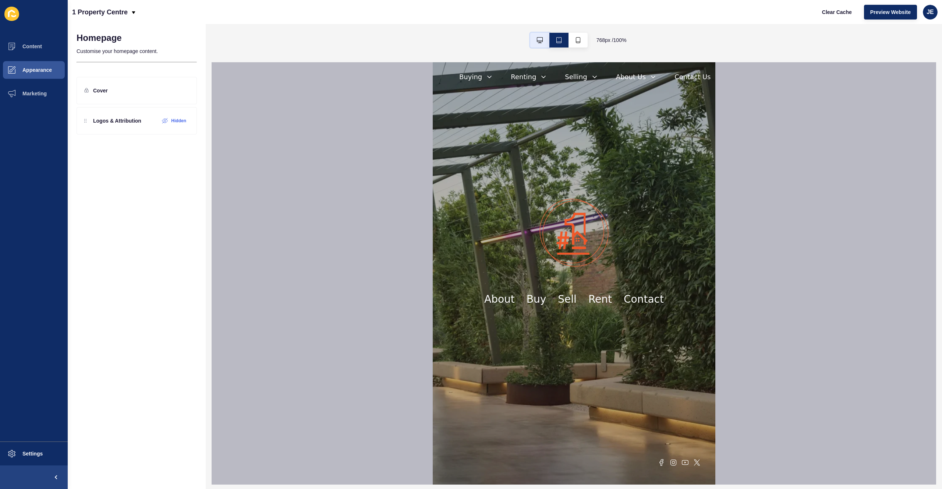
click at [542, 42] on button "button" at bounding box center [539, 40] width 19 height 15
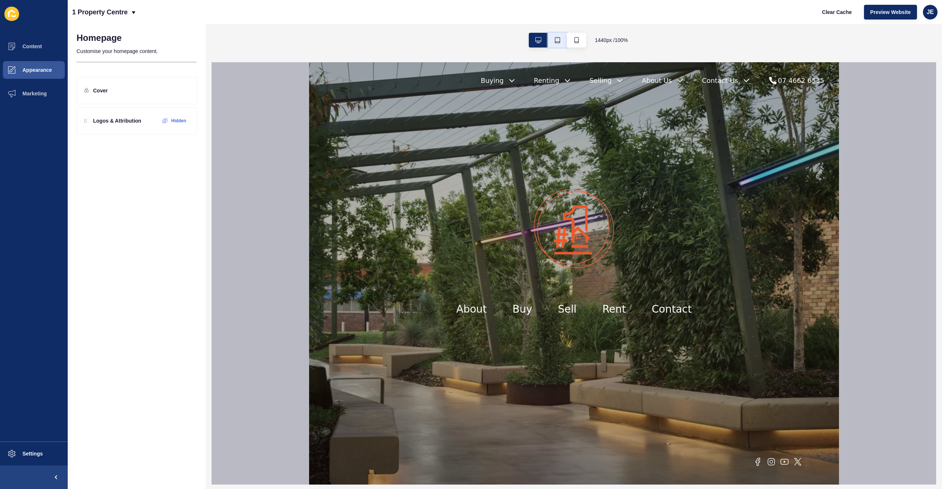
click at [549, 42] on button "button" at bounding box center [557, 40] width 19 height 15
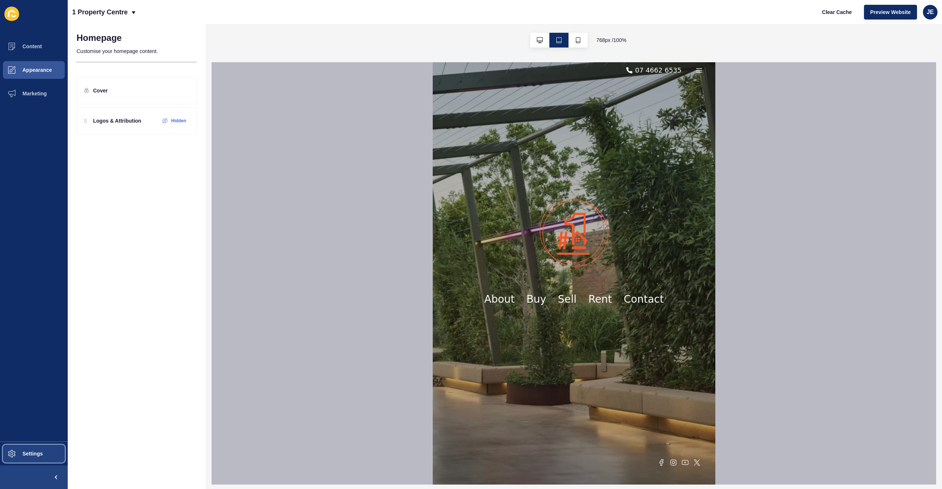
click at [28, 458] on button "Settings" at bounding box center [34, 453] width 68 height 24
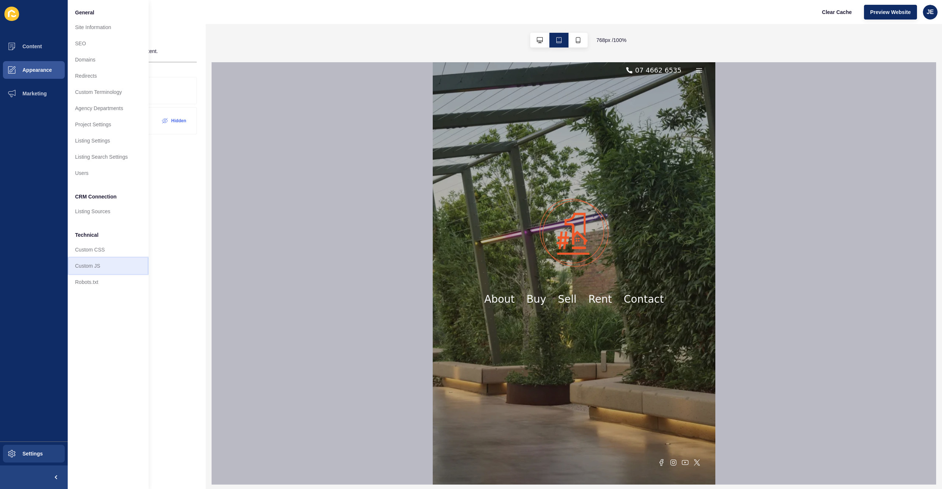
click at [109, 262] on link "Custom JS" at bounding box center [108, 266] width 81 height 16
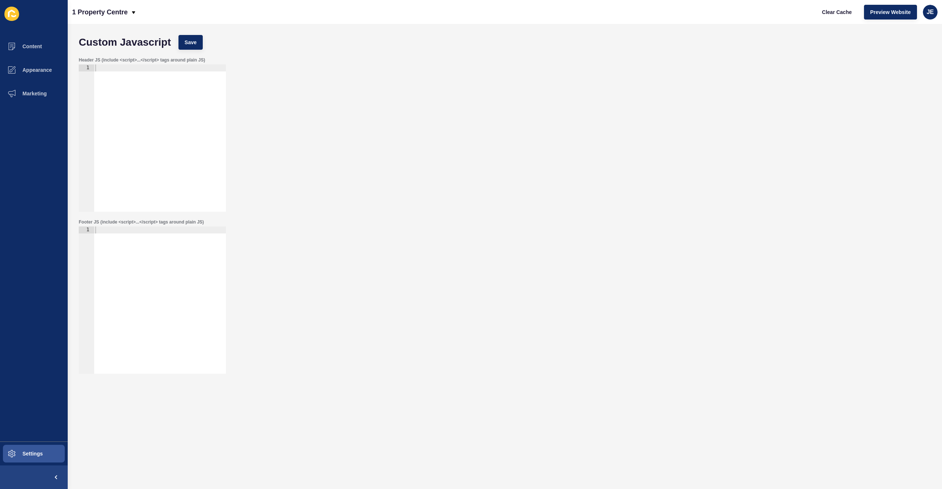
click at [139, 259] on div at bounding box center [160, 306] width 132 height 161
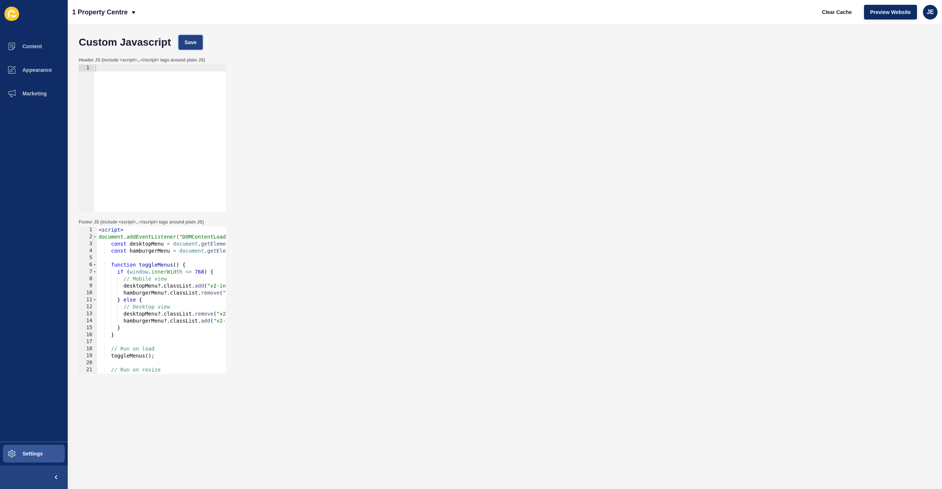
click at [195, 42] on span "Save" at bounding box center [191, 42] width 12 height 7
click at [822, 14] on span "Clear Cache" at bounding box center [837, 11] width 30 height 7
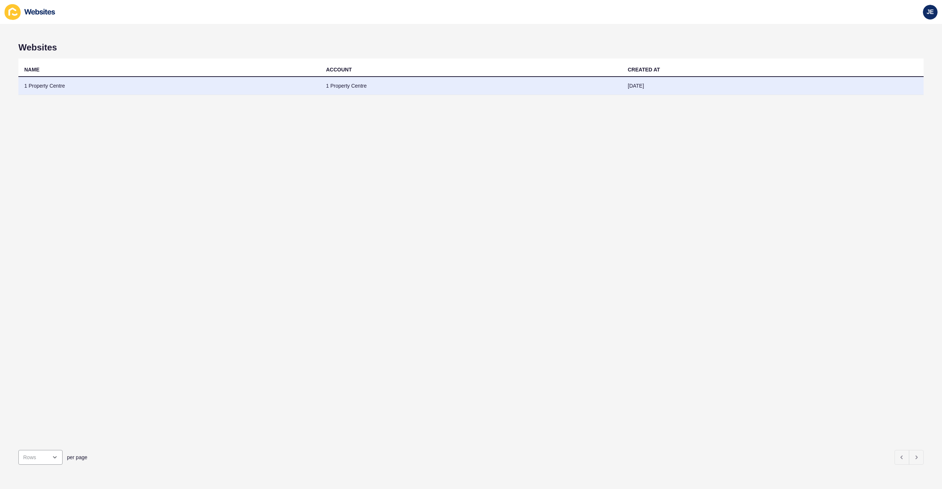
click at [98, 91] on td "1 Property Centre" at bounding box center [169, 86] width 302 height 18
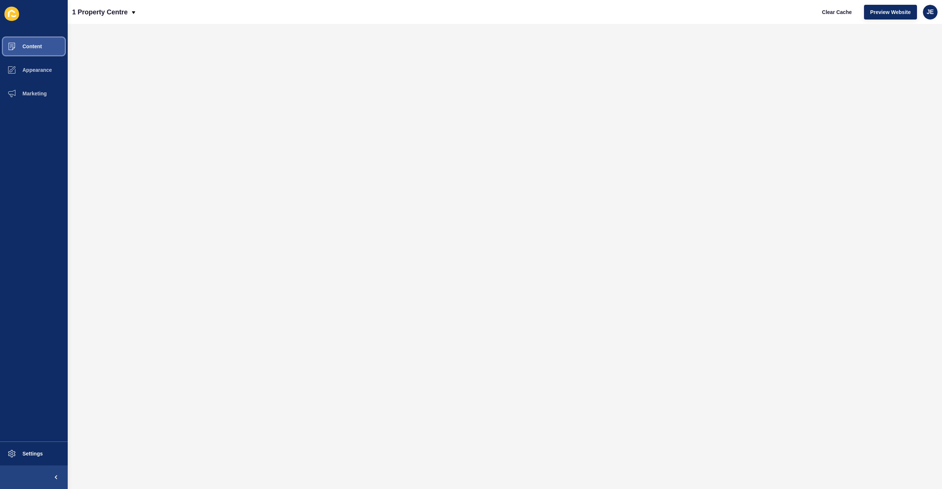
click at [28, 48] on span "Content" at bounding box center [20, 46] width 43 height 6
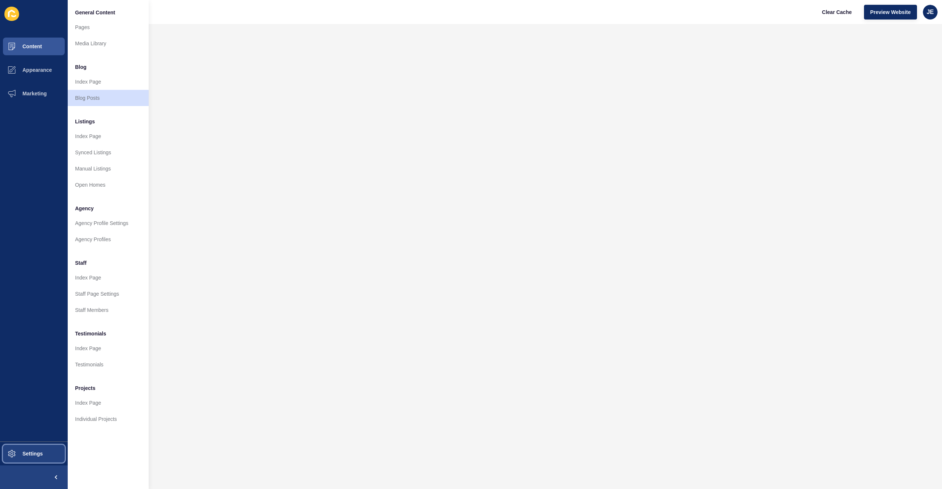
click at [35, 447] on button "Settings" at bounding box center [34, 453] width 68 height 24
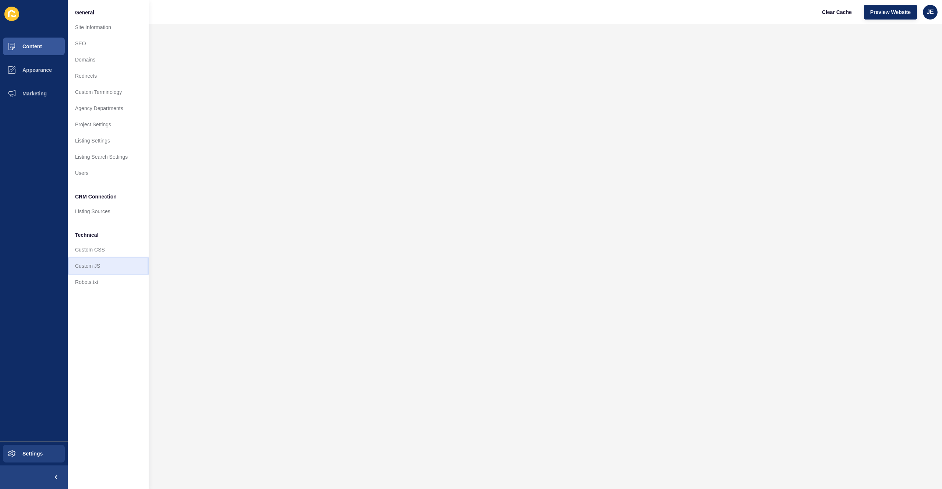
click at [101, 266] on link "Custom JS" at bounding box center [108, 266] width 81 height 16
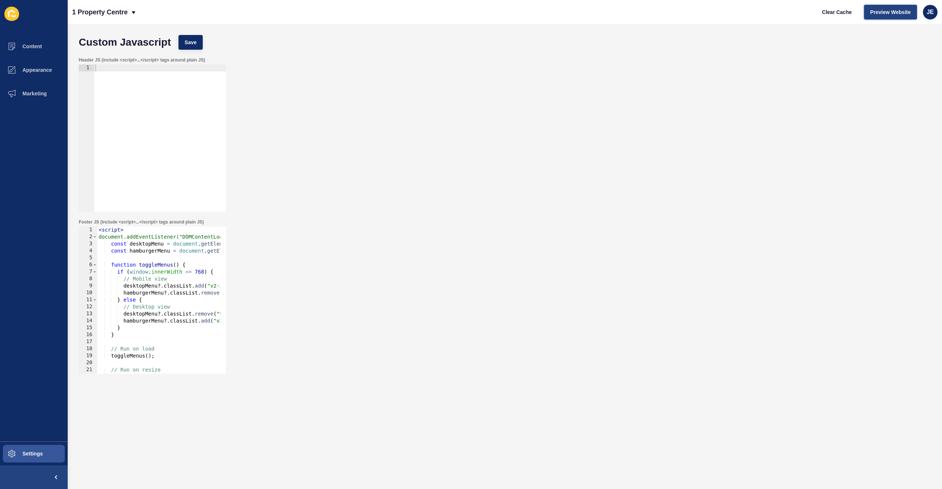
click at [879, 13] on span "Preview Website" at bounding box center [890, 11] width 40 height 7
click at [171, 309] on div "< script > document.addEventListener("DOMContentLoaded", function () { const de…" at bounding box center [203, 304] width 213 height 156
click at [201, 280] on div "< script > document.addEventListener("DOMContentLoaded", function () { const de…" at bounding box center [203, 304] width 213 height 156
type textarea "// Mobile view"
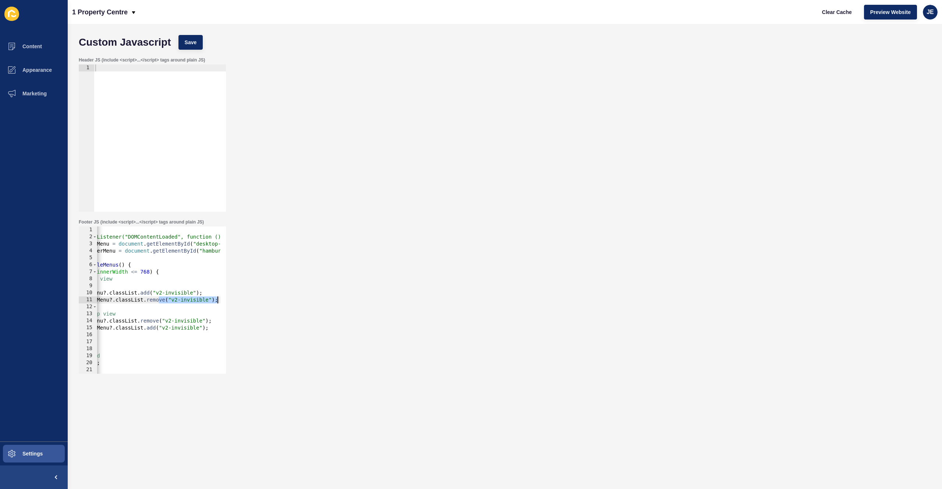
drag, startPoint x: 212, startPoint y: 298, endPoint x: 226, endPoint y: 298, distance: 13.6
click at [226, 298] on div "1 2 3 4 5 6 7 8 9 10 11 12 13 14 15 16 17 18 19 20 21 22 23 < script > document…" at bounding box center [152, 299] width 147 height 147
click at [157, 282] on div "< script > document.addEventListener("DOMContentLoaded", function () { const de…" at bounding box center [177, 304] width 213 height 156
type textarea "// Mobile view"
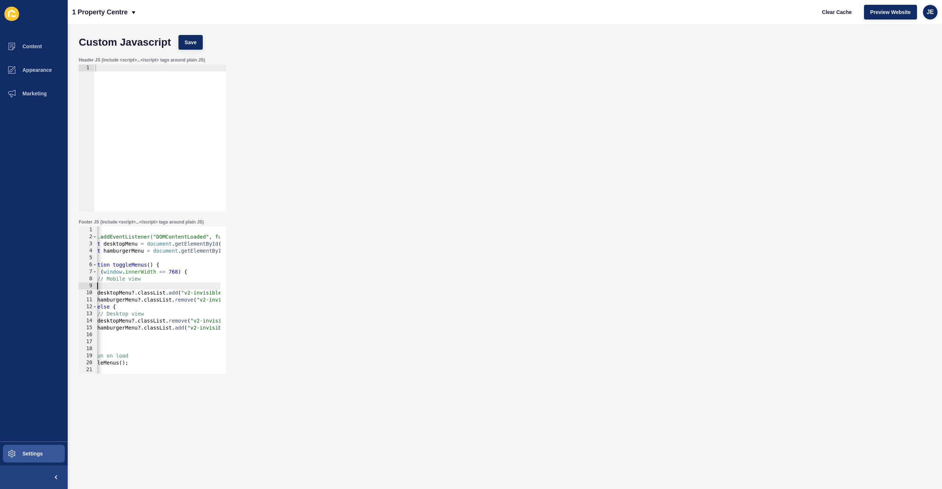
scroll to position [0, 0]
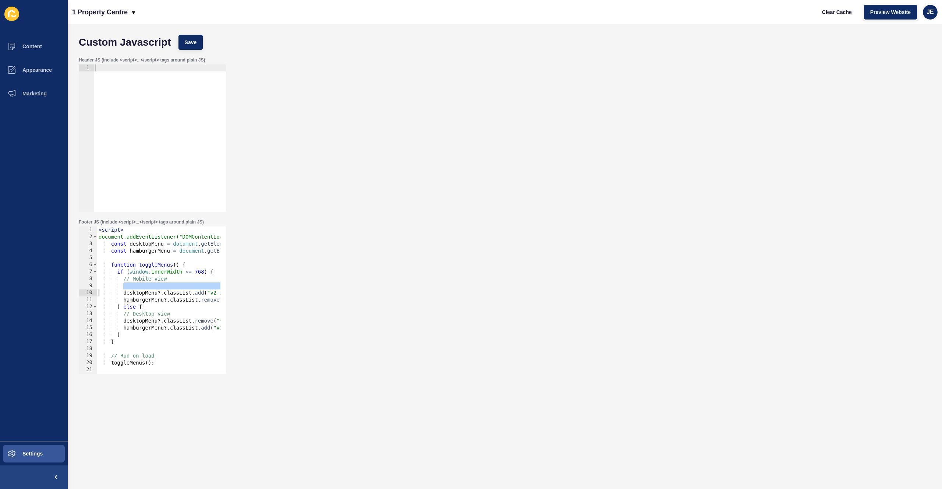
drag, startPoint x: 150, startPoint y: 287, endPoint x: 115, endPoint y: 290, distance: 34.7
click at [68, 289] on div "Custom Javascript Save Header JS (include <script>...</script> tags around plai…" at bounding box center [505, 256] width 874 height 465
click at [134, 288] on div "< script > document.addEventListener("DOMContentLoaded", function () { const de…" at bounding box center [203, 304] width 213 height 156
click at [199, 285] on div "< script > document.addEventListener("DOMContentLoaded", function () { const de…" at bounding box center [203, 304] width 213 height 156
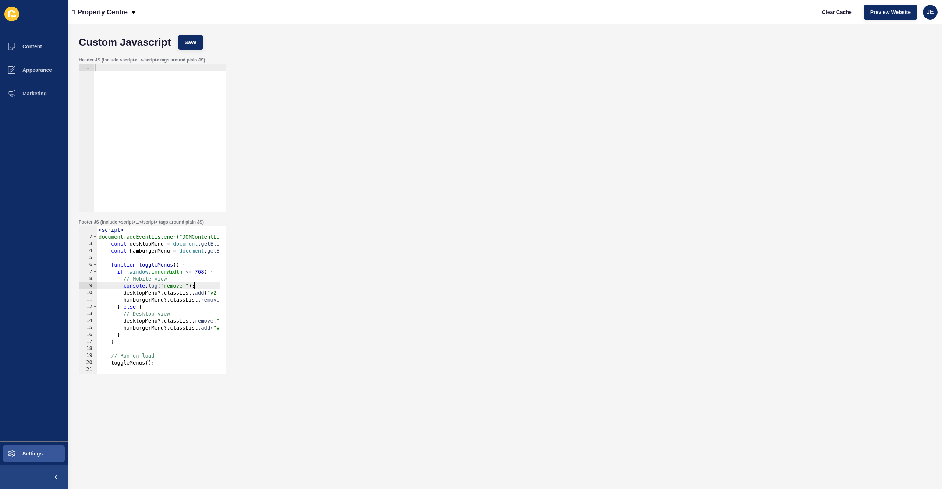
scroll to position [0, 6]
click at [193, 47] on button "Save" at bounding box center [190, 42] width 25 height 15
click at [152, 355] on div "< script > document.addEventListener("DOMContentLoaded", function () { const de…" at bounding box center [203, 304] width 213 height 156
type textarea "}); </script>"
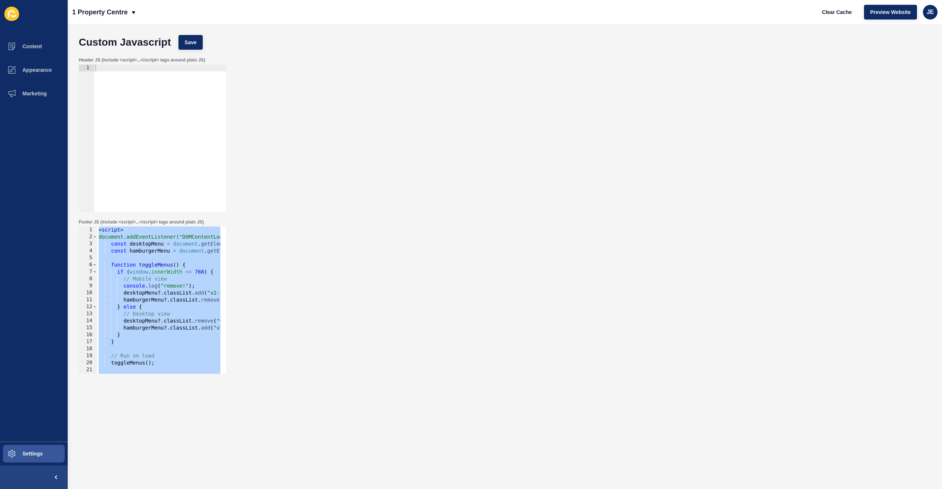
paste textarea
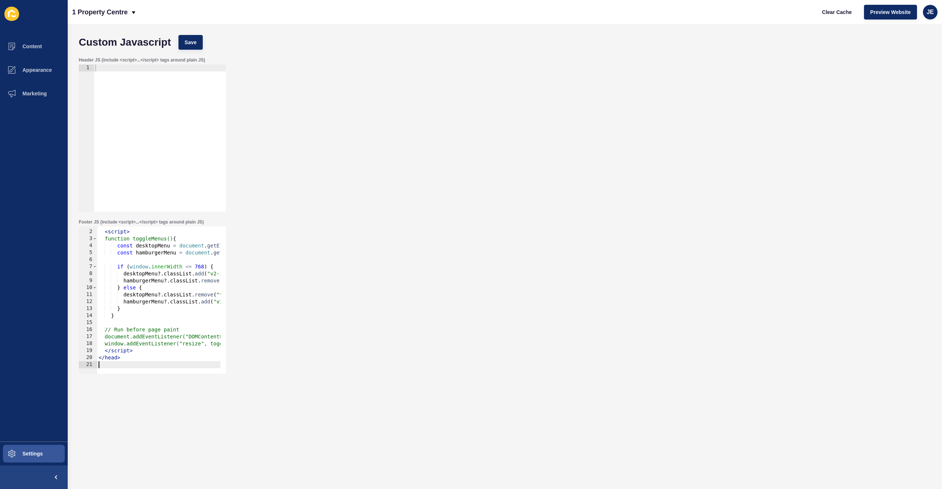
scroll to position [5, 0]
drag, startPoint x: 132, startPoint y: 356, endPoint x: 92, endPoint y: 354, distance: 39.8
click at [92, 354] on div "1 2 3 4 5 6 7 8 9 10 11 12 13 14 15 16 17 18 19 20 21 < head > < script > funct…" at bounding box center [152, 299] width 147 height 147
type textarea "</head>"
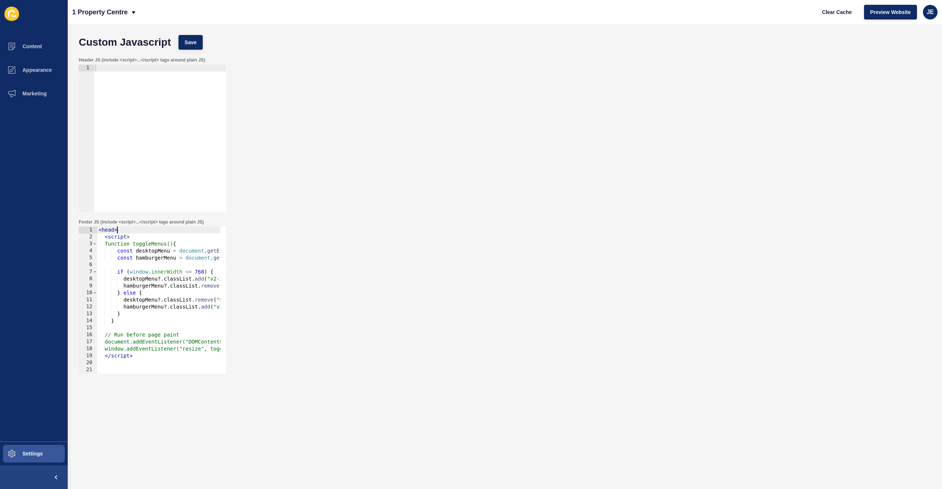
drag, startPoint x: 119, startPoint y: 229, endPoint x: 60, endPoint y: 226, distance: 59.3
click at [60, 226] on div "Content Appearance Marketing Settings 1 Property Centre Clear Cache Preview Web…" at bounding box center [471, 244] width 942 height 489
type textarea "<head>"
click at [190, 43] on span "Save" at bounding box center [191, 42] width 12 height 7
click at [844, 14] on span "Clear Cache" at bounding box center [837, 11] width 30 height 7
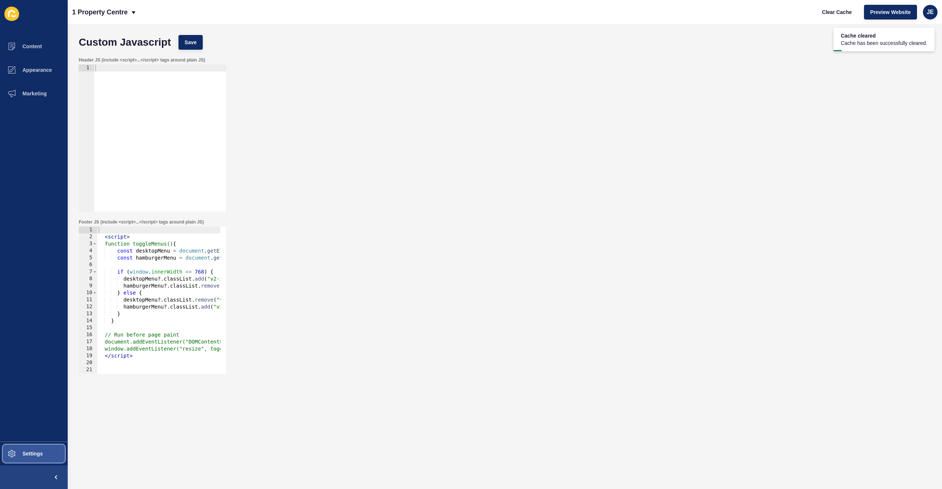
click at [35, 449] on button "Settings" at bounding box center [34, 453] width 68 height 24
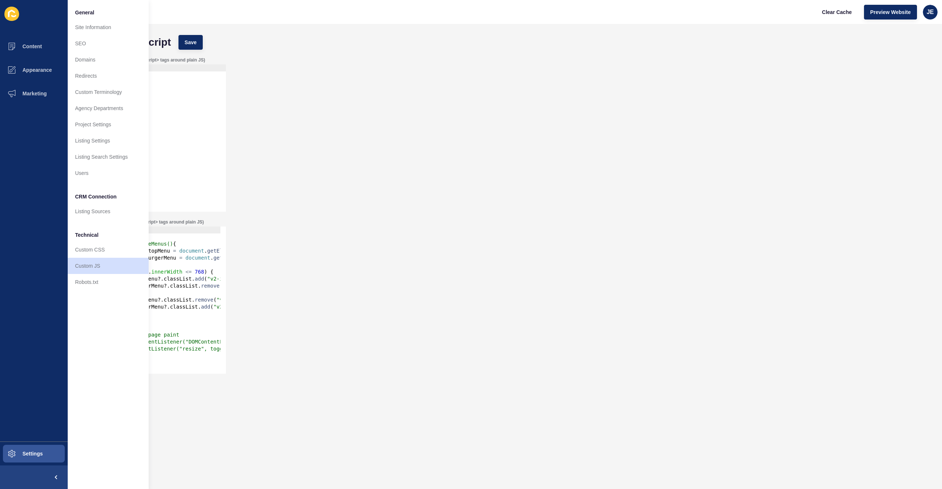
click at [102, 250] on link "Custom CSS" at bounding box center [108, 249] width 81 height 16
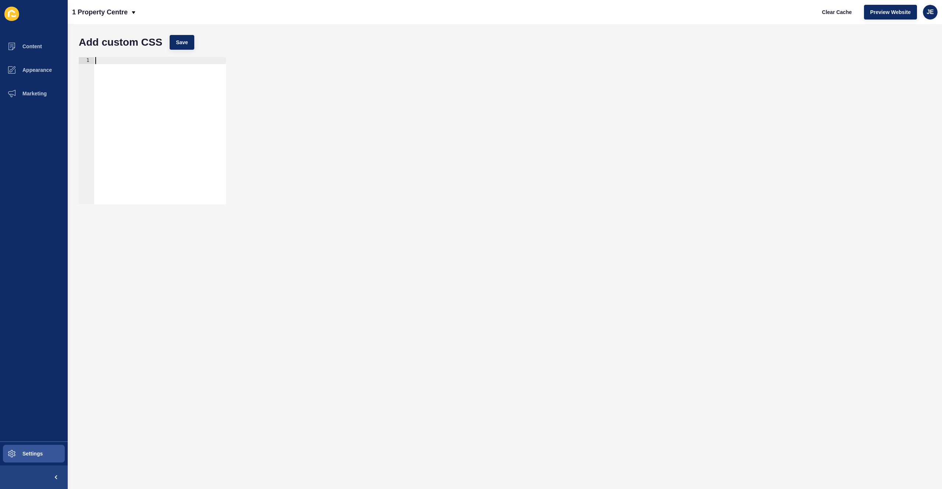
click at [143, 130] on div at bounding box center [160, 137] width 132 height 161
paste textarea "}"
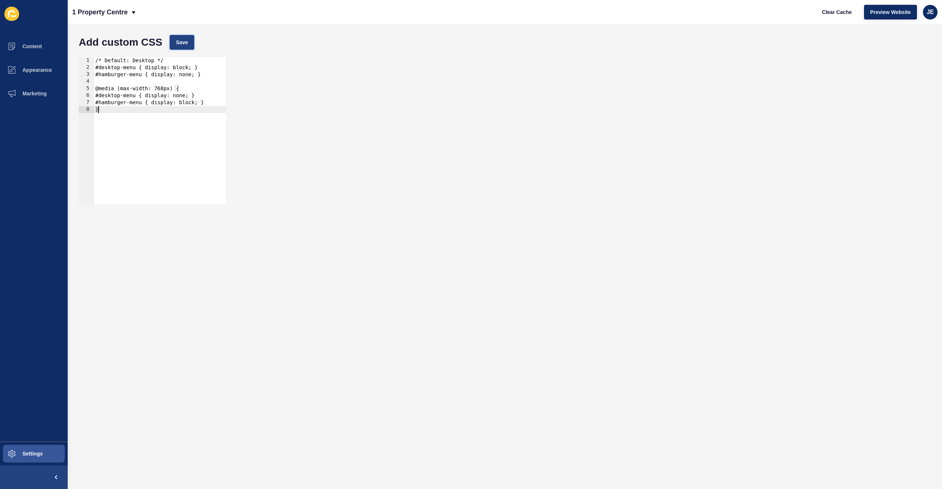
click at [187, 42] on span "Save" at bounding box center [182, 42] width 12 height 7
click at [177, 67] on div "/* Default: Desktop */ #desktop-menu { display: block; } #hamburger-menu { disp…" at bounding box center [160, 137] width 132 height 161
click at [181, 68] on div "/* Default: Desktop */ #desktop-menu { display: flex; } #hamburger-menu { displ…" at bounding box center [160, 137] width 132 height 161
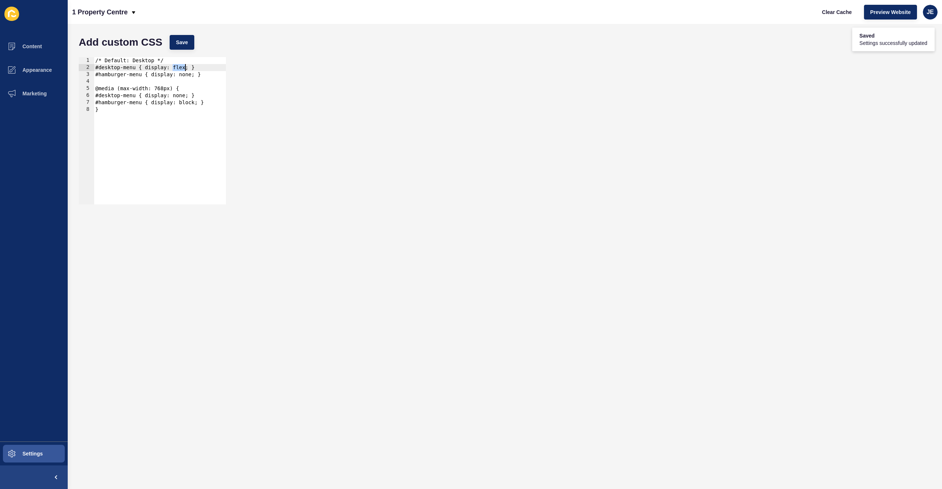
click at [181, 68] on div "/* Default: Desktop */ #desktop-menu { display: flex; } #hamburger-menu { displ…" at bounding box center [160, 137] width 132 height 161
click at [181, 36] on button "Save" at bounding box center [182, 42] width 25 height 15
click at [189, 103] on div "/* Default: Desktop */ #desktop-menu { display: flex; } #hamburger-menu { displ…" at bounding box center [160, 137] width 132 height 161
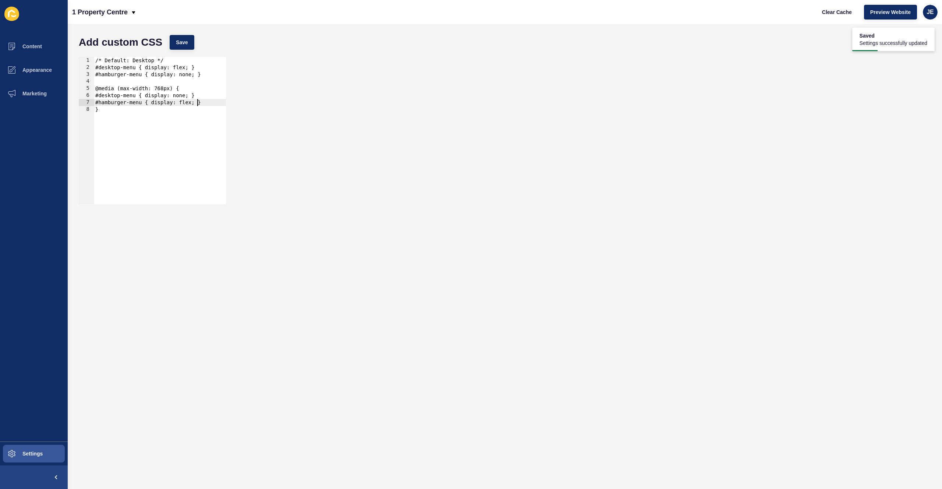
click at [188, 50] on div "Add custom CSS Save" at bounding box center [504, 42] width 859 height 22
click at [186, 45] on span "Save" at bounding box center [182, 42] width 12 height 7
click at [140, 102] on div "/* Default: Desktop */ #desktop-menu { display: flex; } #hamburger-menu { displ…" at bounding box center [160, 137] width 132 height 161
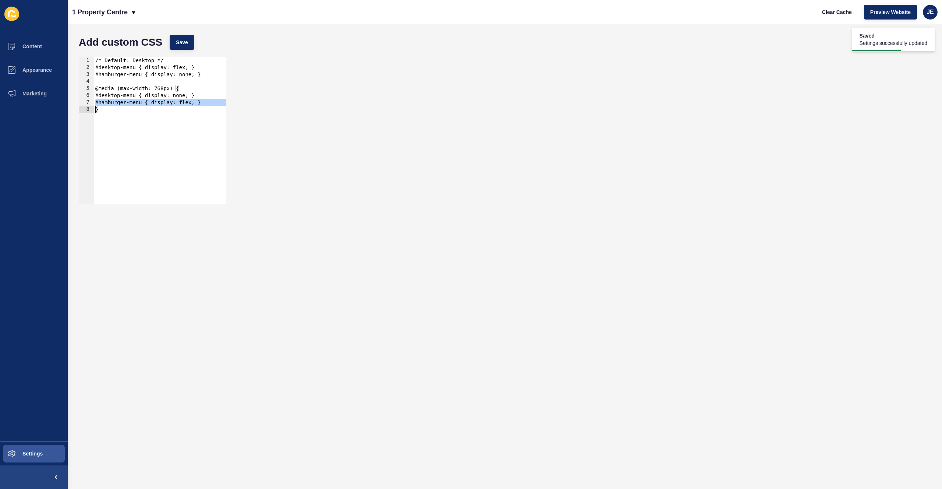
scroll to position [0, 0]
click at [180, 49] on button "Save" at bounding box center [182, 42] width 25 height 15
click at [188, 39] on button "Save" at bounding box center [182, 42] width 25 height 15
click at [178, 134] on div "/* Default: Desktop */ #desktop-menu { display: flex; } #hamburger-menu { displ…" at bounding box center [160, 137] width 132 height 161
drag, startPoint x: 170, startPoint y: 62, endPoint x: 29, endPoint y: 56, distance: 140.3
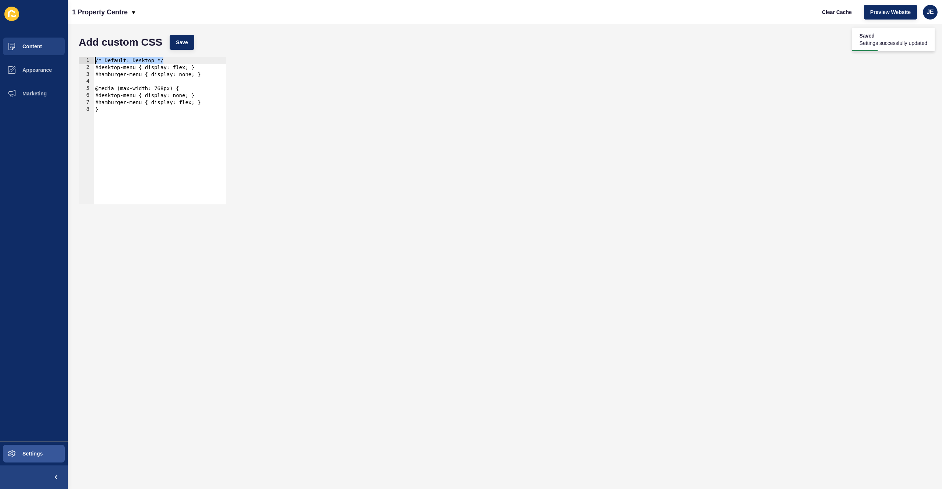
click at [29, 56] on div "Content Appearance Marketing Settings 1 Property Centre Clear Cache Preview Web…" at bounding box center [471, 244] width 942 height 489
type textarea "/* Default: Desktop */"
click at [97, 68] on div "#desktop-menu { display: flex; } #hamburger-menu { display: none; } @media (max…" at bounding box center [160, 137] width 132 height 161
type textarea "#desktop-menu { display: flex; }"
click at [182, 42] on span "Save" at bounding box center [182, 42] width 12 height 7
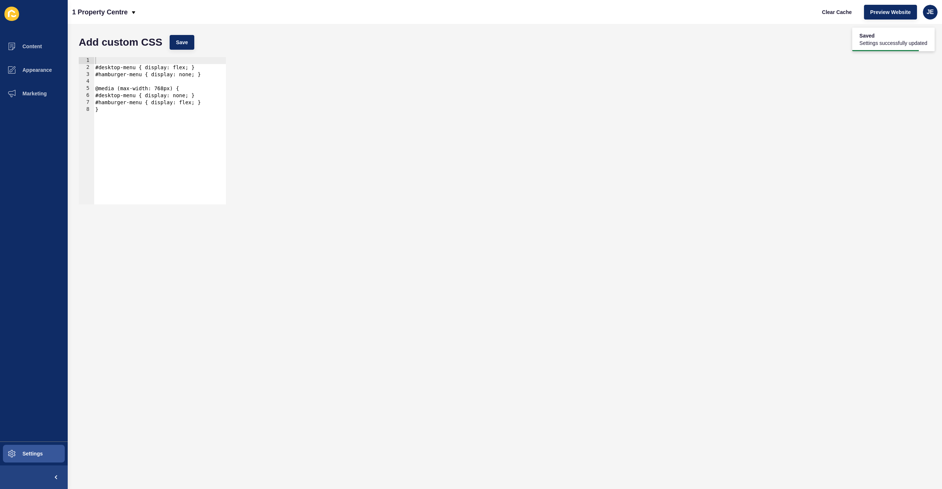
click at [175, 132] on div "#desktop-menu { display: flex; } #hamburger-menu { display: none; } @media (max…" at bounding box center [160, 137] width 132 height 161
type textarea "#hamburger-menu { display: flex; } }"
click at [184, 43] on span "Save" at bounding box center [182, 42] width 12 height 7
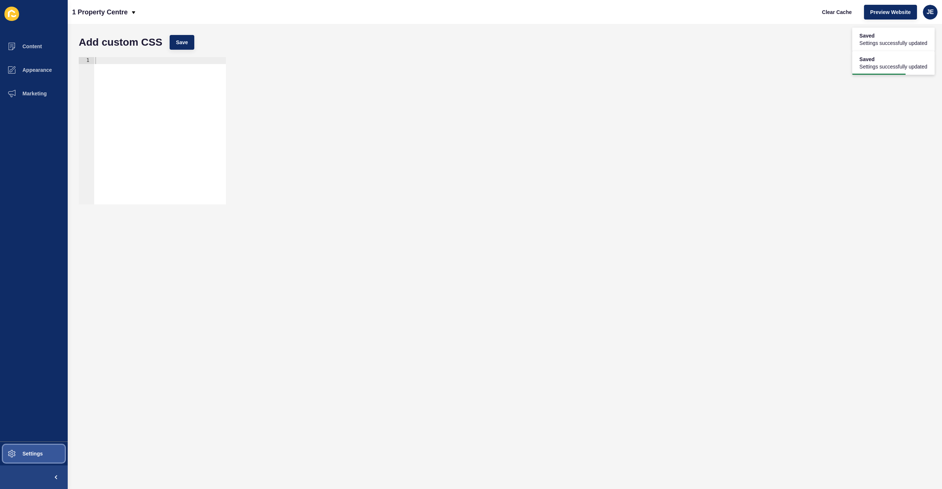
click at [43, 450] on button "Settings" at bounding box center [34, 453] width 68 height 24
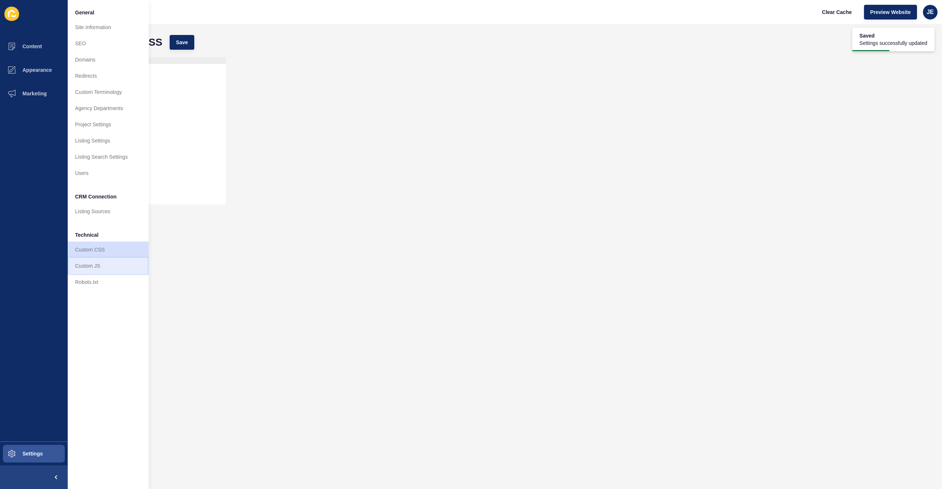
click at [90, 266] on link "Custom JS" at bounding box center [108, 266] width 81 height 16
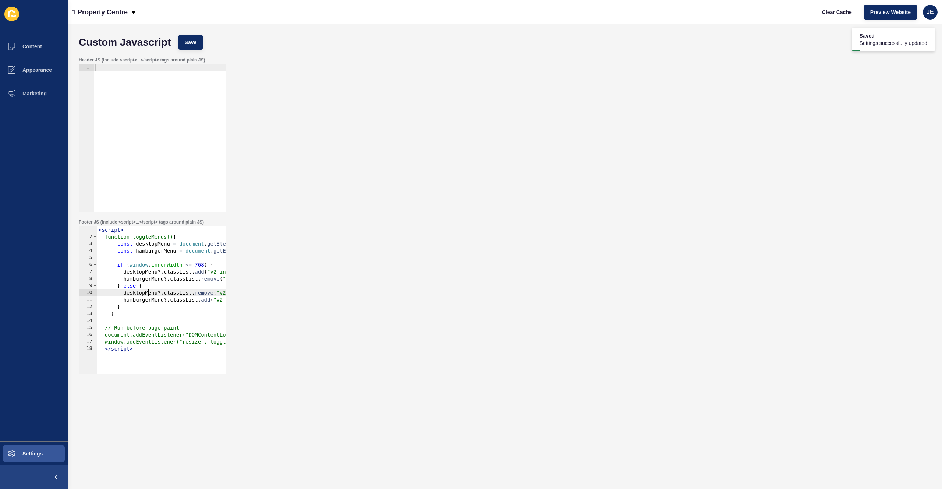
click at [148, 293] on div "< script > function toggleMenus() { const desktopMenu = document . getElementBy…" at bounding box center [206, 304] width 219 height 156
type textarea "window.addEventListener("resize", toggleMenus); </script>"
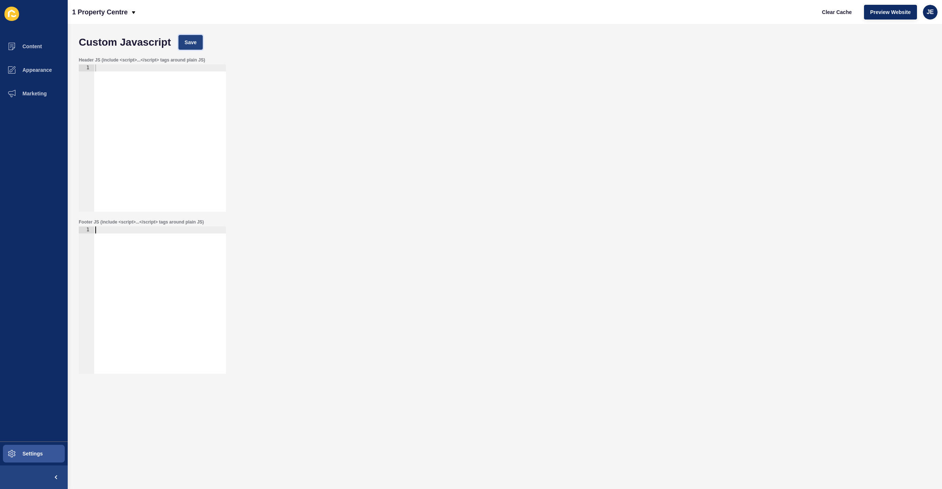
click at [192, 36] on button "Save" at bounding box center [190, 42] width 25 height 15
click at [110, 262] on div at bounding box center [160, 306] width 132 height 161
click at [147, 257] on div at bounding box center [160, 306] width 132 height 161
paste textarea "</script>"
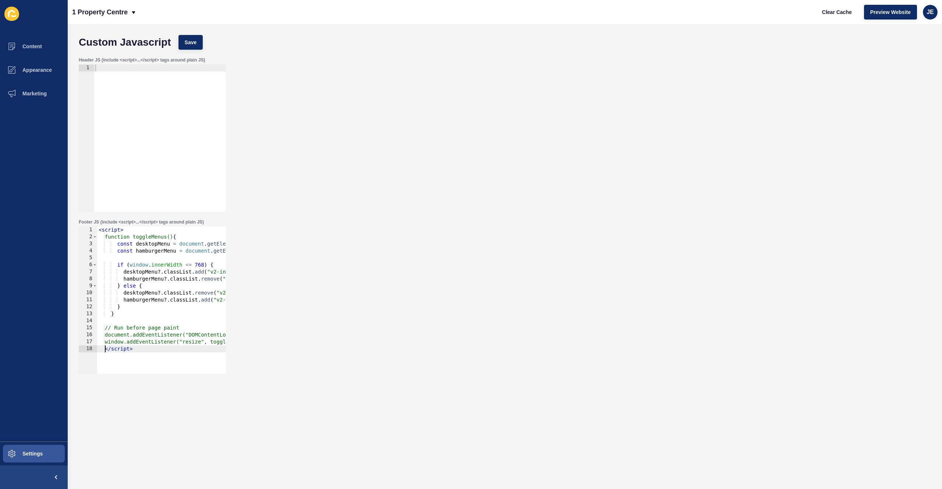
click at [105, 350] on div "< script > function toggleMenus() { const desktopMenu = document . getElementBy…" at bounding box center [206, 304] width 219 height 156
type textarea "</script>"
click at [197, 48] on button "Save" at bounding box center [190, 42] width 25 height 15
click at [29, 453] on span "Settings" at bounding box center [21, 453] width 44 height 6
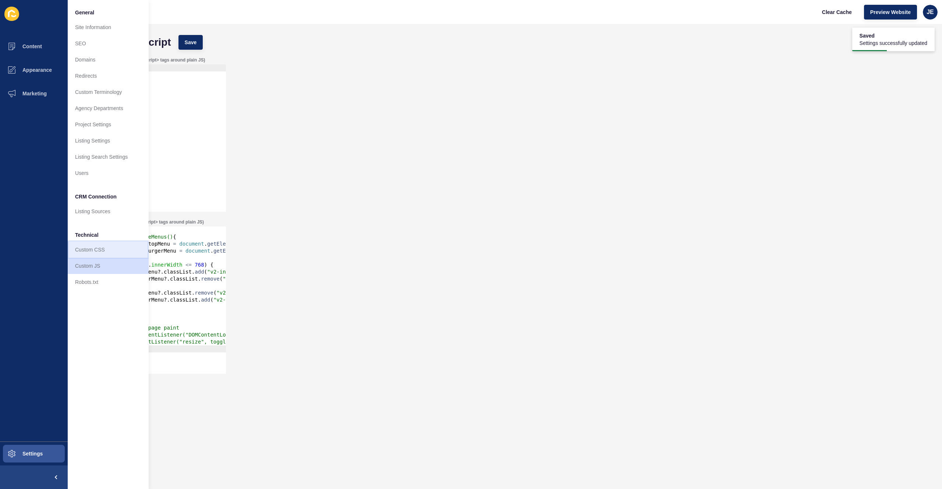
click at [88, 251] on link "Custom CSS" at bounding box center [108, 249] width 81 height 16
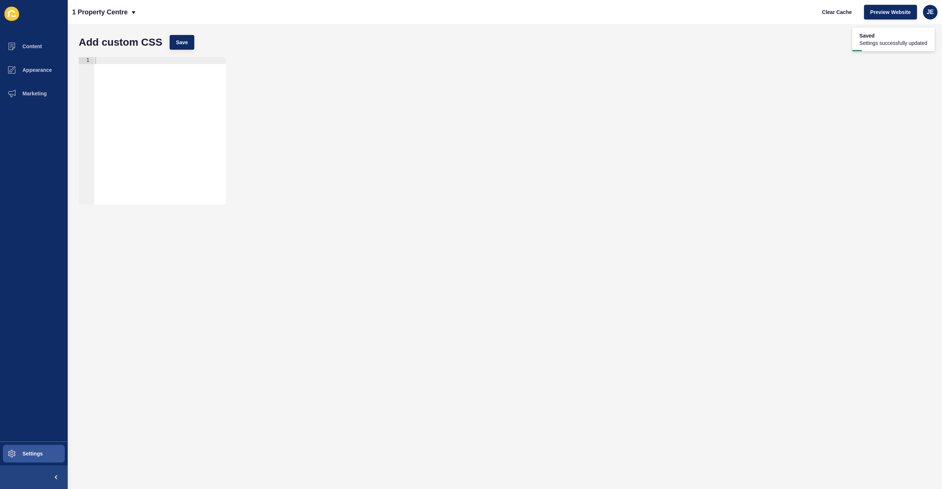
click at [162, 121] on div at bounding box center [160, 137] width 132 height 161
click at [138, 109] on div at bounding box center [160, 137] width 132 height 161
paste textarea "}"
type textarea "}"
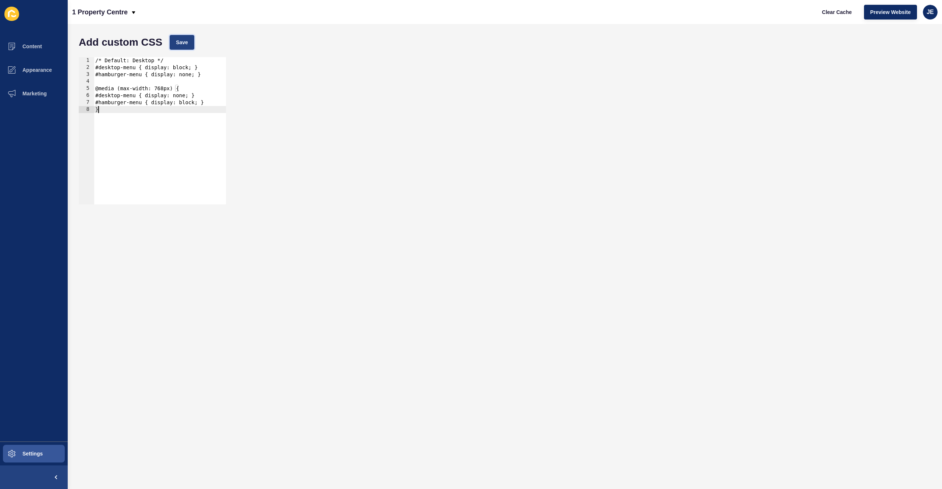
click at [179, 47] on button "Save" at bounding box center [182, 42] width 25 height 15
click at [931, 17] on div "JE" at bounding box center [930, 12] width 15 height 15
click at [895, 58] on link "Logout" at bounding box center [913, 61] width 54 height 16
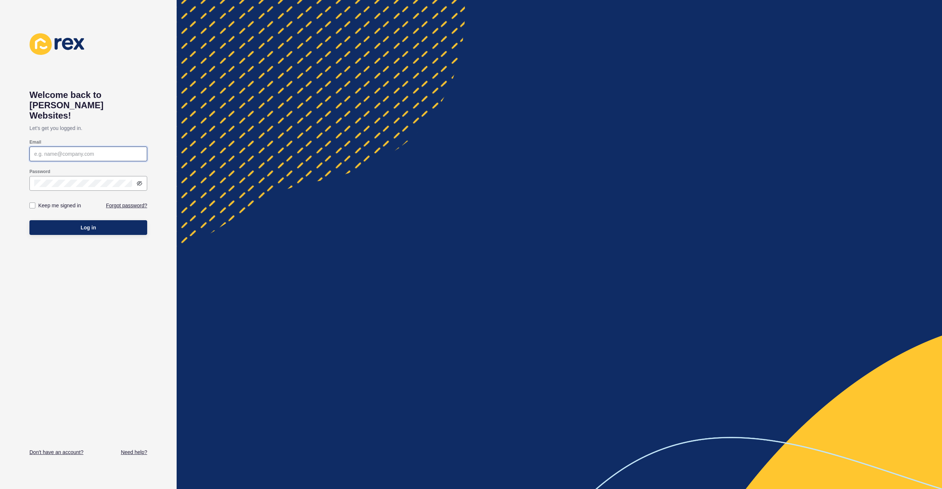
type input "[EMAIL_ADDRESS][PERSON_NAME][DOMAIN_NAME]"
click at [102, 220] on button "Log in" at bounding box center [88, 227] width 118 height 15
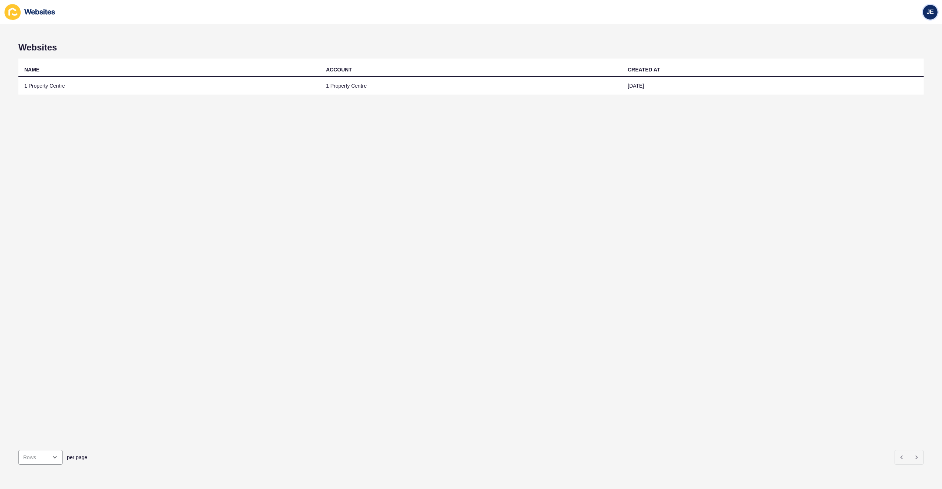
click at [933, 17] on div "JE" at bounding box center [930, 12] width 15 height 15
click at [902, 57] on link "Logout" at bounding box center [913, 61] width 54 height 16
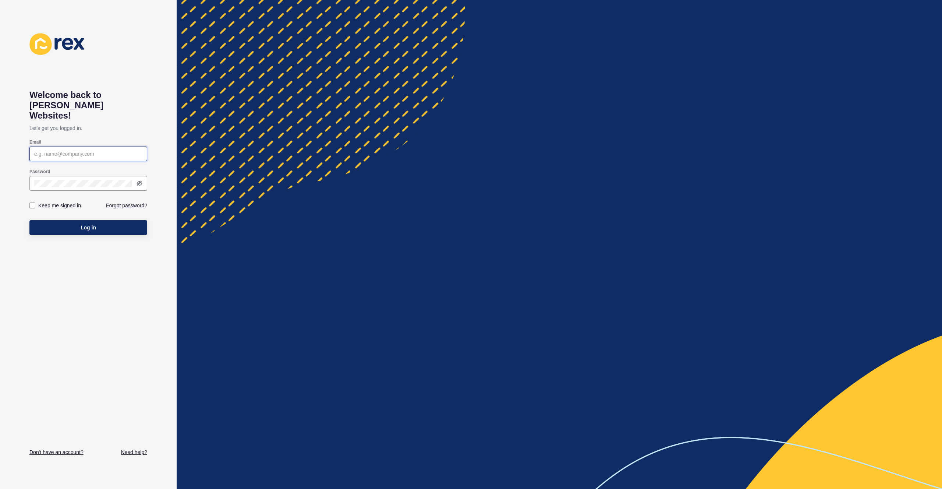
type input "[EMAIL_ADDRESS][PERSON_NAME][DOMAIN_NAME]"
click at [91, 221] on button "Log in" at bounding box center [88, 227] width 118 height 15
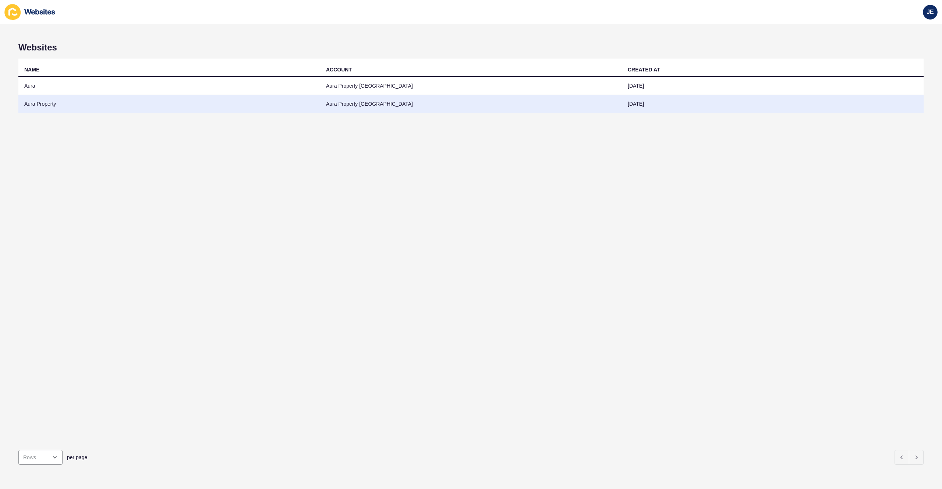
click at [42, 107] on td "Aura Property" at bounding box center [169, 104] width 302 height 18
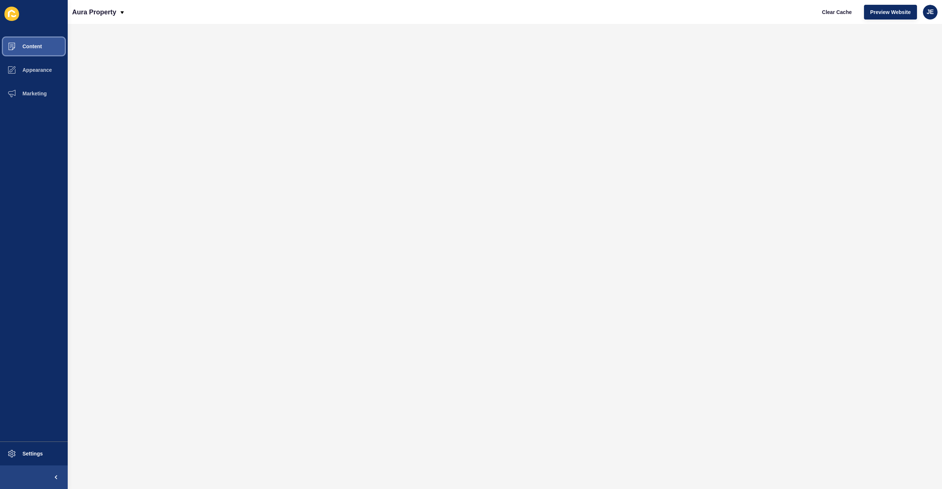
click at [35, 49] on span "Content" at bounding box center [20, 46] width 43 height 6
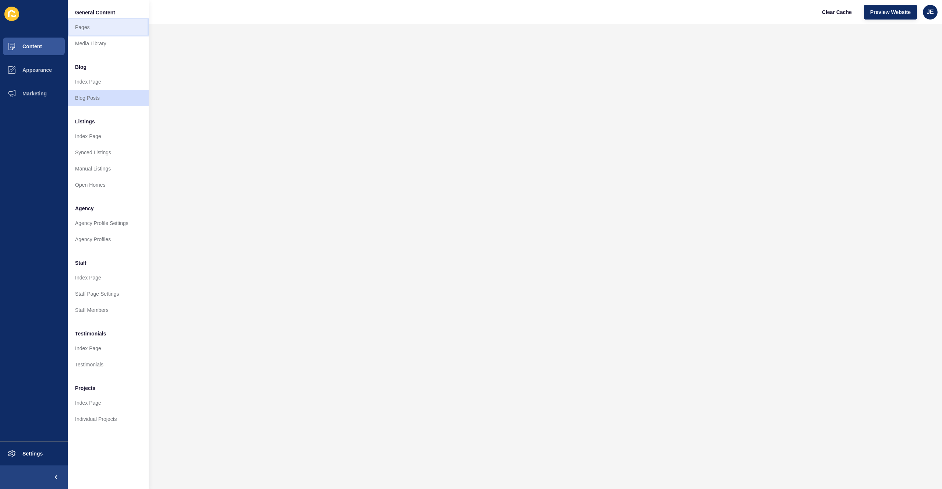
click at [105, 30] on link "Pages" at bounding box center [108, 27] width 81 height 16
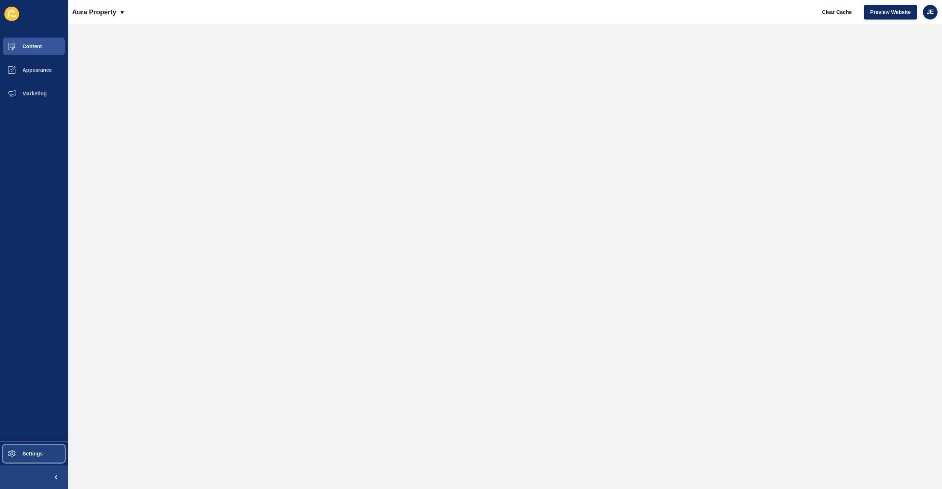
click at [33, 452] on span "Settings" at bounding box center [21, 453] width 44 height 6
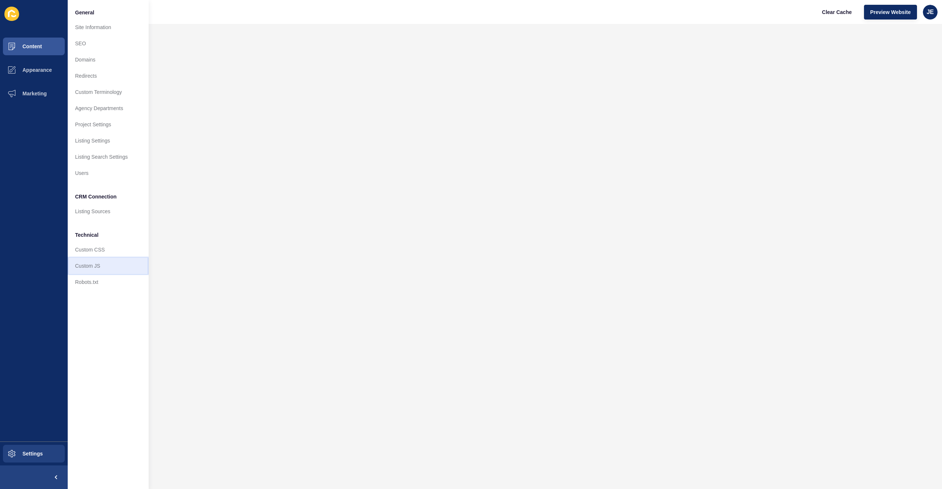
click at [107, 270] on link "Custom JS" at bounding box center [108, 266] width 81 height 16
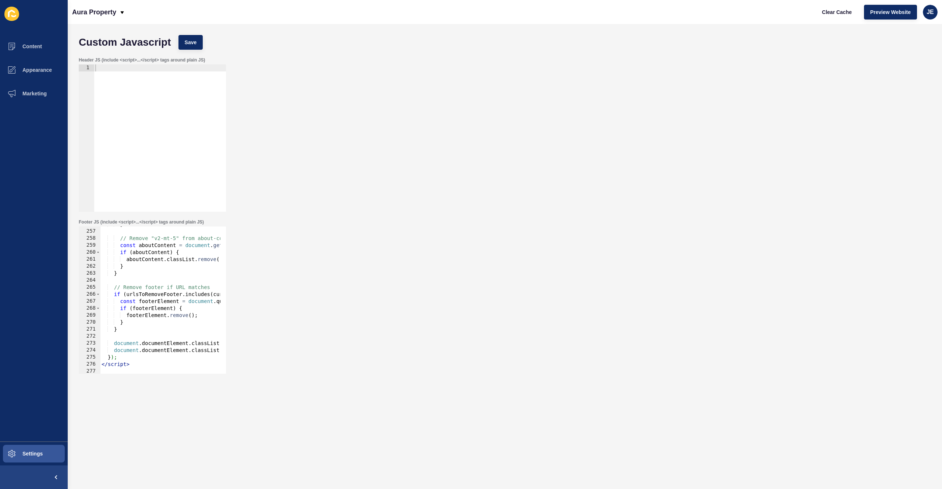
scroll to position [1810, 0]
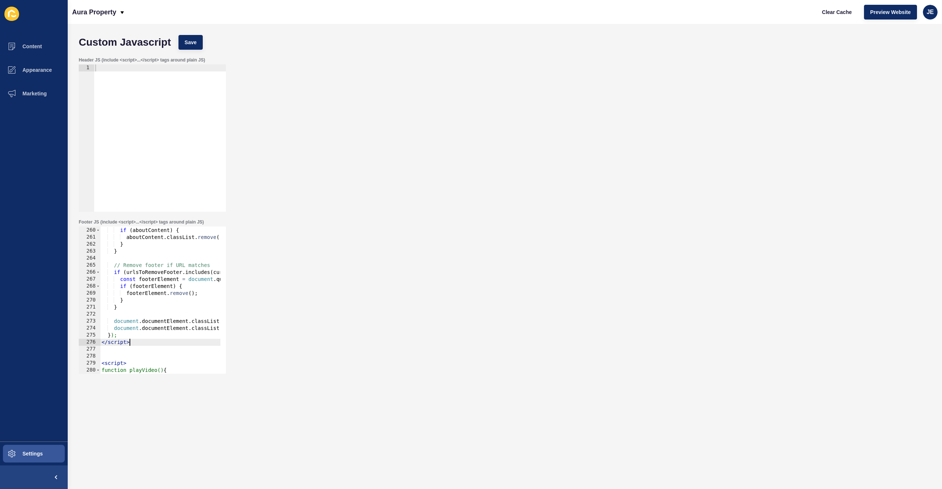
click at [145, 343] on div "const aboutContent = document . getElementById ( 'about-content' ) ; if ( about…" at bounding box center [347, 298] width 494 height 156
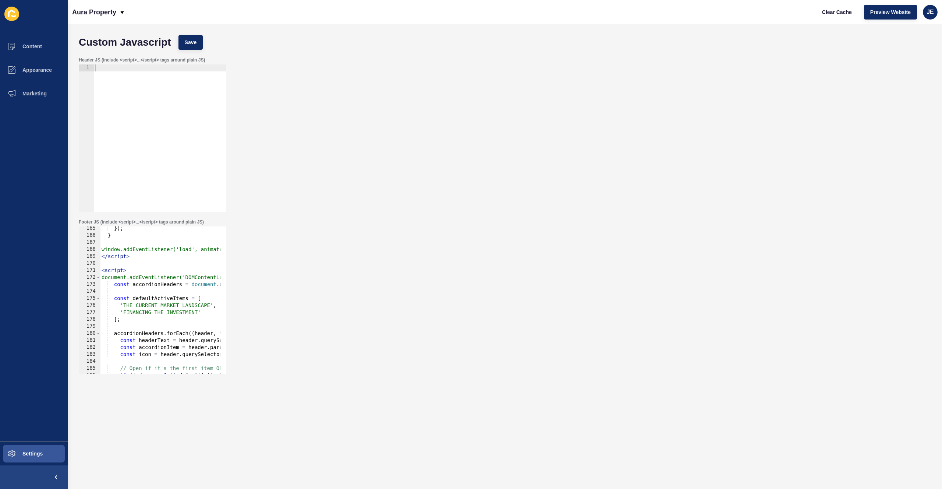
scroll to position [1148, 0]
click at [165, 271] on div "}) ; } window.addEventListener('load', animateCounters); </ script > < script >…" at bounding box center [347, 303] width 494 height 156
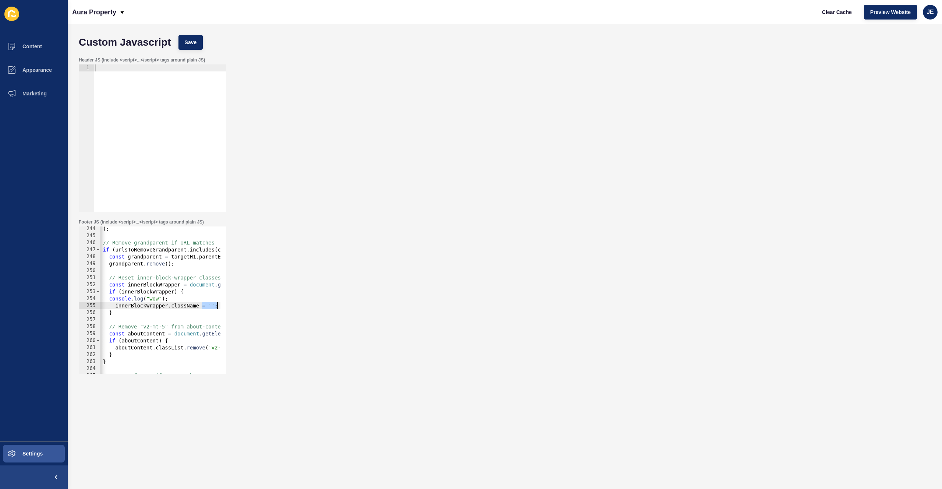
scroll to position [0, 11]
drag, startPoint x: 212, startPoint y: 304, endPoint x: 245, endPoint y: 304, distance: 32.7
click at [245, 304] on div "Footer JS (include <script>...</script> tags around plain JS) <script> 244 245 …" at bounding box center [504, 296] width 859 height 162
type textarea "innerBlockWrapper.className = '';"
click at [38, 46] on span "Content" at bounding box center [20, 46] width 43 height 6
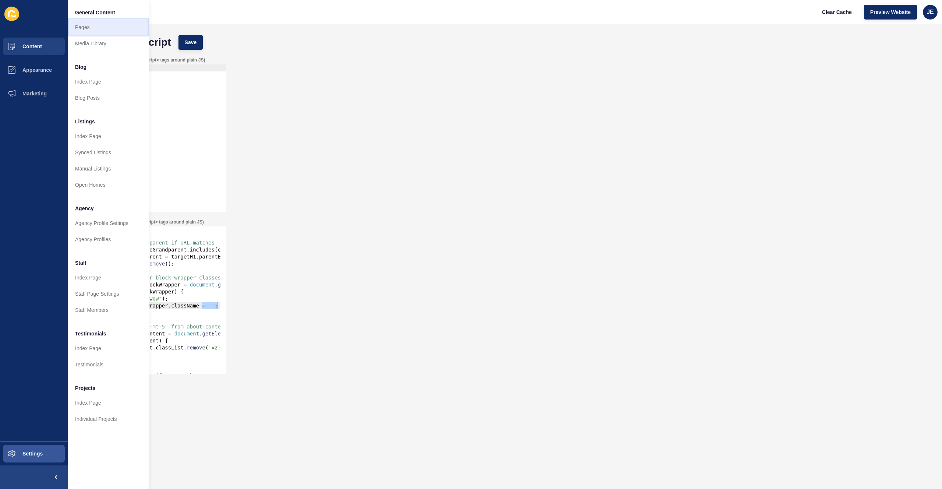
click at [102, 26] on link "Pages" at bounding box center [108, 27] width 81 height 16
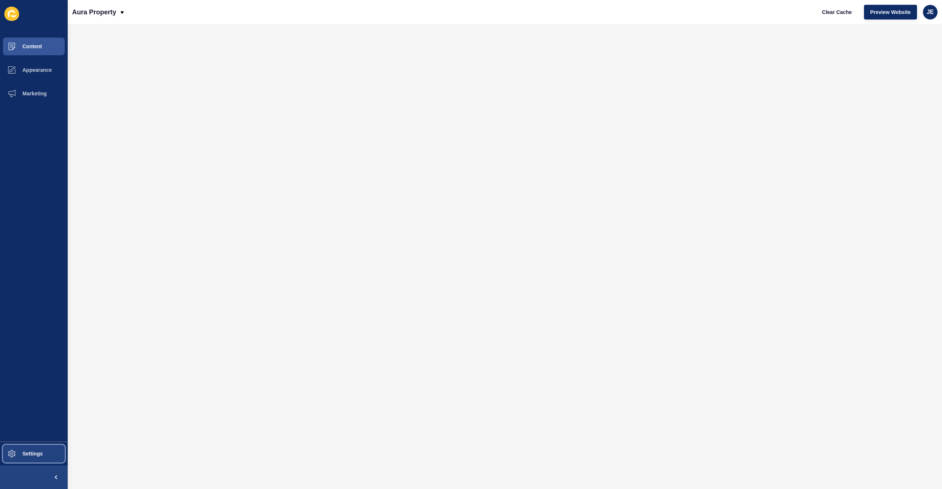
click at [21, 450] on span "Settings" at bounding box center [21, 453] width 44 height 6
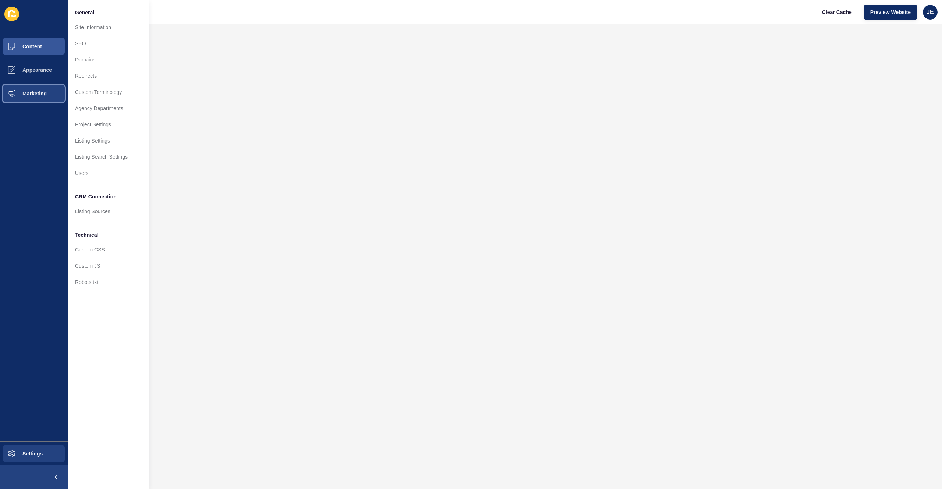
click at [29, 95] on span "Marketing" at bounding box center [23, 94] width 48 height 6
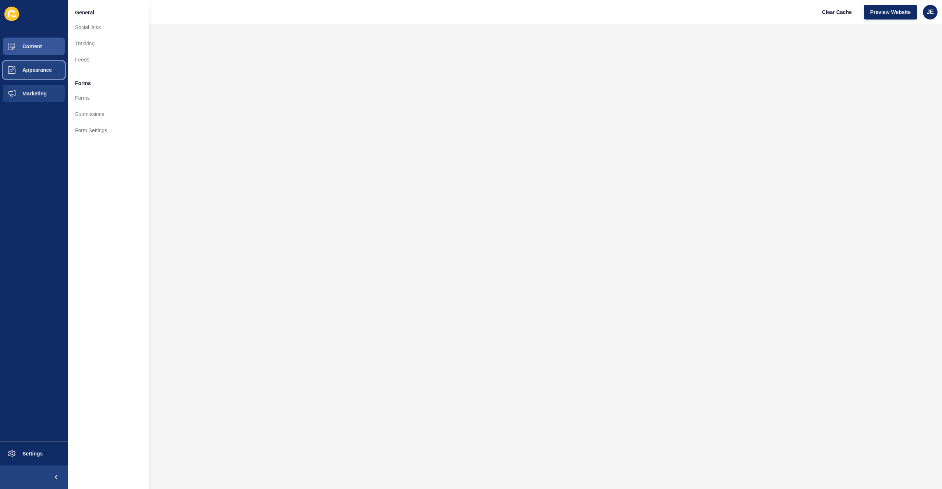
click at [33, 72] on span "Appearance" at bounding box center [25, 70] width 53 height 6
click at [38, 51] on button "Content" at bounding box center [34, 47] width 68 height 24
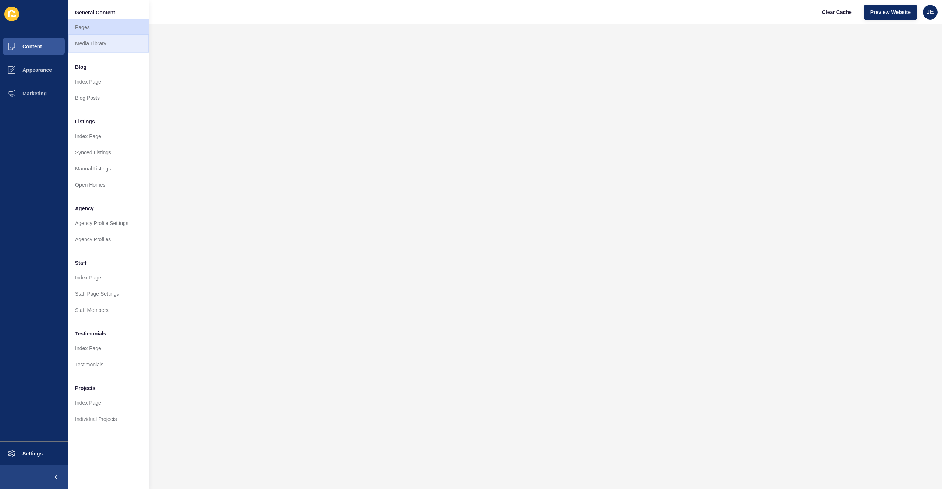
click at [82, 42] on link "Media Library" at bounding box center [108, 43] width 81 height 16
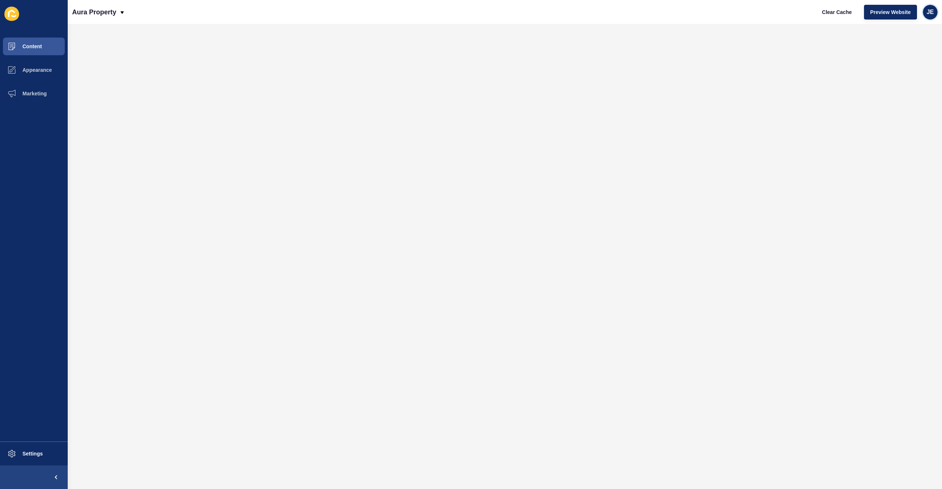
click at [934, 13] on div "JE" at bounding box center [930, 12] width 15 height 15
click at [900, 58] on link "Logout" at bounding box center [913, 61] width 54 height 16
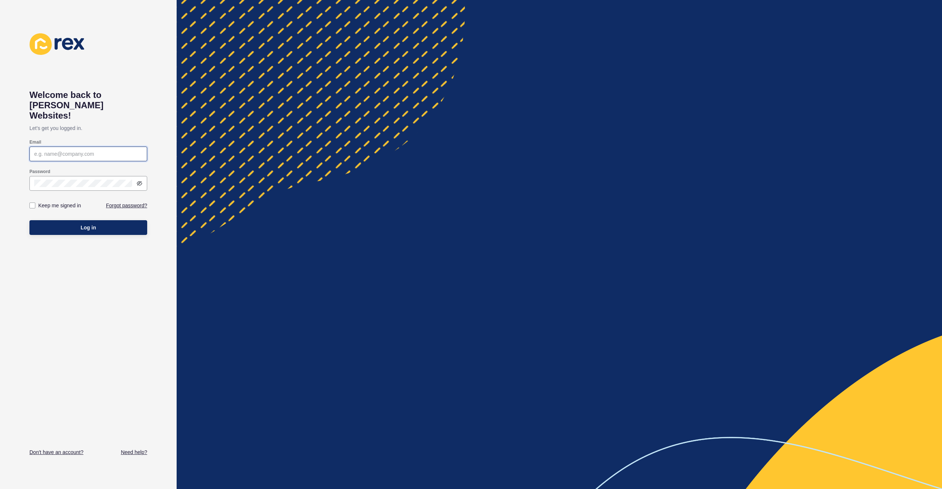
type input "[EMAIL_ADDRESS][PERSON_NAME][DOMAIN_NAME]"
click at [84, 224] on span "Log in" at bounding box center [88, 227] width 15 height 7
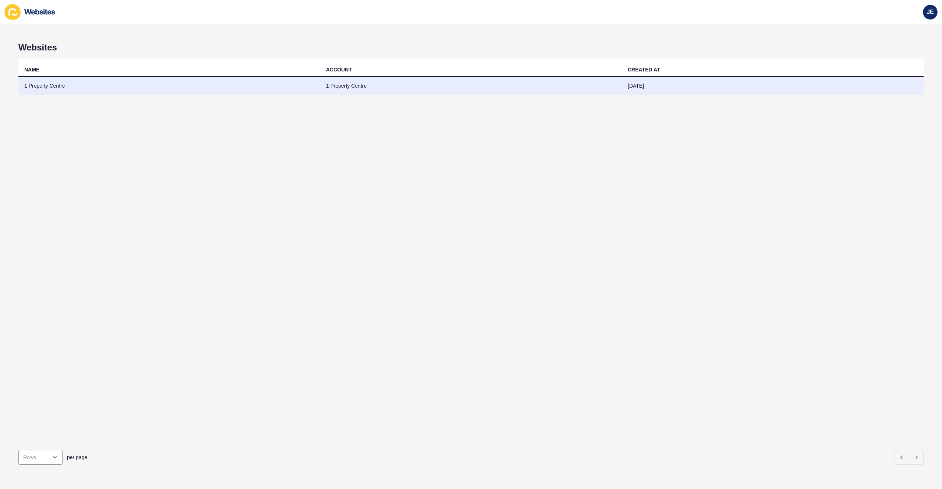
click at [63, 88] on td "1 Property Centre" at bounding box center [169, 86] width 302 height 18
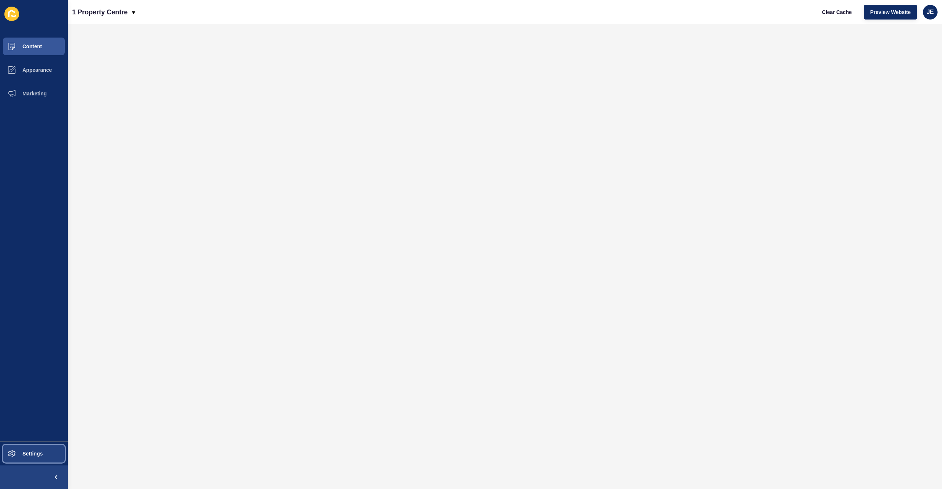
click at [34, 456] on span "Settings" at bounding box center [21, 453] width 44 height 6
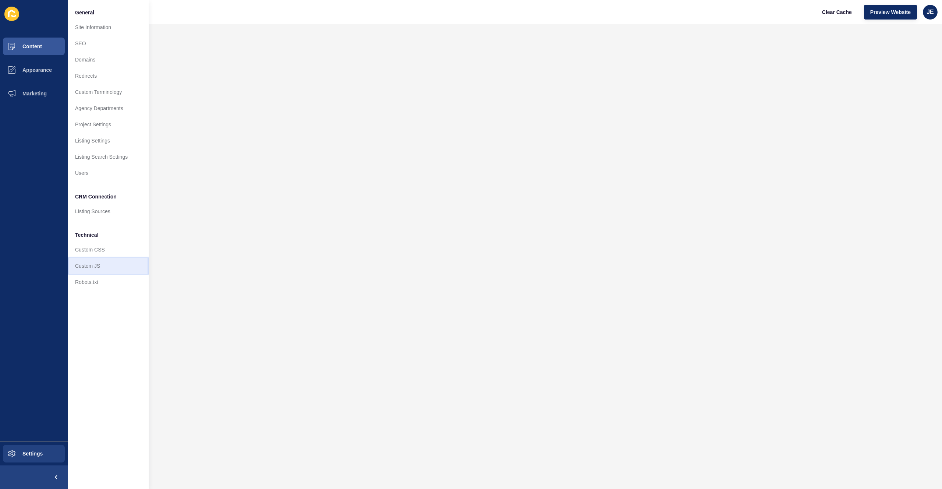
click at [97, 268] on link "Custom JS" at bounding box center [108, 266] width 81 height 16
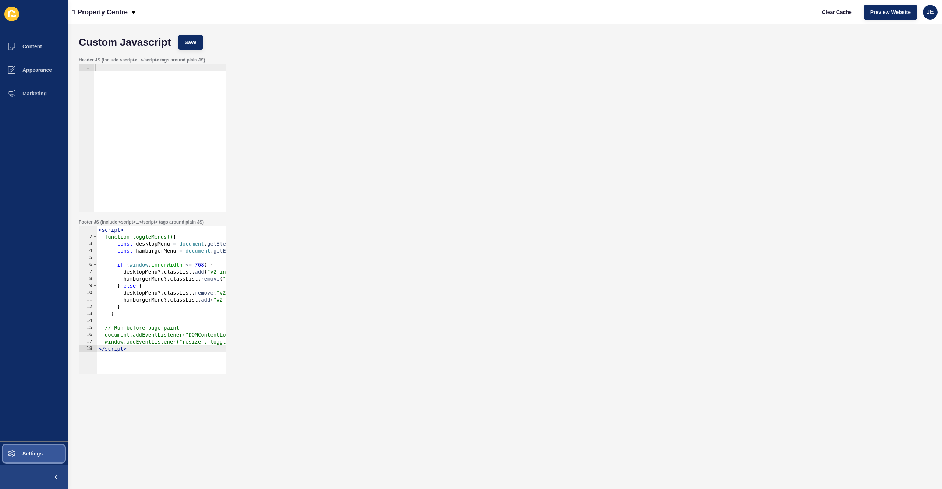
click at [51, 447] on button "Settings" at bounding box center [34, 453] width 68 height 24
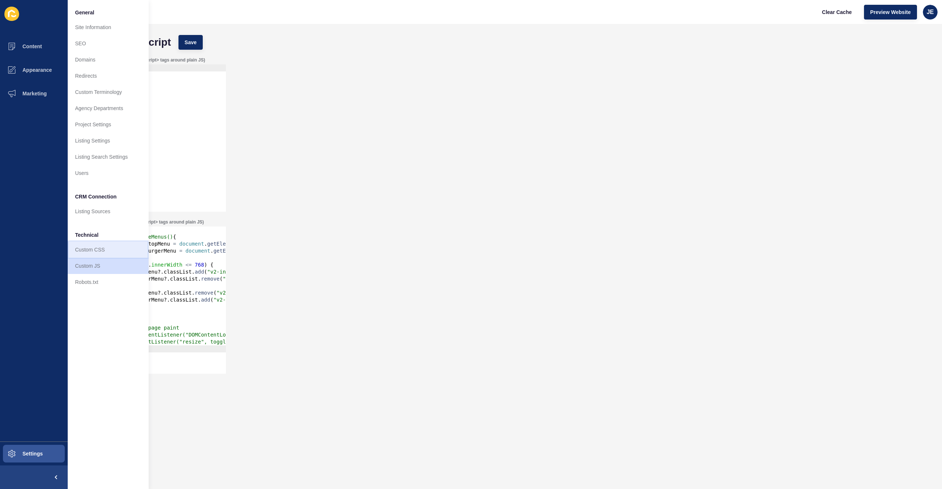
click at [103, 248] on link "Custom CSS" at bounding box center [108, 249] width 81 height 16
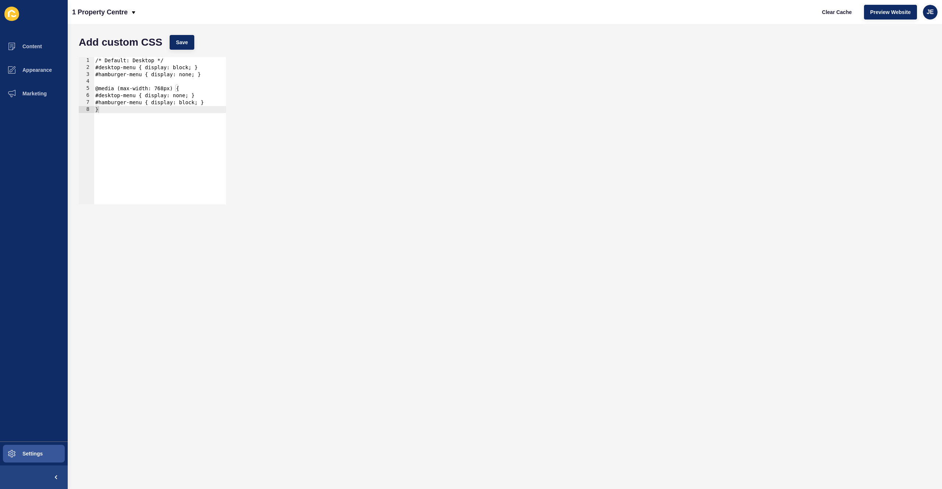
click at [153, 87] on div "/* Default: Desktop */ #desktop-menu { display: block; } #hamburger-menu { disp…" at bounding box center [160, 137] width 132 height 161
type textarea "#hamburger-menu { display: block; } }"
click at [176, 50] on div "Add custom CSS Save" at bounding box center [504, 42] width 859 height 22
click at [182, 40] on span "Save" at bounding box center [182, 42] width 12 height 7
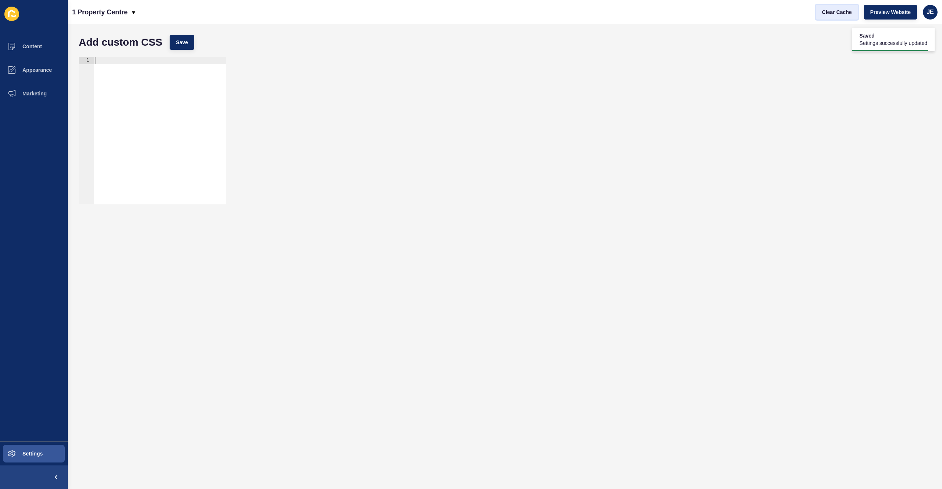
click at [827, 10] on span "Clear Cache" at bounding box center [837, 11] width 30 height 7
click at [881, 11] on span "Preview Website" at bounding box center [890, 11] width 40 height 7
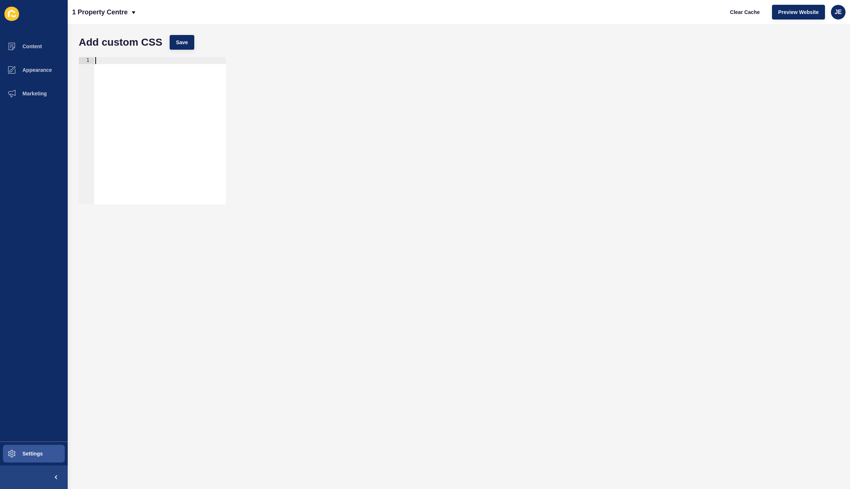
click at [164, 99] on div at bounding box center [160, 137] width 132 height 161
type textarea "#hamburger-menu { display: block; } }"
click at [156, 117] on div at bounding box center [160, 137] width 132 height 161
click at [38, 457] on button "Settings" at bounding box center [34, 453] width 68 height 24
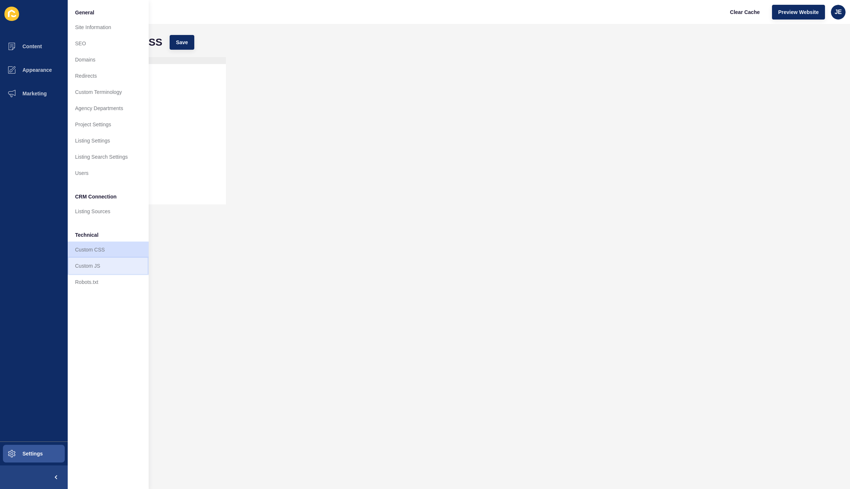
click at [123, 265] on link "Custom JS" at bounding box center [108, 266] width 81 height 16
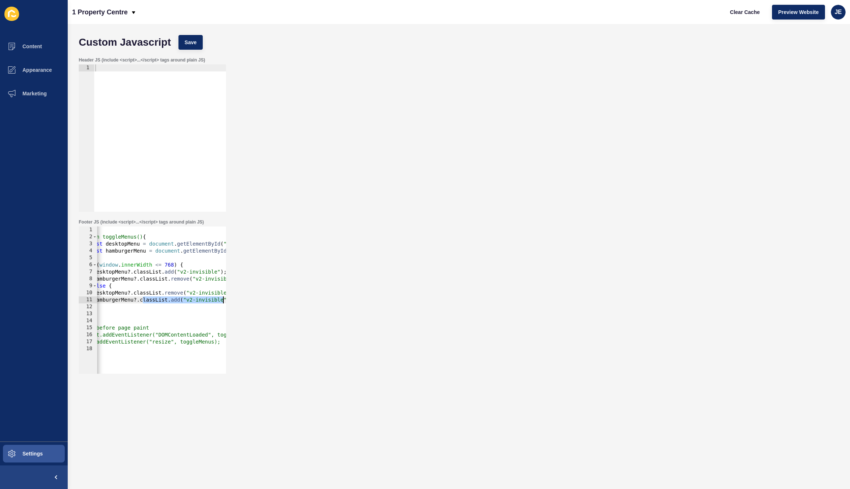
scroll to position [0, 40]
drag, startPoint x: 173, startPoint y: 300, endPoint x: 228, endPoint y: 299, distance: 55.6
click at [228, 299] on div "Footer JS (include <script>...</script> tags around plain JS) hamburgerMenu?.cl…" at bounding box center [458, 296] width 767 height 162
click at [172, 293] on div "< script > function toggleMenus() { const desktopMenu = document . getElementBy…" at bounding box center [166, 304] width 219 height 156
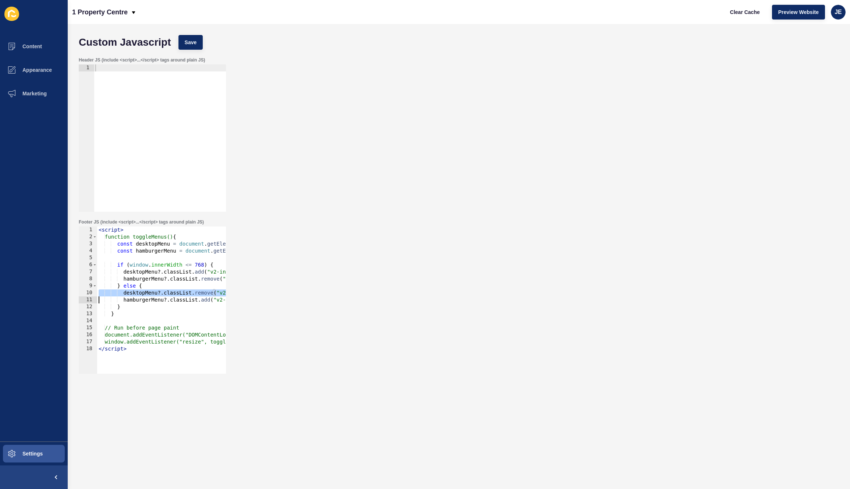
scroll to position [0, 0]
click at [172, 293] on div "< script > function toggleMenus() { const desktopMenu = document . getElementBy…" at bounding box center [206, 304] width 219 height 156
click at [198, 294] on div "< script > function toggleMenus() { const desktopMenu = document . getElementBy…" at bounding box center [206, 304] width 219 height 156
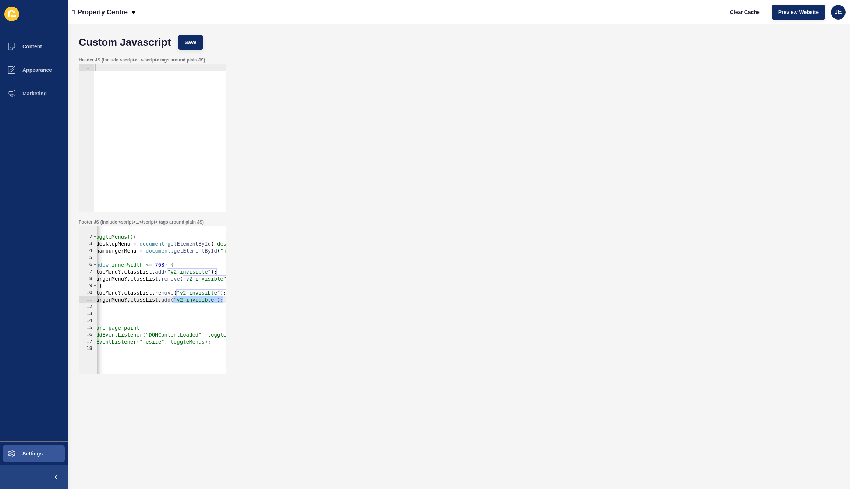
drag, startPoint x: 212, startPoint y: 301, endPoint x: 233, endPoint y: 299, distance: 21.4
click at [233, 299] on div "Footer JS (include <script>...</script> tags around plain JS) desktopMenu?.clas…" at bounding box center [458, 296] width 767 height 162
click at [210, 300] on div "< script > function toggleMenus() { const desktopMenu = document . getElementBy…" at bounding box center [166, 304] width 219 height 156
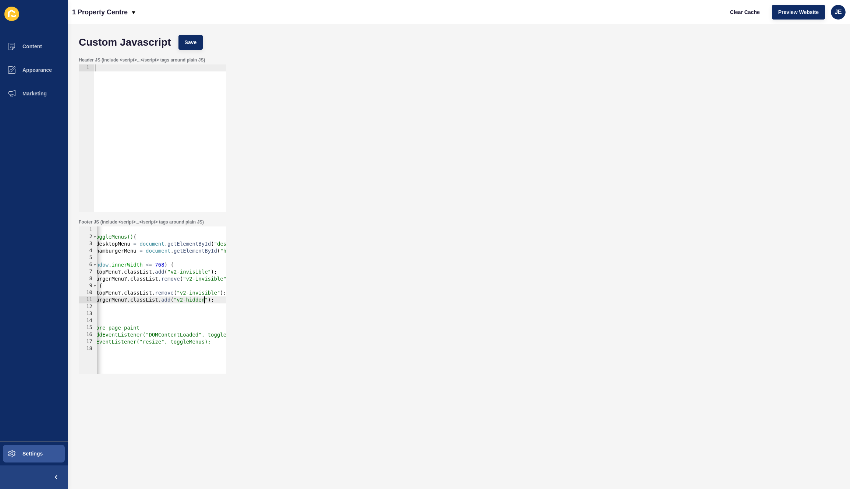
click at [202, 301] on div "< script > function toggleMenus() { const desktopMenu = document . getElementBy…" at bounding box center [166, 304] width 219 height 156
click at [205, 282] on div "< script > function toggleMenus() { const desktopMenu = document . getElementBy…" at bounding box center [166, 304] width 219 height 156
click at [188, 272] on div "< script > function toggleMenus() { const desktopMenu = document . getElementBy…" at bounding box center [166, 304] width 219 height 156
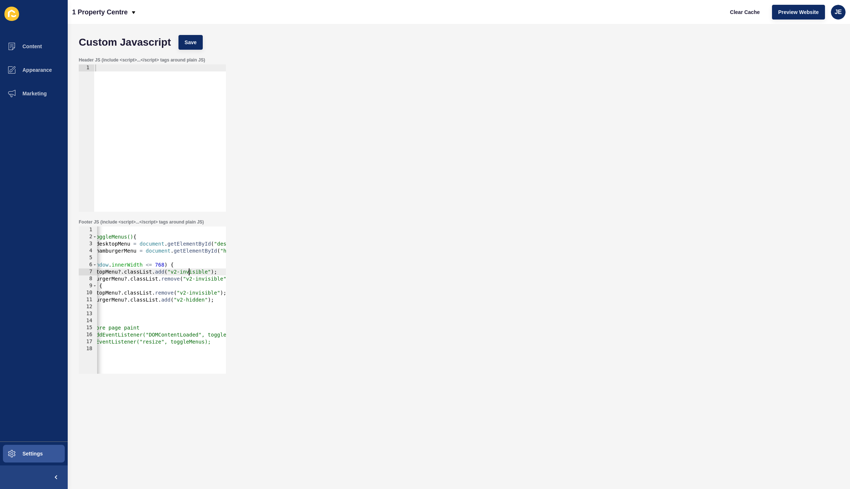
click at [188, 272] on div "< script > function toggleMenus() { const desktopMenu = document . getElementBy…" at bounding box center [166, 304] width 219 height 156
paste textarea "hidden"
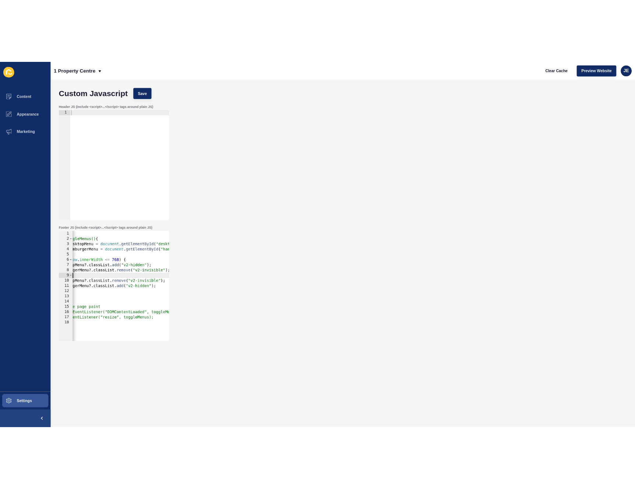
scroll to position [0, 0]
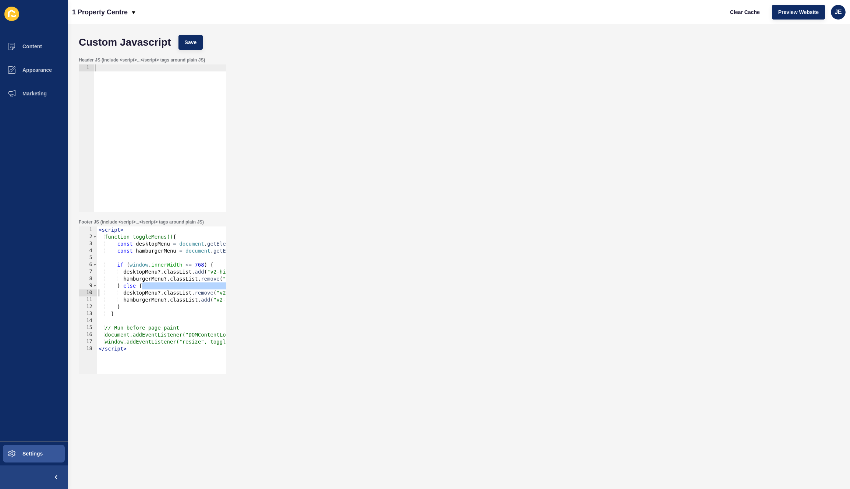
drag, startPoint x: 175, startPoint y: 284, endPoint x: 71, endPoint y: 290, distance: 103.9
click at [71, 290] on div "Custom Javascript Save Header JS (include <script>...</script> tags around plai…" at bounding box center [459, 256] width 782 height 465
click at [192, 45] on span "Save" at bounding box center [191, 42] width 12 height 7
click at [740, 14] on span "Clear Cache" at bounding box center [745, 11] width 30 height 7
click at [796, 13] on span "Preview Website" at bounding box center [798, 11] width 40 height 7
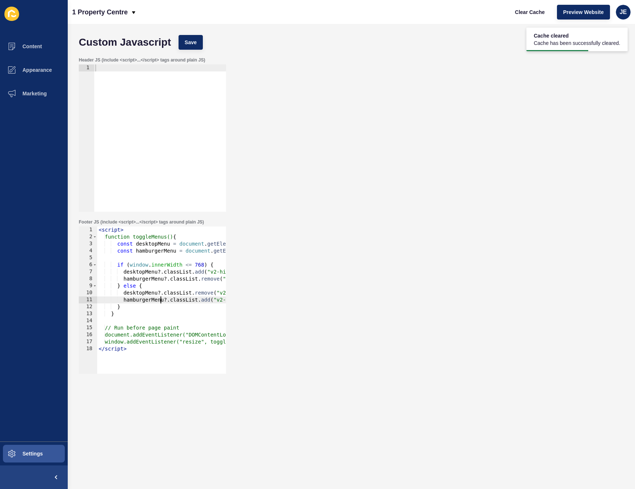
click at [159, 301] on div "< script > function toggleMenus() { const desktopMenu = document . getElementBy…" at bounding box center [206, 304] width 219 height 156
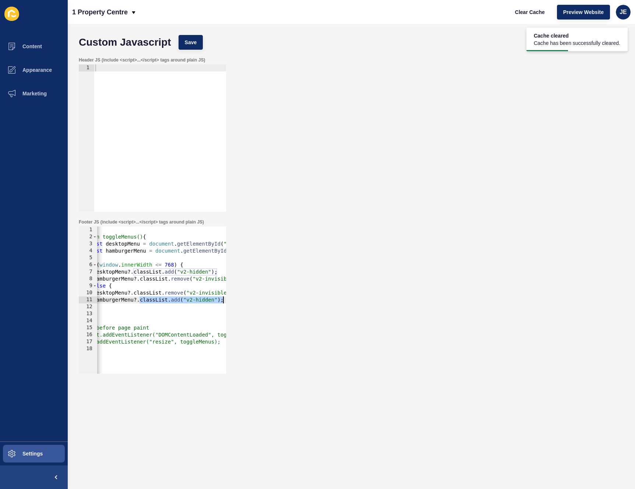
drag, startPoint x: 168, startPoint y: 300, endPoint x: 240, endPoint y: 301, distance: 71.0
click at [240, 301] on div "Footer JS (include <script>...</script> tags around plain JS) hamburgerMenu?.cl…" at bounding box center [351, 296] width 552 height 162
click at [163, 300] on div "< script > function toggleMenus() { const desktopMenu = document . getElementBy…" at bounding box center [176, 304] width 219 height 156
click at [216, 277] on div "< script > function toggleMenus() { const desktopMenu = document . getElementBy…" at bounding box center [176, 304] width 219 height 156
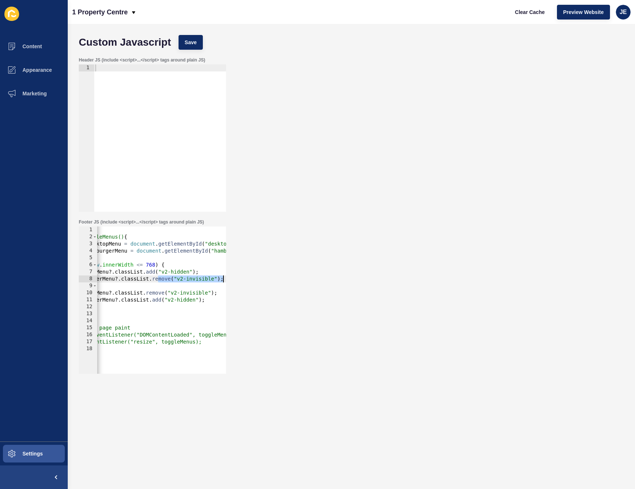
drag, startPoint x: 179, startPoint y: 278, endPoint x: 254, endPoint y: 280, distance: 74.7
click at [254, 280] on div "Footer JS (include <script>...</script> tags around plain JS) hamburgerMenu?.cl…" at bounding box center [351, 296] width 552 height 162
click at [198, 279] on div "< script > function toggleMenus() { const desktopMenu = document . getElementBy…" at bounding box center [157, 304] width 219 height 156
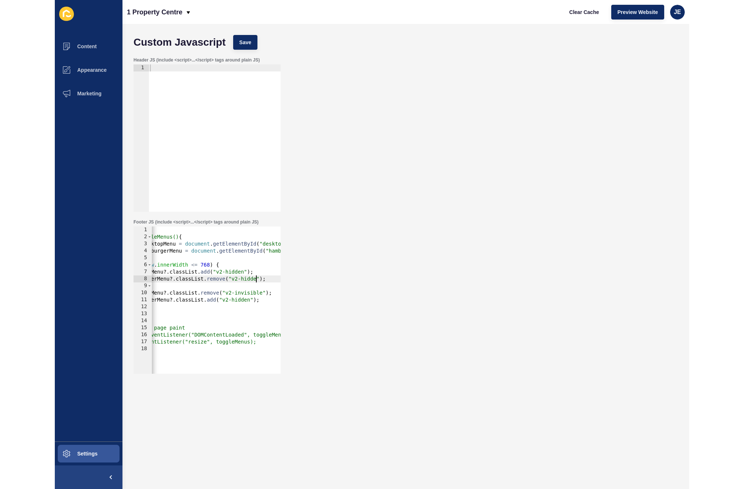
scroll to position [0, 11]
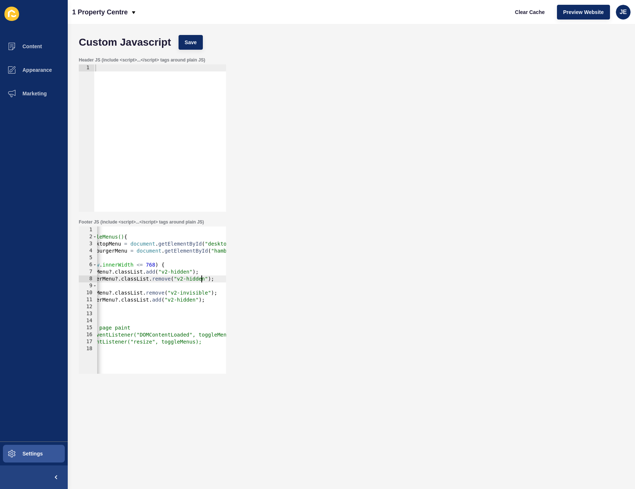
click at [201, 277] on div "< script > function toggleMenus() { const desktopMenu = document . getElementBy…" at bounding box center [157, 304] width 219 height 156
click at [201, 278] on div "< script > function toggleMenus() { const desktopMenu = document . getElementBy…" at bounding box center [157, 304] width 219 height 156
click at [192, 294] on div "< script > function toggleMenus() { const desktopMenu = document . getElementBy…" at bounding box center [157, 304] width 219 height 156
paste textarea "hidden"
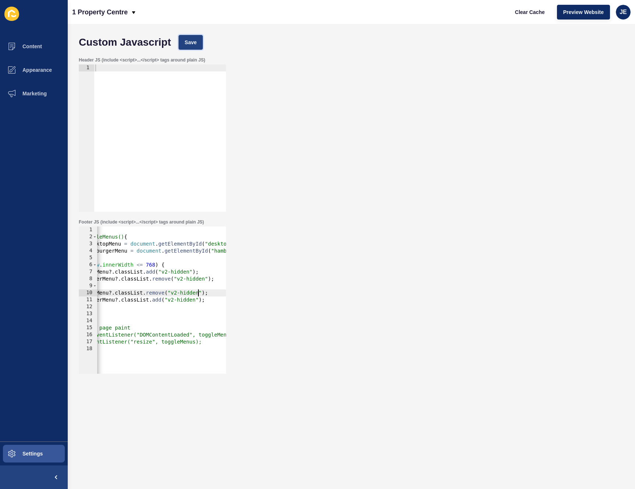
click at [193, 40] on span "Save" at bounding box center [191, 42] width 12 height 7
click at [526, 15] on span "Clear Cache" at bounding box center [530, 11] width 30 height 7
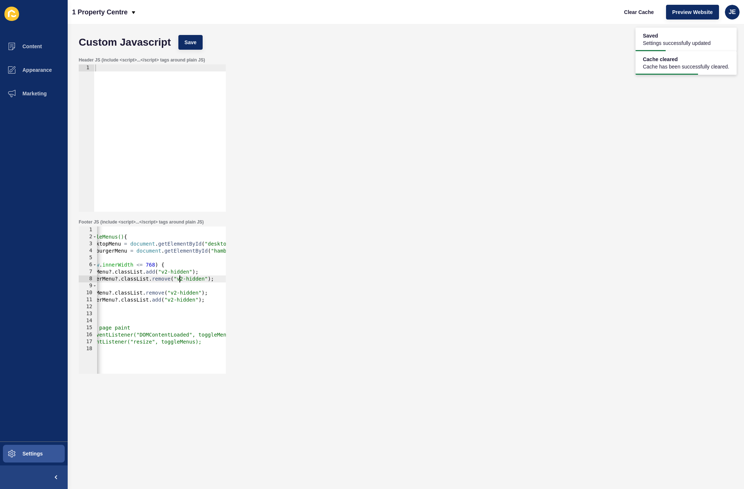
click at [179, 275] on div "< script > function toggleMenus() { const desktopMenu = document . getElementBy…" at bounding box center [157, 304] width 219 height 156
click at [188, 285] on div "< script > function toggleMenus() { const desktopMenu = document . getElementBy…" at bounding box center [157, 304] width 219 height 156
click at [186, 274] on div "< script > function toggleMenus() { const desktopMenu = document . getElementBy…" at bounding box center [161, 304] width 219 height 156
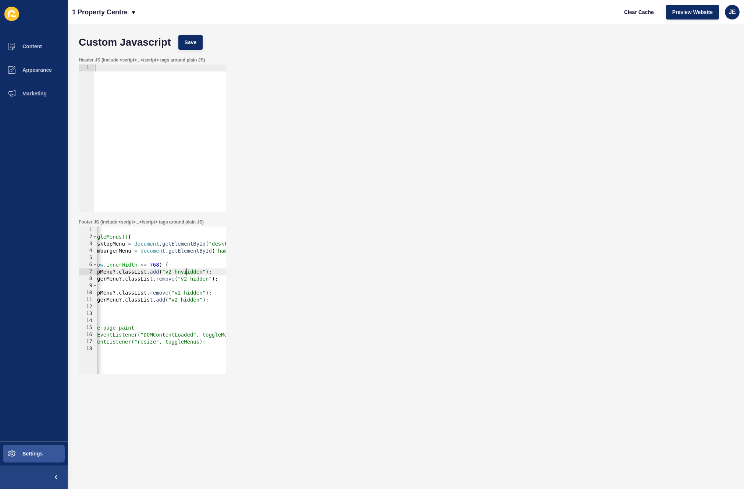
scroll to position [0, 10]
click at [186, 274] on div "< script > function toggleMenus() { const desktopMenu = document . getElementBy…" at bounding box center [161, 304] width 219 height 156
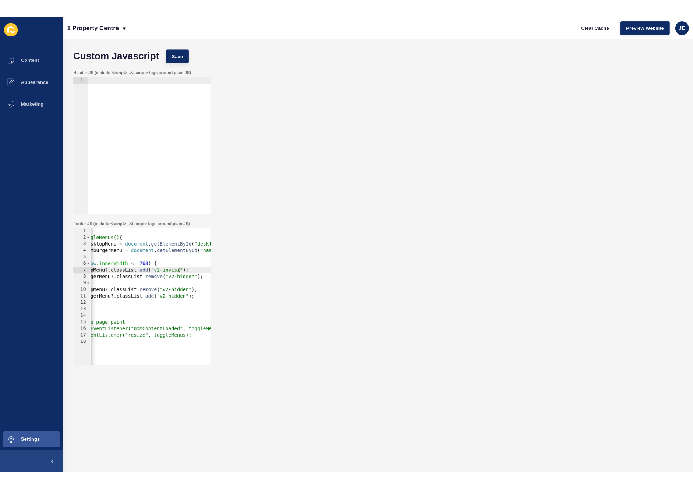
scroll to position [0, 10]
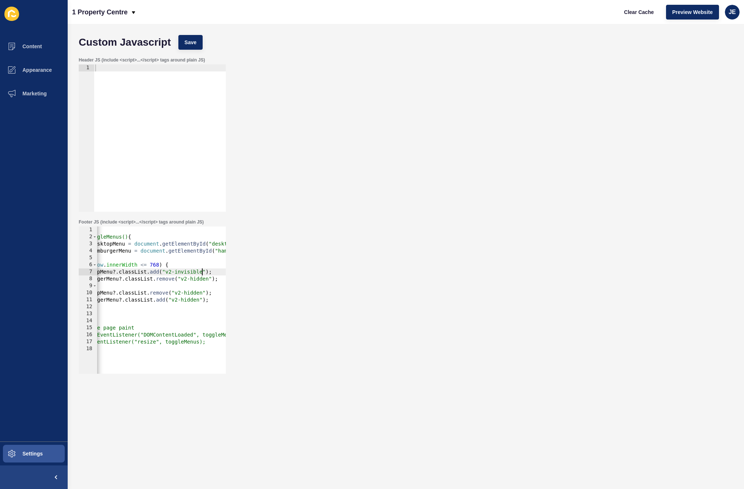
click at [186, 274] on div "< script > function toggleMenus() { const desktopMenu = document . getElementBy…" at bounding box center [161, 304] width 219 height 156
click at [194, 278] on div "< script > function toggleMenus() { const desktopMenu = document . getElementBy…" at bounding box center [161, 304] width 219 height 156
paste textarea "invisible"
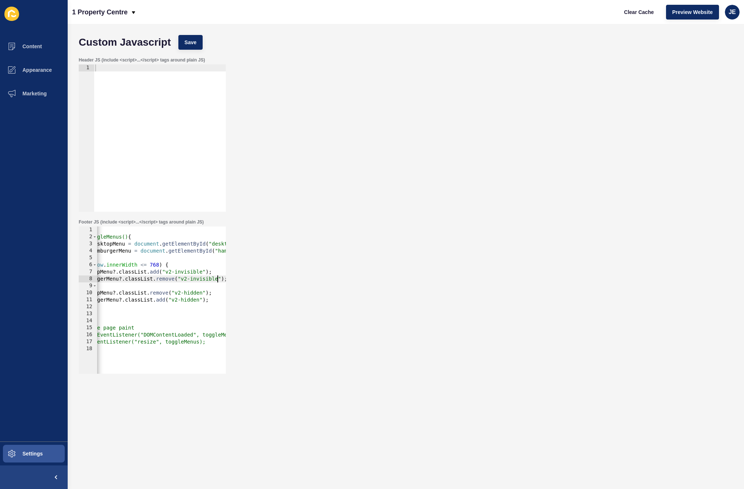
click at [192, 293] on div "< script > function toggleMenus() { const desktopMenu = document . getElementBy…" at bounding box center [161, 304] width 219 height 156
paste textarea "invisible"
click at [191, 299] on div "< script > function toggleMenus() { const desktopMenu = document . getElementBy…" at bounding box center [161, 304] width 219 height 156
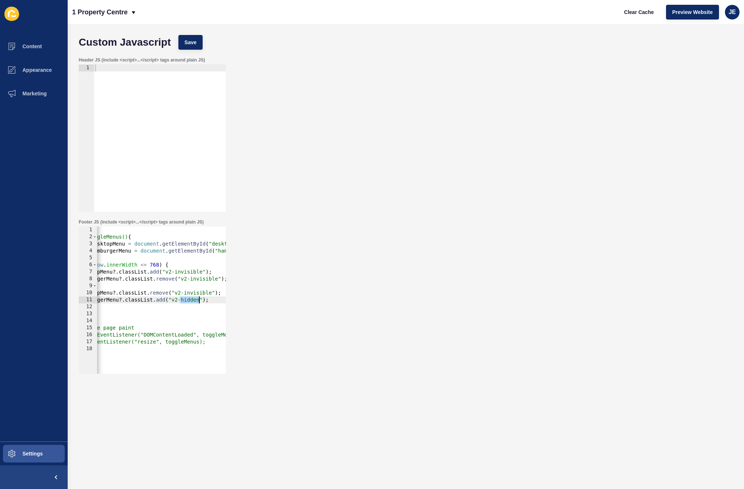
paste textarea "invisible"
type textarea "hamburgerMenu?.classList.add("v2-invisible");"
click at [189, 41] on span "Save" at bounding box center [191, 42] width 12 height 7
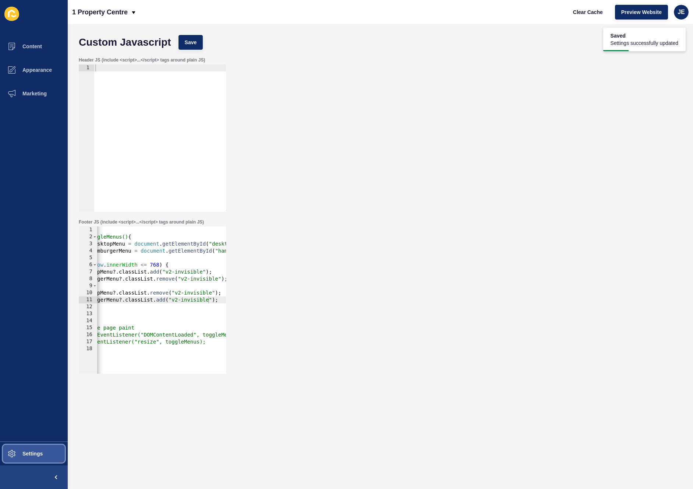
click at [36, 454] on span "Settings" at bounding box center [21, 453] width 44 height 6
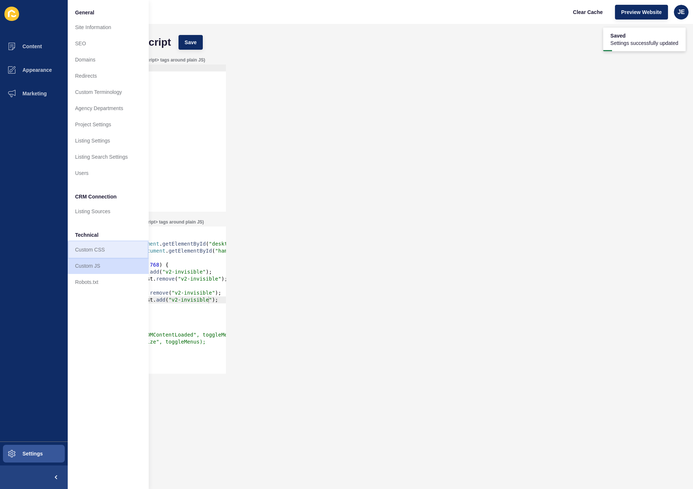
click at [94, 244] on link "Custom CSS" at bounding box center [108, 249] width 81 height 16
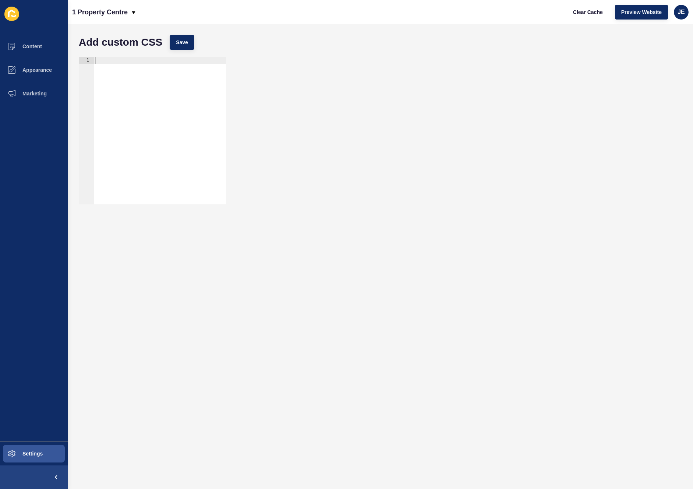
click at [152, 130] on div at bounding box center [160, 137] width 132 height 161
click at [165, 127] on div at bounding box center [160, 137] width 132 height 161
click at [141, 86] on div at bounding box center [160, 137] width 132 height 161
paste textarea "}"
click at [181, 68] on div "/* Default: Desktop */ #desktop-menu { display: block; } #hamburger-menu { disp…" at bounding box center [160, 137] width 132 height 161
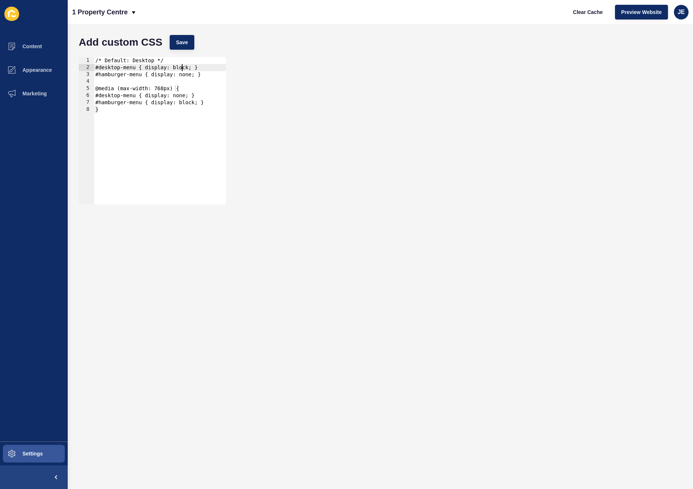
click at [181, 68] on div "/* Default: Desktop */ #desktop-menu { display: block; } #hamburger-menu { disp…" at bounding box center [160, 137] width 132 height 161
click at [180, 68] on div "/* Default: Desktop */ #desktop-menu { display: flex; } #hamburger-menu { displ…" at bounding box center [160, 137] width 132 height 161
click at [185, 95] on div "/* Default: Desktop */ #desktop-menu { display: flex; } #hamburger-menu { displ…" at bounding box center [160, 137] width 132 height 161
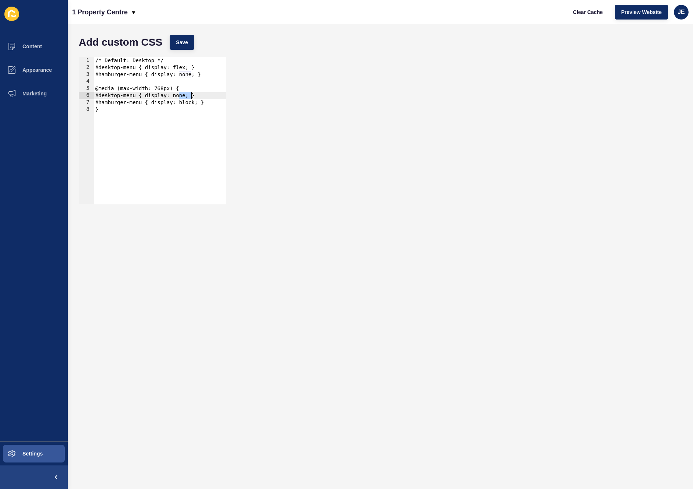
click at [185, 95] on div "/* Default: Desktop */ #desktop-menu { display: flex; } #hamburger-menu { displ…" at bounding box center [160, 137] width 132 height 161
paste textarea "flex"
click at [185, 46] on span "Save" at bounding box center [182, 42] width 12 height 7
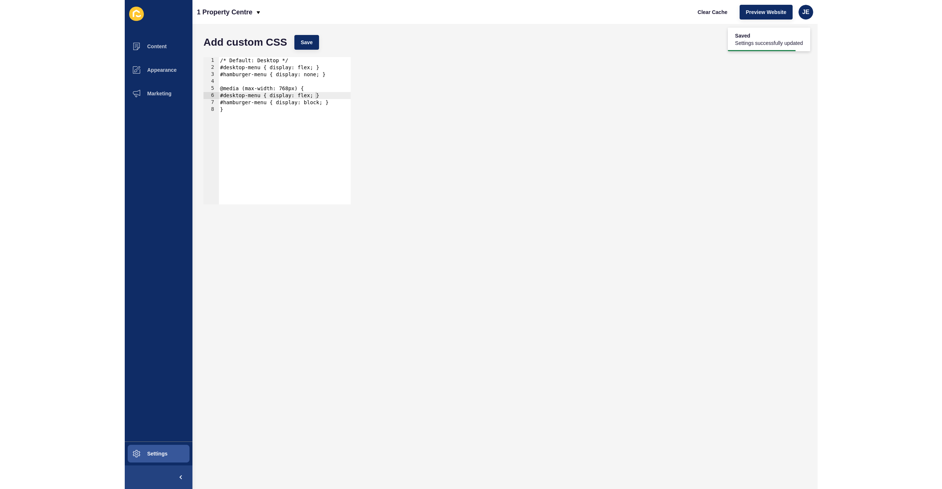
scroll to position [0, 0]
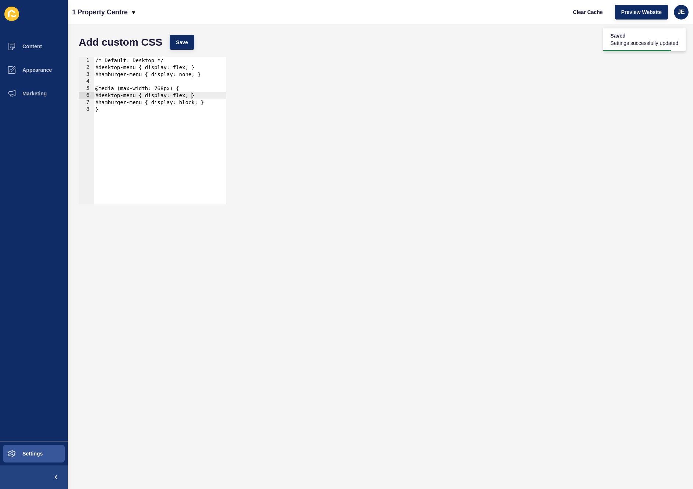
click at [200, 107] on div "/* Default: Desktop */ #desktop-menu { display: flex; } #hamburger-menu { displ…" at bounding box center [160, 137] width 132 height 161
click at [194, 104] on div "/* Default: Desktop */ #desktop-menu { display: flex; } #hamburger-menu { displ…" at bounding box center [160, 137] width 132 height 161
paste textarea "none"
click at [186, 70] on div "/* Default: Desktop */ #desktop-menu { display: flex; } #hamburger-menu { displ…" at bounding box center [160, 137] width 132 height 161
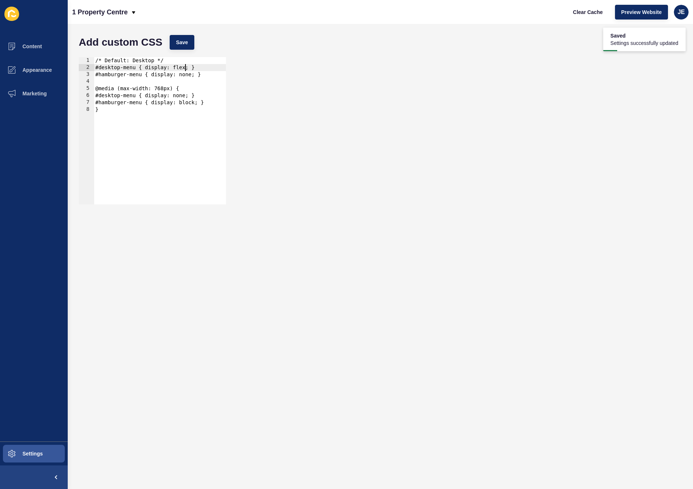
click at [186, 70] on div "/* Default: Desktop */ #desktop-menu { display: flex; } #hamburger-menu { displ…" at bounding box center [160, 137] width 132 height 161
click at [195, 108] on div "/* Default: Desktop */ #desktop-menu { display: flex; } #hamburger-menu { displ…" at bounding box center [160, 137] width 132 height 161
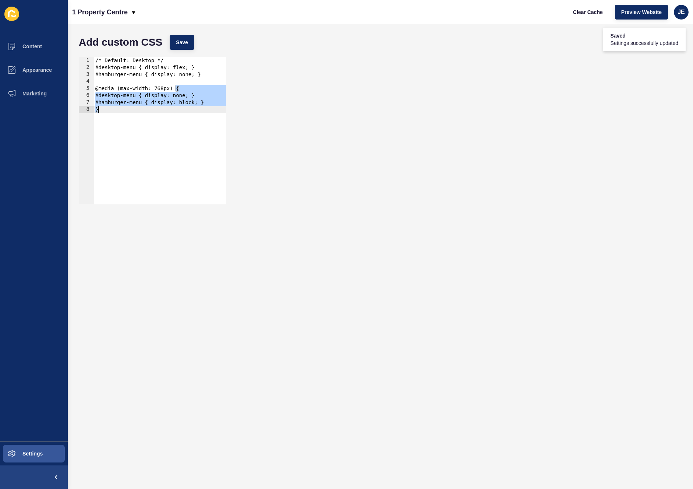
click at [195, 105] on div "/* Default: Desktop */ #desktop-menu { display: flex; } #hamburger-menu { displ…" at bounding box center [160, 137] width 132 height 161
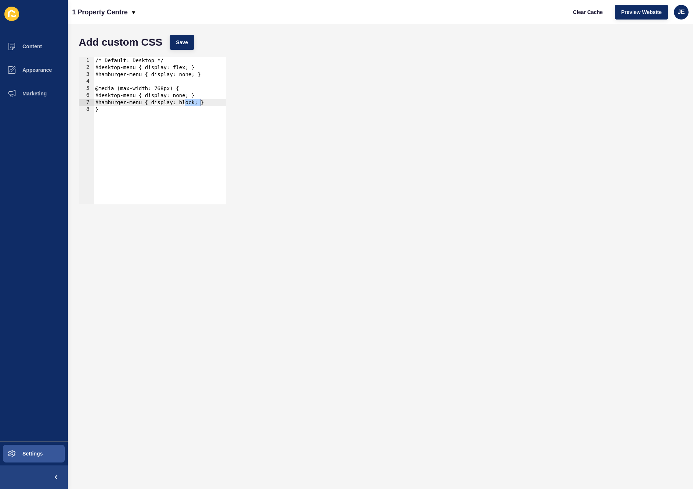
click at [195, 105] on div "/* Default: Desktop */ #desktop-menu { display: flex; } #hamburger-menu { displ…" at bounding box center [160, 137] width 132 height 161
paste textarea "flex"
type textarea "#hamburger-menu { display: flex; }"
click at [181, 43] on span "Save" at bounding box center [182, 42] width 12 height 7
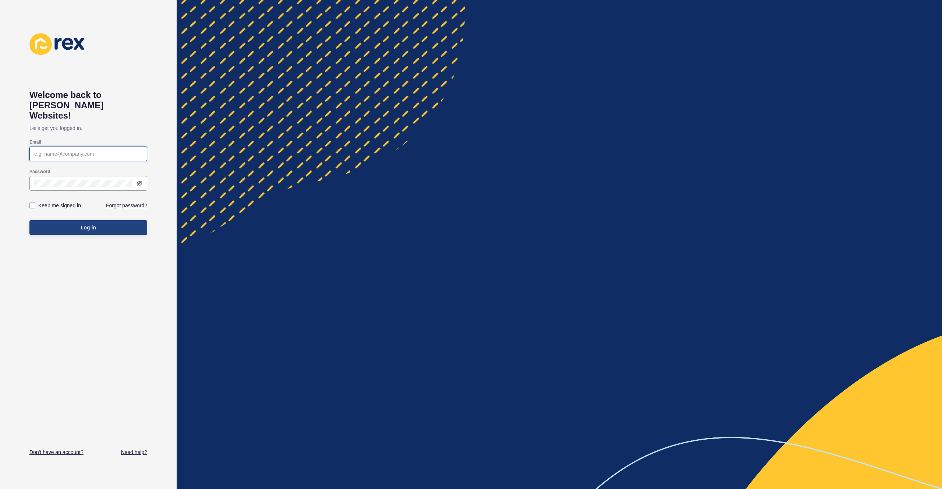
type input "[EMAIL_ADDRESS][PERSON_NAME][DOMAIN_NAME]"
click at [108, 220] on button "Log in" at bounding box center [88, 227] width 118 height 15
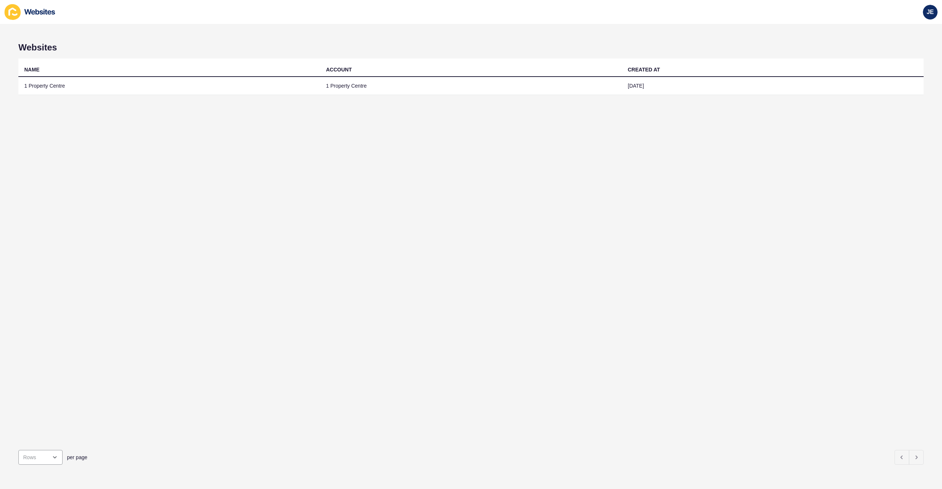
click at [924, 18] on div "JE" at bounding box center [930, 12] width 21 height 21
click at [927, 15] on span "JE" at bounding box center [929, 11] width 7 height 7
click at [897, 60] on link "Logout" at bounding box center [913, 61] width 54 height 16
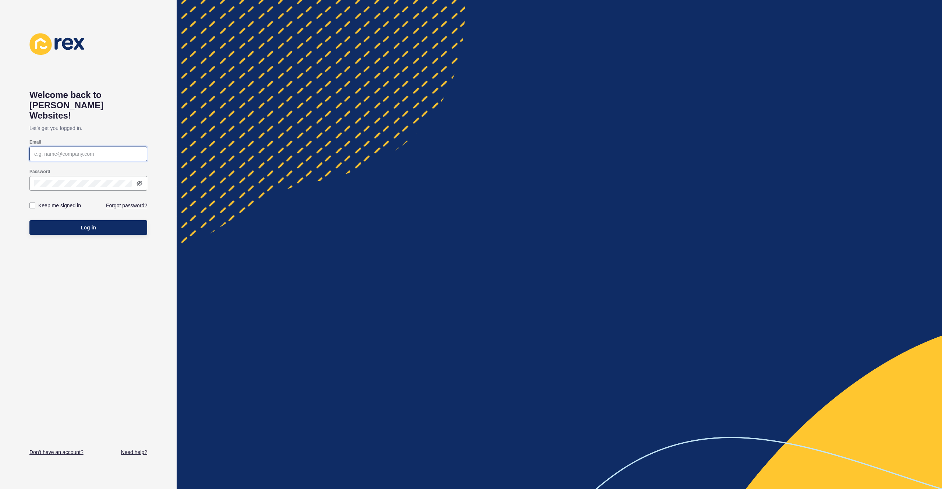
type input "[EMAIL_ADDRESS][PERSON_NAME][DOMAIN_NAME]"
click at [45, 202] on label "Keep me signed in" at bounding box center [59, 205] width 43 height 7
click at [36, 203] on input "Keep me signed in" at bounding box center [33, 205] width 5 height 5
checkbox input "true"
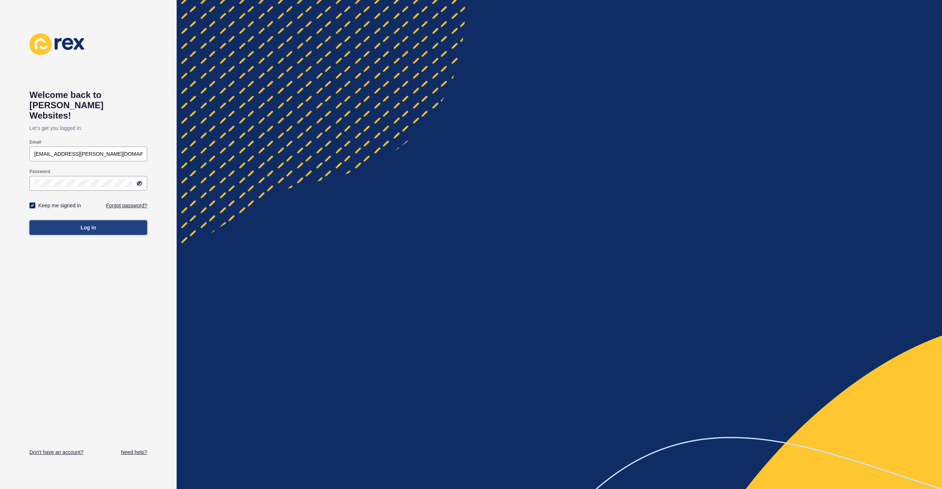
click at [50, 220] on button "Log in" at bounding box center [88, 227] width 118 height 15
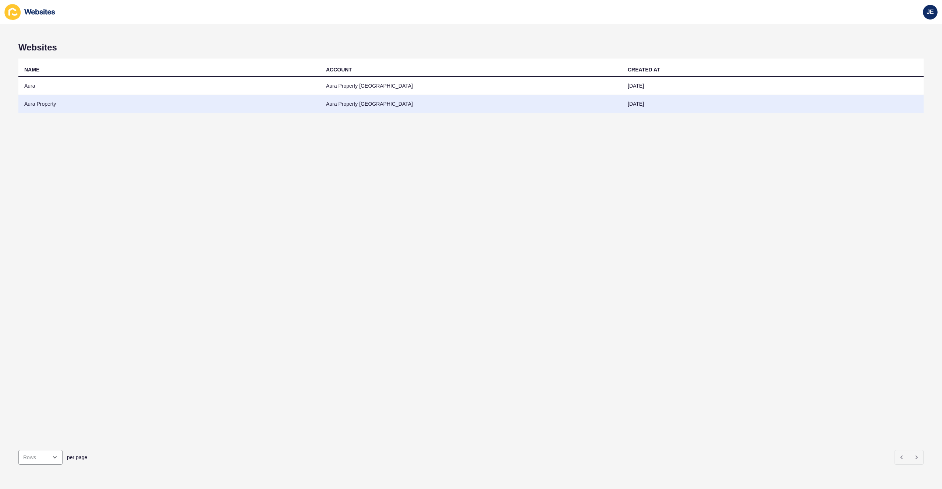
click at [82, 101] on td "Aura Property" at bounding box center [169, 104] width 302 height 18
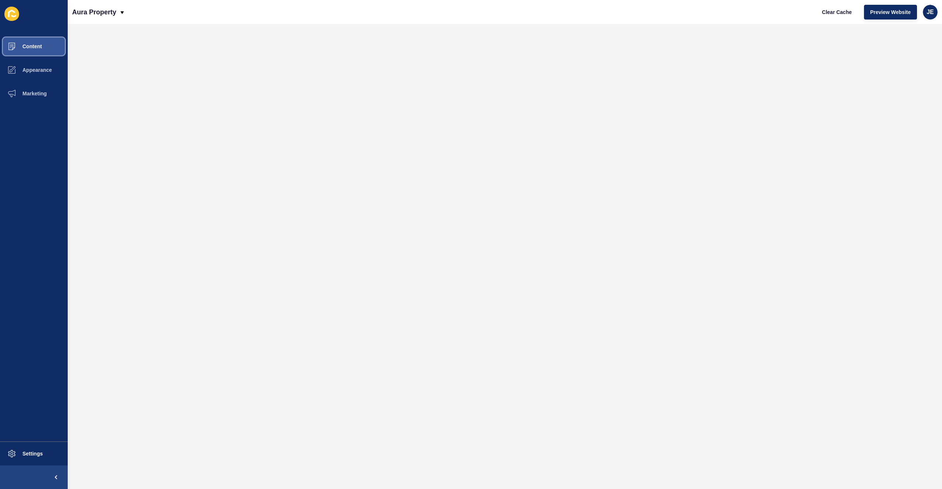
click at [48, 48] on button "Content" at bounding box center [34, 47] width 68 height 24
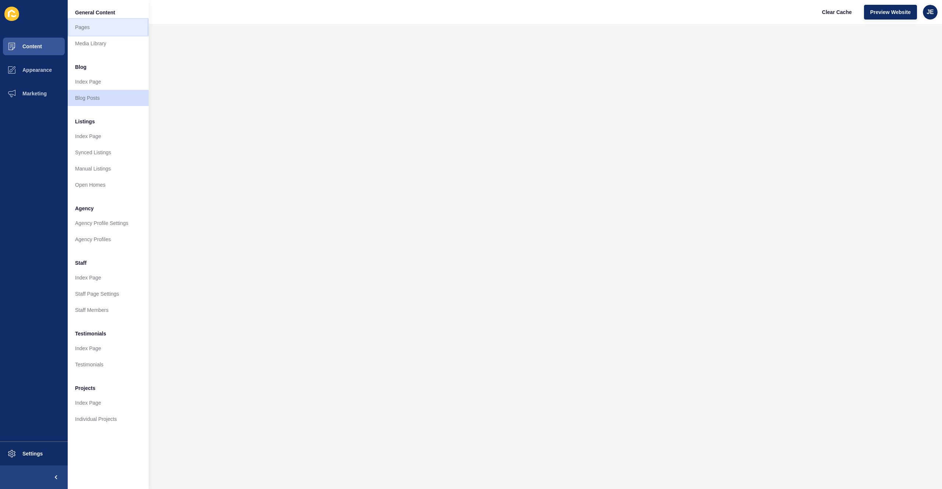
click at [114, 32] on link "Pages" at bounding box center [108, 27] width 81 height 16
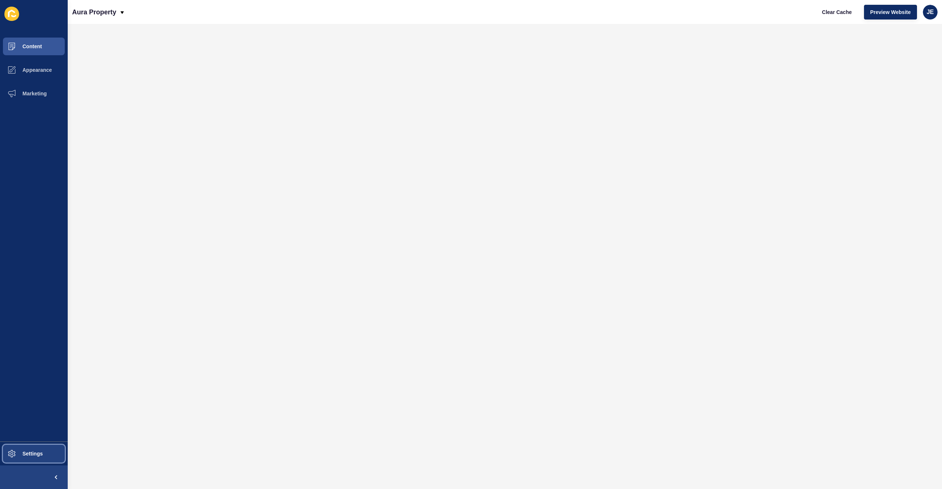
click at [32, 451] on span "Settings" at bounding box center [21, 453] width 44 height 6
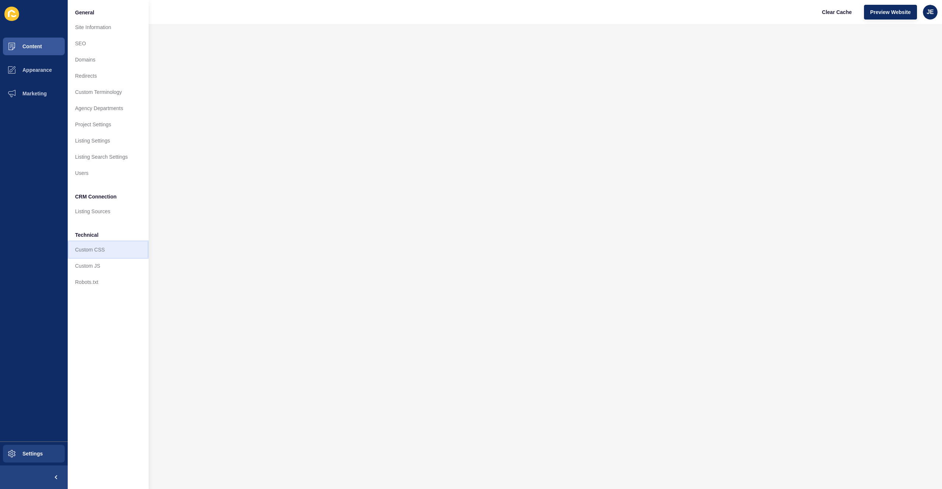
click at [118, 251] on link "Custom CSS" at bounding box center [108, 249] width 81 height 16
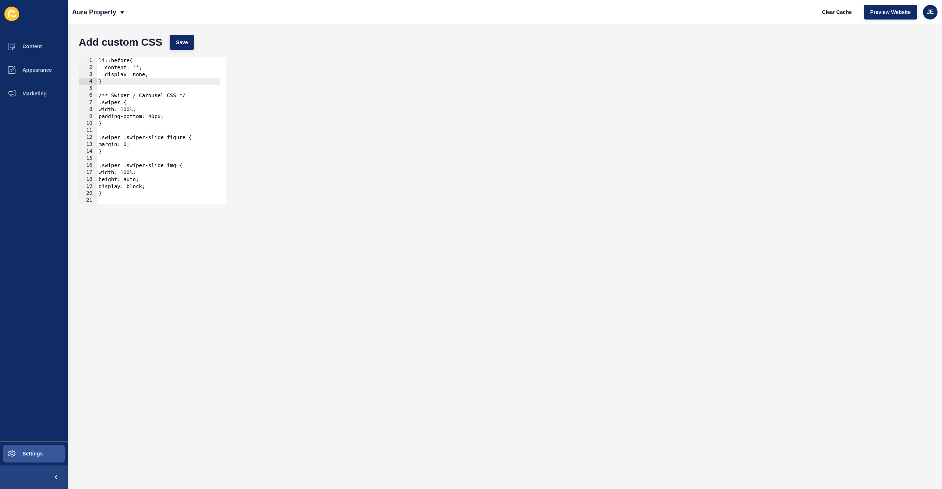
click at [162, 82] on div "li::before{ content: ''; display: none; } /** Swiper / Carousel CSS */ .swiper …" at bounding box center [256, 135] width 318 height 156
type textarea "background: #00b9c1; }"
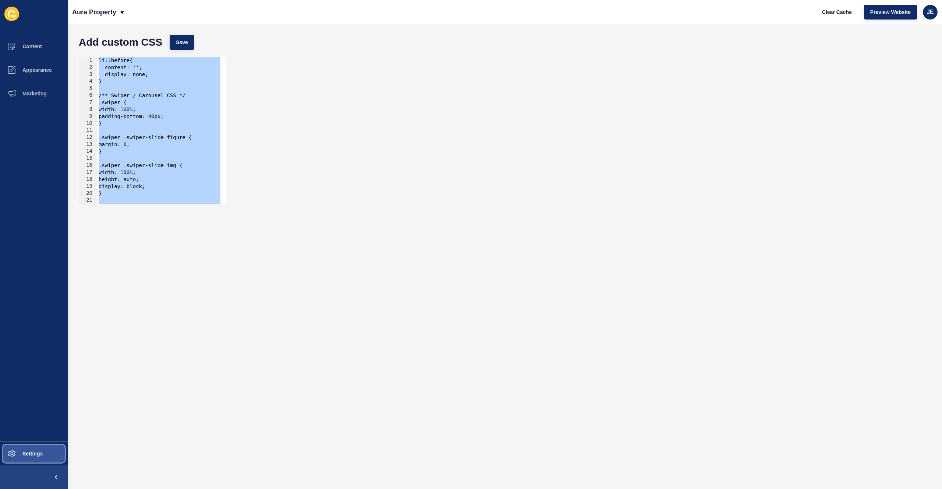
click at [29, 453] on span "Settings" at bounding box center [21, 453] width 44 height 6
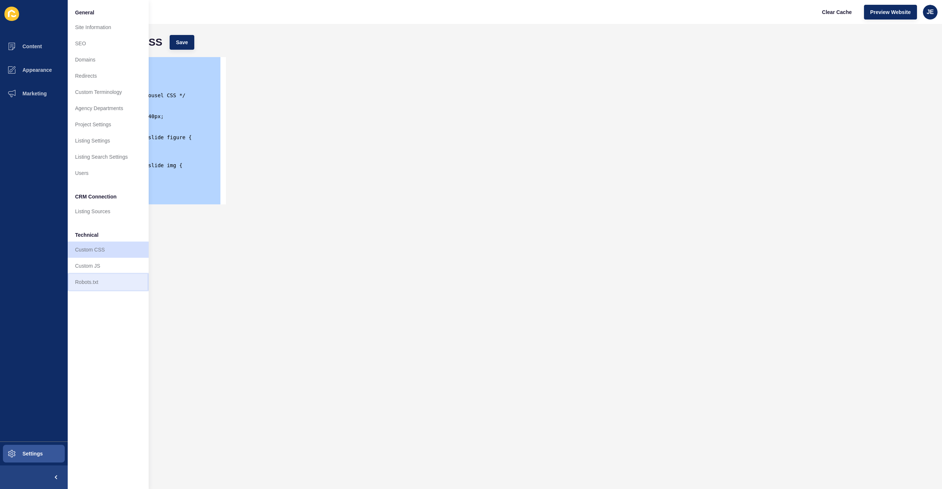
click at [95, 274] on link "Robots.txt" at bounding box center [108, 282] width 81 height 16
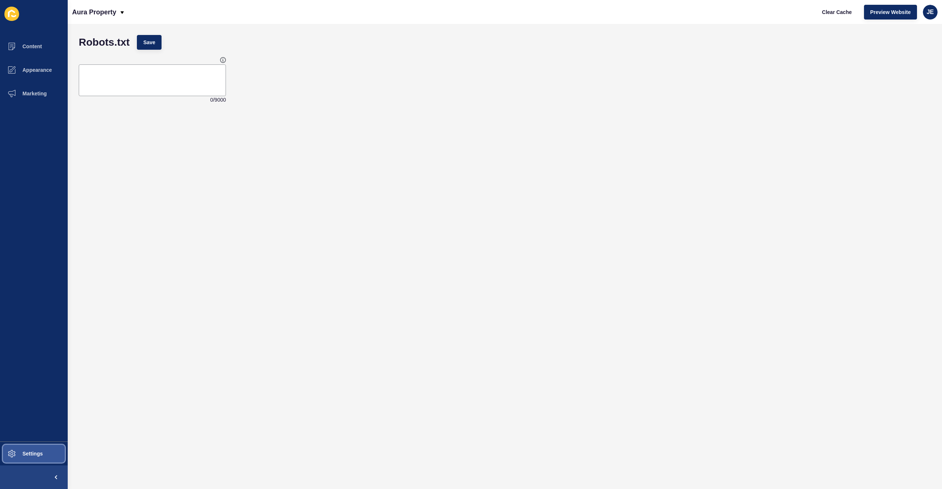
click at [43, 450] on button "Settings" at bounding box center [34, 453] width 68 height 24
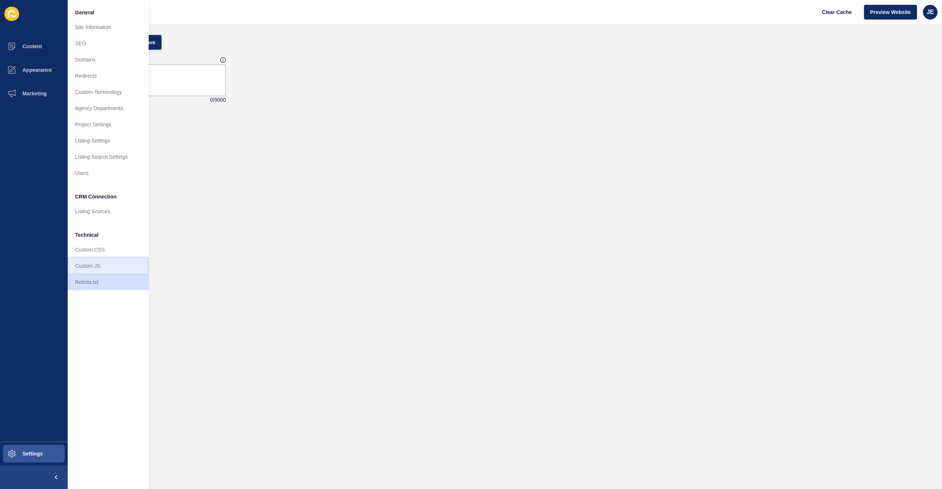
click at [97, 266] on link "Custom JS" at bounding box center [108, 266] width 81 height 16
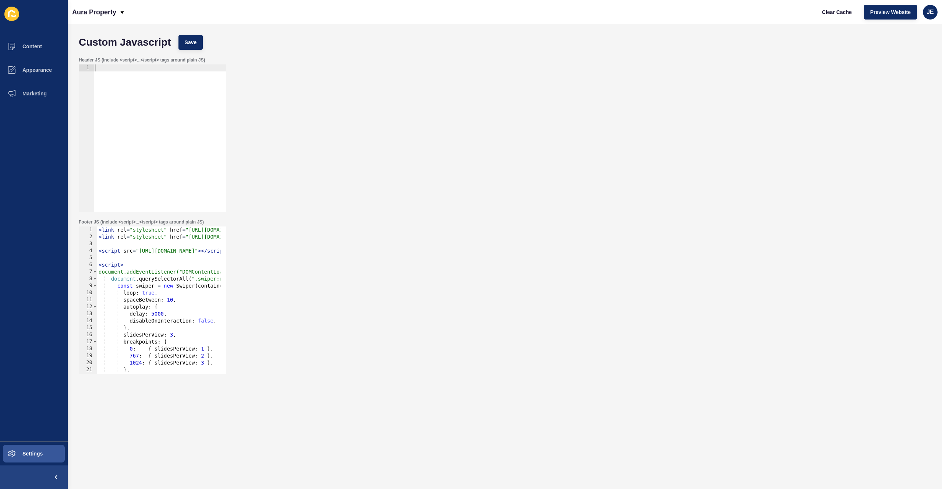
click at [150, 290] on div "< link rel = "stylesheet" href = "[URL][DOMAIN_NAME]" /> < link rel = "styleshe…" at bounding box center [344, 304] width 494 height 156
click at [182, 277] on div "< link rel = "stylesheet" href = "[URL][DOMAIN_NAME]" /> < link rel = "styleshe…" at bounding box center [344, 304] width 494 height 156
type textarea "}); </script>"
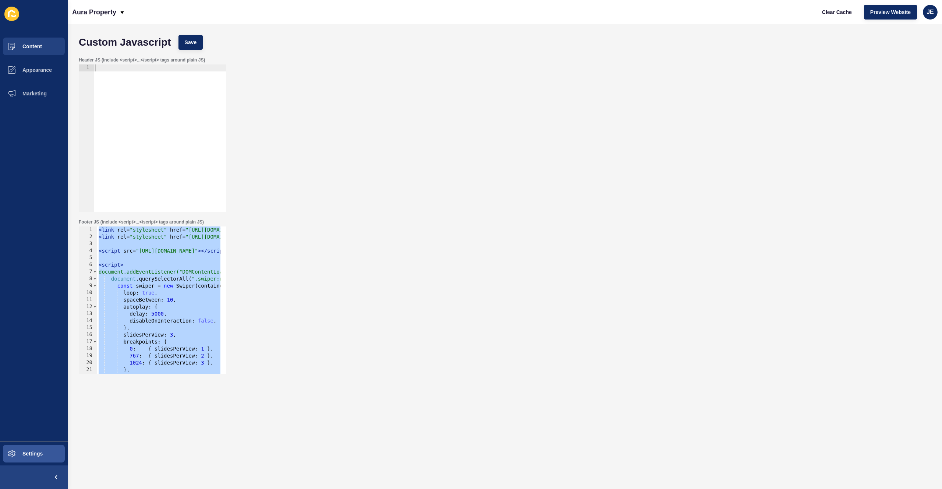
click at [36, 44] on span "Content" at bounding box center [20, 46] width 43 height 6
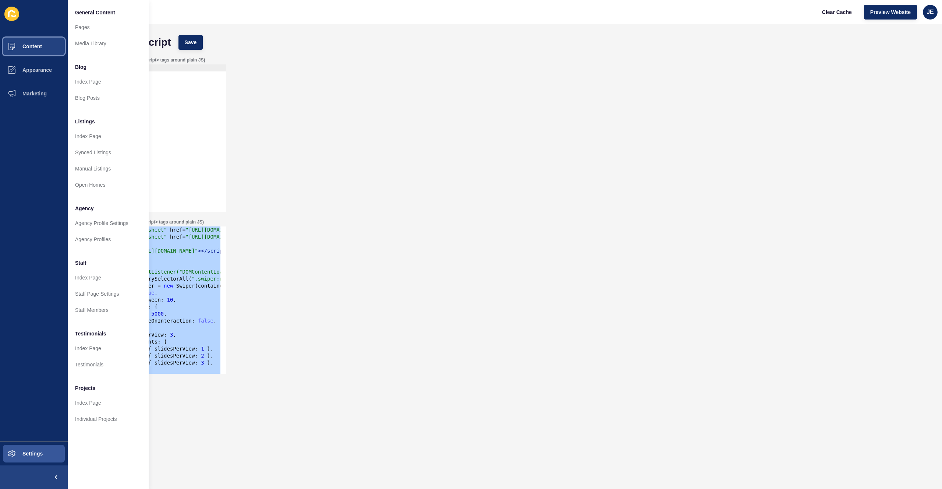
click at [36, 44] on span "Content" at bounding box center [20, 46] width 43 height 6
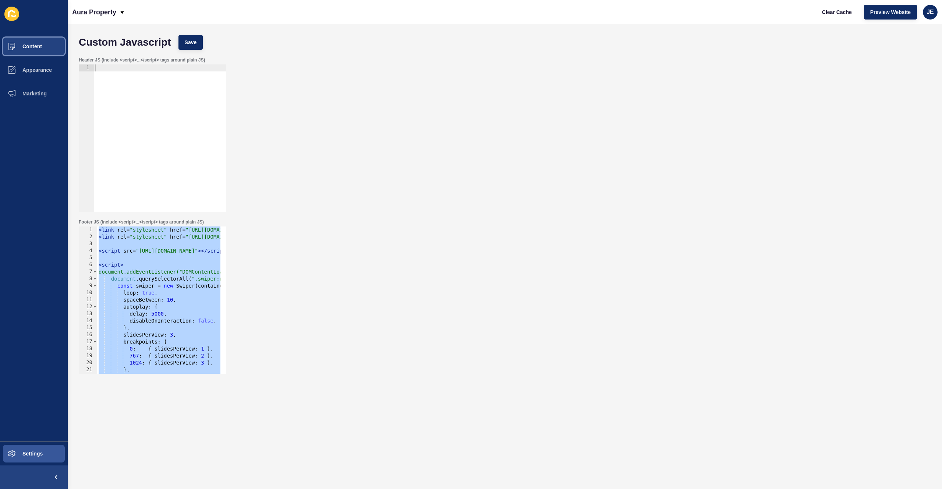
click at [33, 48] on span "Content" at bounding box center [20, 46] width 43 height 6
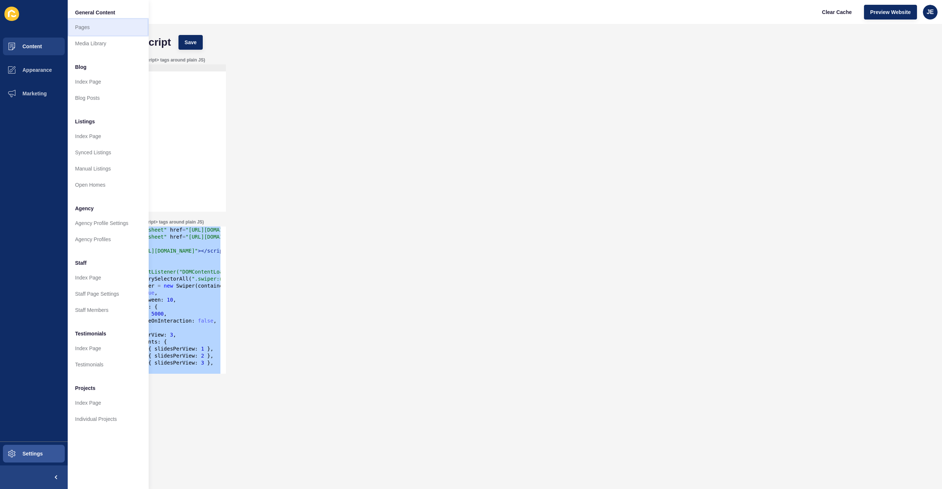
click at [91, 32] on link "Pages" at bounding box center [108, 27] width 81 height 16
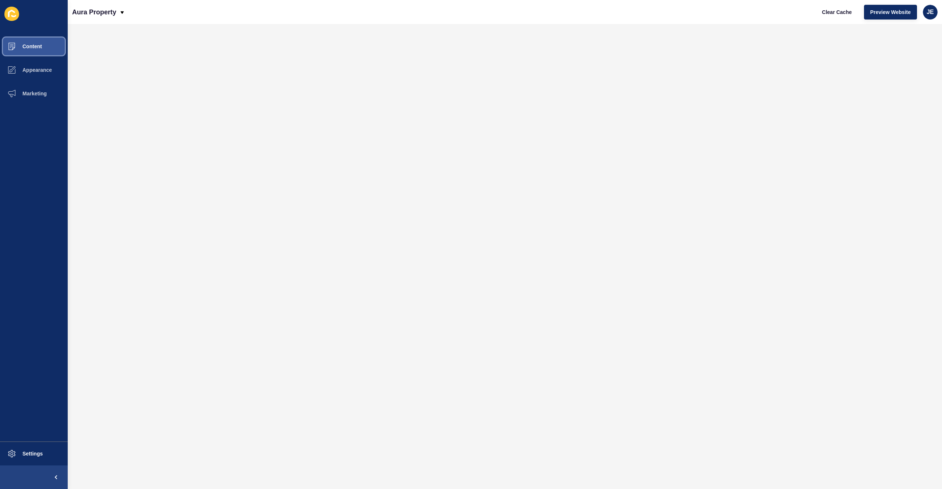
click at [43, 48] on button "Content" at bounding box center [34, 47] width 68 height 24
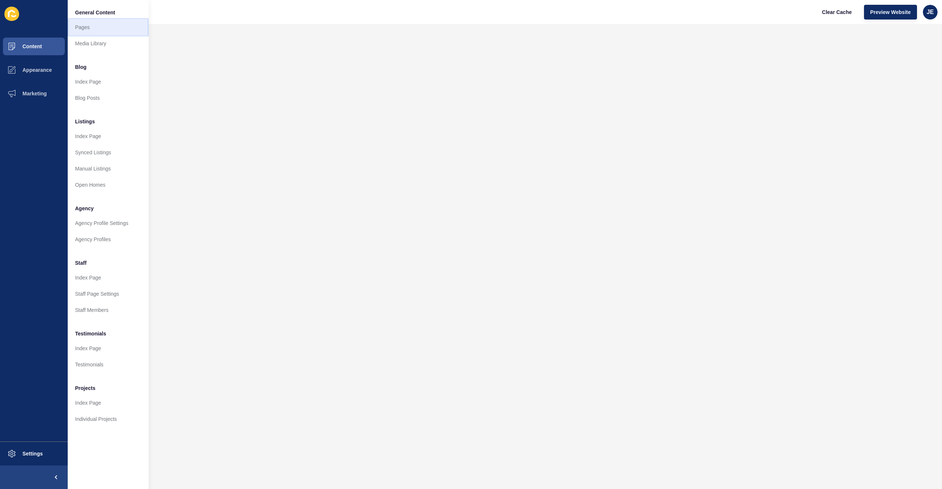
click at [88, 32] on link "Pages" at bounding box center [108, 27] width 81 height 16
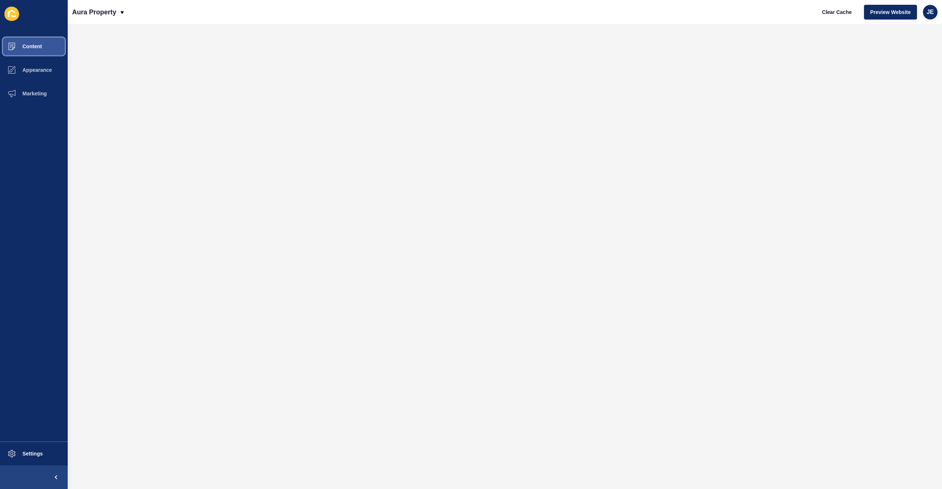
click at [28, 46] on span "Content" at bounding box center [20, 46] width 43 height 6
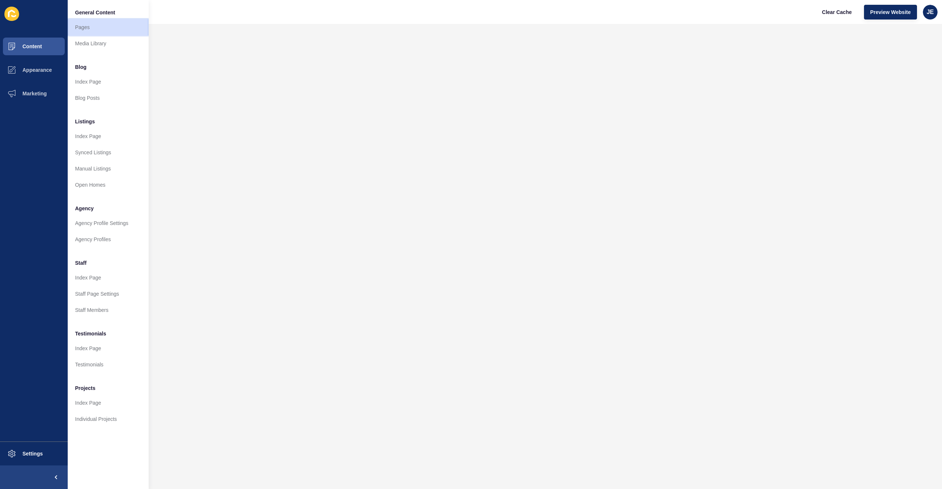
click at [79, 26] on link "Pages" at bounding box center [108, 27] width 81 height 16
